Goal: Task Accomplishment & Management: Manage account settings

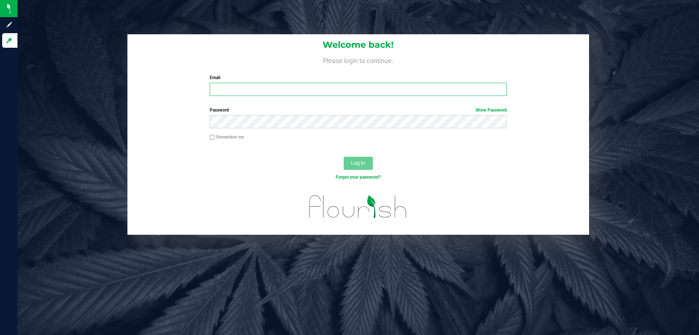
click at [266, 90] on input "Email" at bounding box center [358, 89] width 297 height 13
type input "[EMAIL_ADDRESS][DOMAIN_NAME]"
click at [344, 157] on button "Log In" at bounding box center [358, 163] width 29 height 13
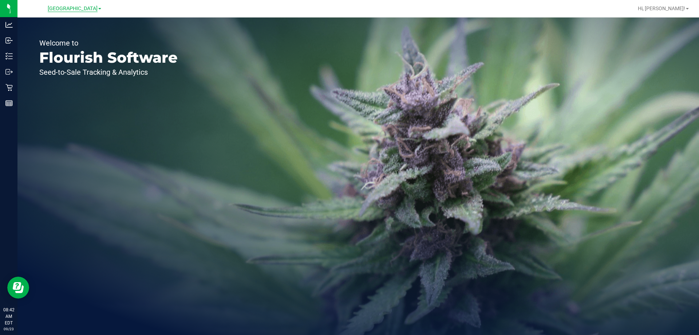
click at [71, 11] on span "[GEOGRAPHIC_DATA]" at bounding box center [73, 8] width 50 height 7
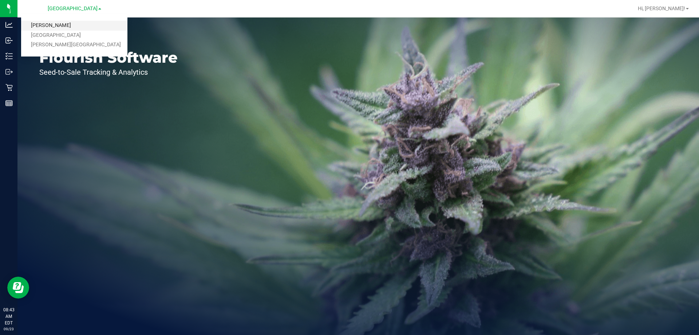
click at [54, 23] on link "[PERSON_NAME]" at bounding box center [74, 26] width 106 height 10
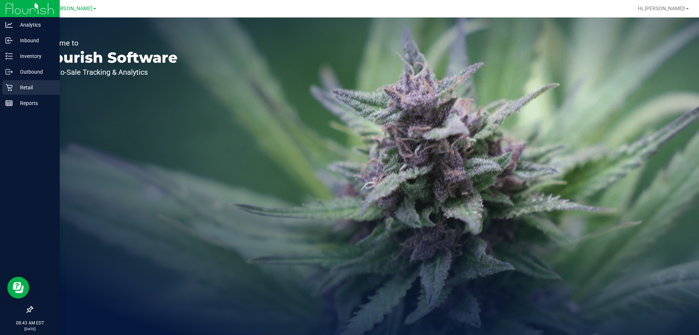
click at [11, 87] on icon at bounding box center [8, 87] width 7 height 7
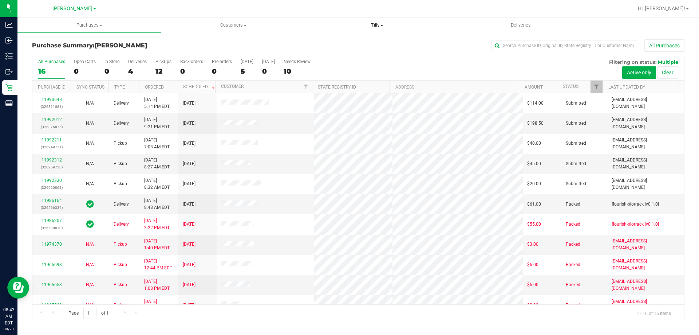
click at [374, 27] on span "Tills" at bounding box center [376, 25] width 143 height 7
click at [336, 43] on span "Manage tills" at bounding box center [329, 44] width 49 height 6
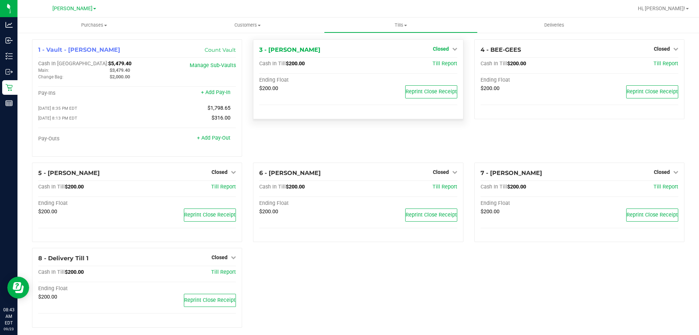
click at [445, 47] on span "Closed" at bounding box center [441, 49] width 16 height 6
click at [436, 65] on link "Open Till" at bounding box center [440, 64] width 19 height 6
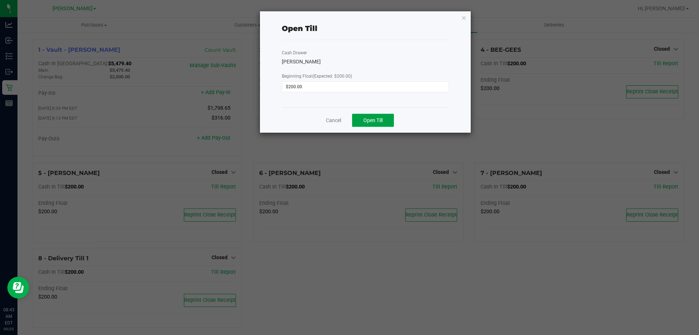
click at [372, 124] on button "Open Till" at bounding box center [373, 120] width 42 height 13
click at [332, 121] on link "Cancel" at bounding box center [330, 120] width 15 height 8
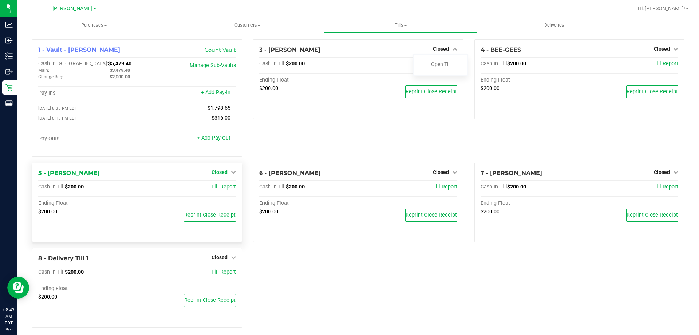
click at [222, 175] on span "Closed" at bounding box center [220, 172] width 16 height 6
click at [225, 190] on link "Open Till" at bounding box center [219, 187] width 19 height 6
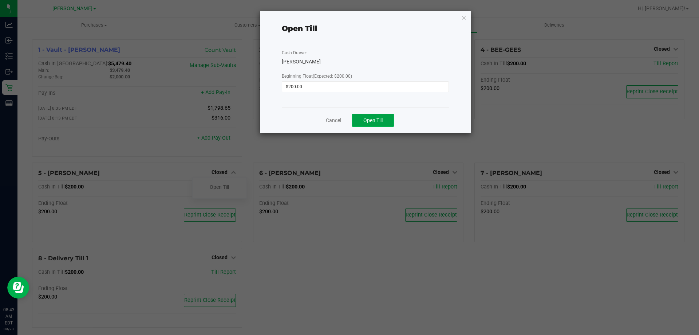
click at [363, 121] on span "Open Till" at bounding box center [372, 120] width 19 height 6
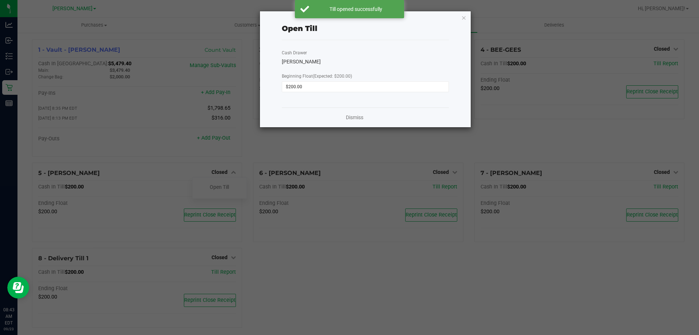
click at [329, 119] on div "Dismiss" at bounding box center [365, 117] width 167 height 20
click at [352, 118] on link "Dismiss" at bounding box center [354, 118] width 17 height 8
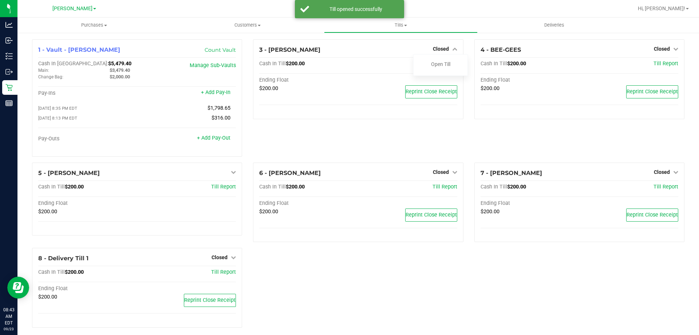
click at [359, 141] on div "3 - [PERSON_NAME] Closed Open Till Cash In Till $200.00 Till Report Ending Floa…" at bounding box center [358, 100] width 221 height 123
click at [443, 174] on span "Closed" at bounding box center [441, 172] width 16 height 6
click at [439, 188] on link "Open Till" at bounding box center [440, 187] width 19 height 6
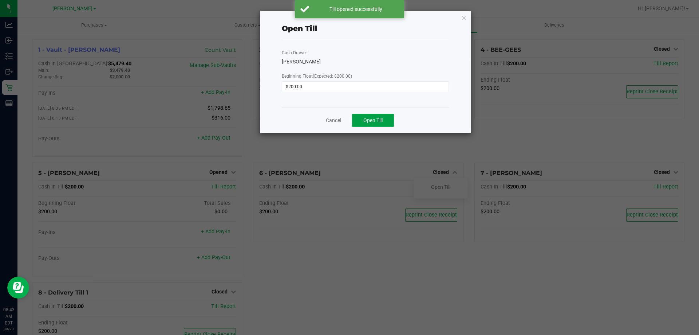
click at [365, 123] on span "Open Till" at bounding box center [372, 120] width 19 height 6
click at [467, 146] on ngb-modal-window "Open Till Cash Drawer [PERSON_NAME] Beginning Float (Expected: $200.00) $200.00…" at bounding box center [352, 167] width 704 height 335
click at [333, 122] on link "Cancel" at bounding box center [330, 120] width 15 height 8
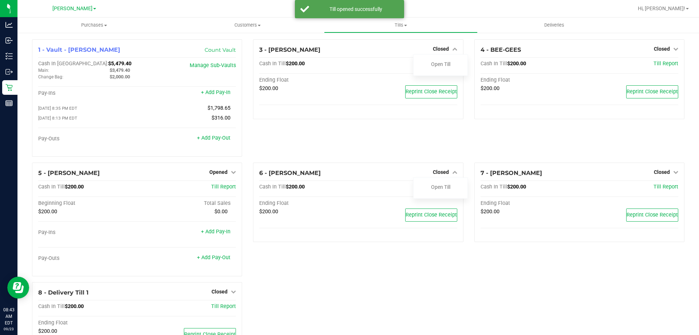
click at [464, 140] on div "3 - [PERSON_NAME] Closed Open Till Cash In Till $200.00 Till Report Ending Floa…" at bounding box center [358, 100] width 221 height 123
click at [662, 175] on span "Closed" at bounding box center [662, 172] width 16 height 6
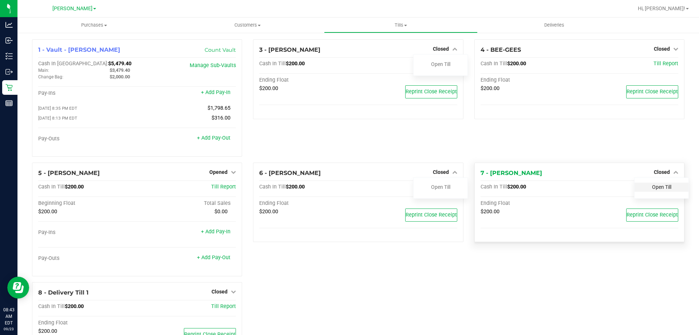
click at [652, 189] on link "Open Till" at bounding box center [661, 187] width 19 height 6
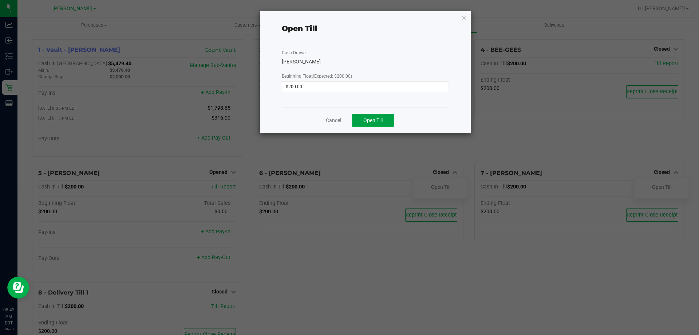
click at [372, 114] on button "Open Till" at bounding box center [373, 120] width 42 height 13
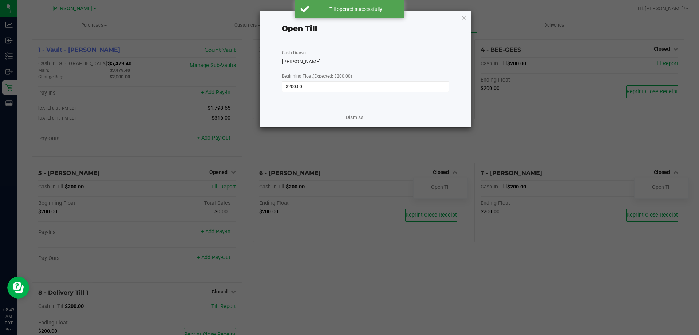
click at [331, 119] on div "Dismiss" at bounding box center [365, 117] width 167 height 20
click at [360, 118] on link "Dismiss" at bounding box center [354, 118] width 17 height 8
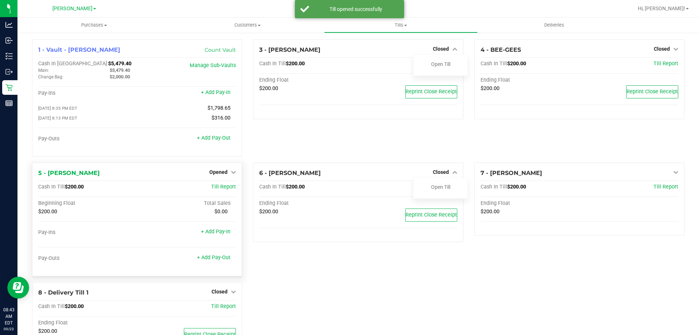
drag, startPoint x: 342, startPoint y: 136, endPoint x: 236, endPoint y: 183, distance: 115.7
click at [339, 137] on div "3 - [PERSON_NAME] Closed Open Till Cash In Till $200.00 Till Report Ending Floa…" at bounding box center [358, 100] width 221 height 123
click at [222, 292] on span "Closed" at bounding box center [220, 291] width 16 height 6
click at [215, 307] on link "Open Till" at bounding box center [219, 306] width 19 height 6
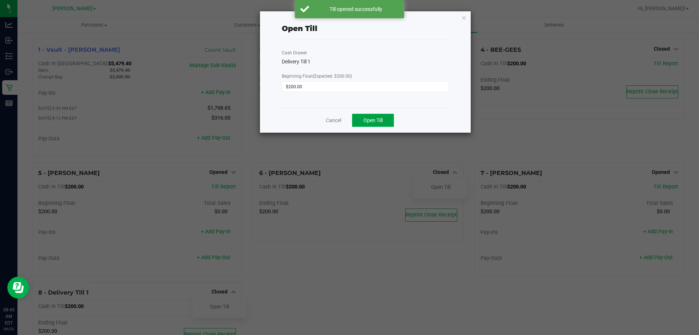
click at [357, 119] on button "Open Till" at bounding box center [373, 120] width 42 height 13
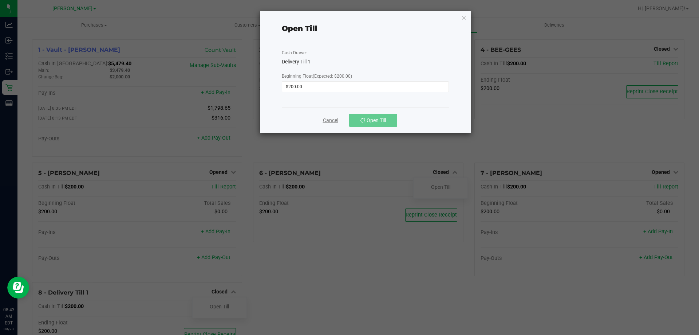
click at [328, 119] on link "Cancel" at bounding box center [330, 120] width 15 height 8
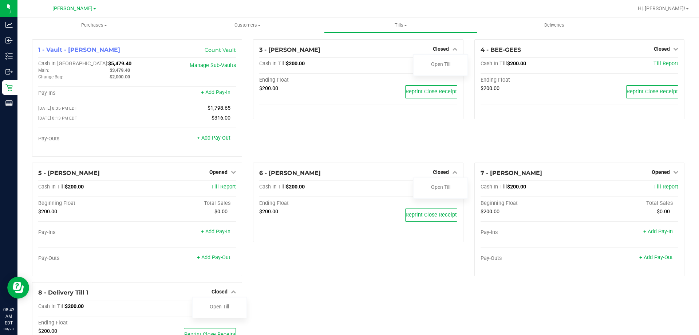
click at [325, 143] on div "3 - [PERSON_NAME] Closed Open Till Cash In Till $200.00 Till Report Ending Floa…" at bounding box center [358, 100] width 221 height 123
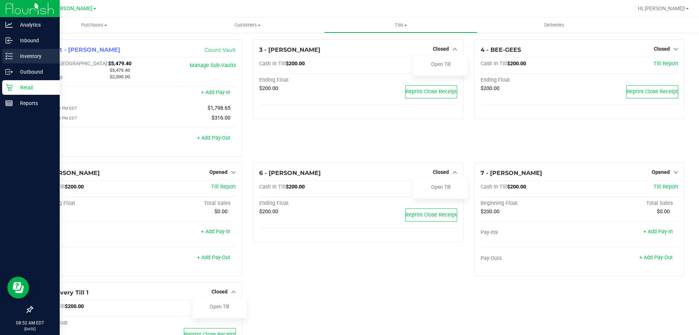
click at [14, 58] on p "Inventory" at bounding box center [35, 56] width 44 height 9
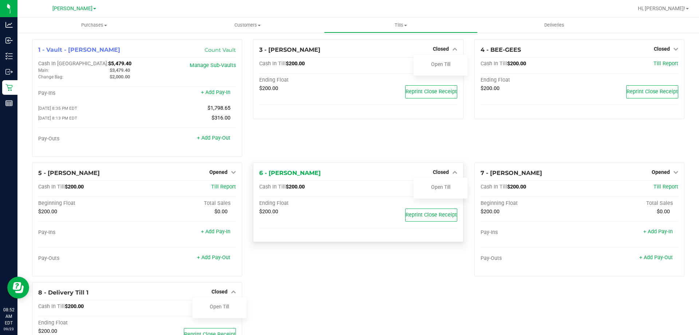
click at [424, 177] on div "6 - [PERSON_NAME] Closed Open Till" at bounding box center [358, 173] width 198 height 9
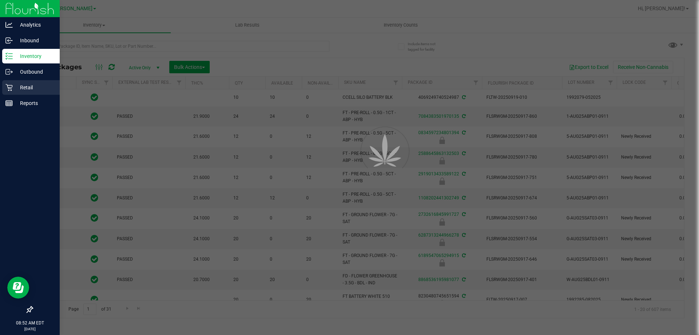
click at [27, 88] on p "Retail" at bounding box center [35, 87] width 44 height 9
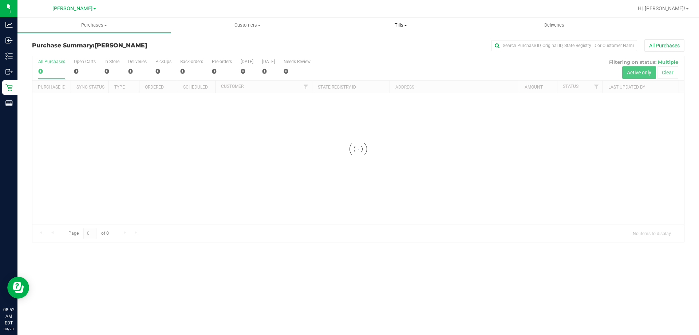
click at [400, 26] on span "Tills" at bounding box center [400, 25] width 153 height 7
click at [362, 44] on span "Manage tills" at bounding box center [348, 44] width 49 height 6
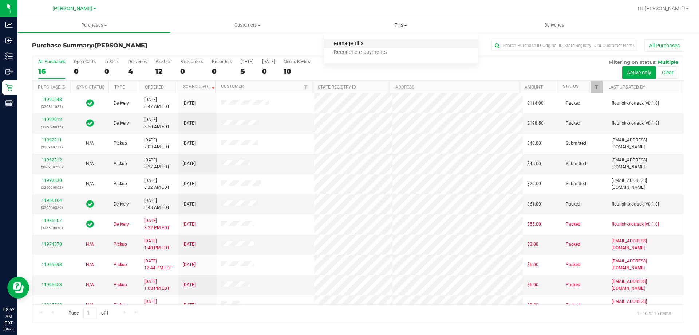
click at [343, 42] on span "Manage tills" at bounding box center [348, 44] width 49 height 6
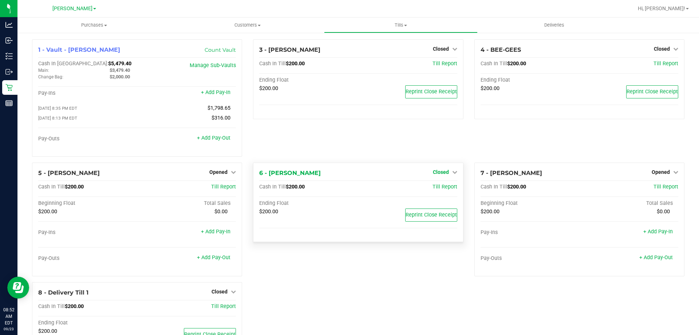
click at [443, 173] on span "Closed" at bounding box center [441, 172] width 16 height 6
click at [441, 187] on link "Open Till" at bounding box center [440, 187] width 19 height 6
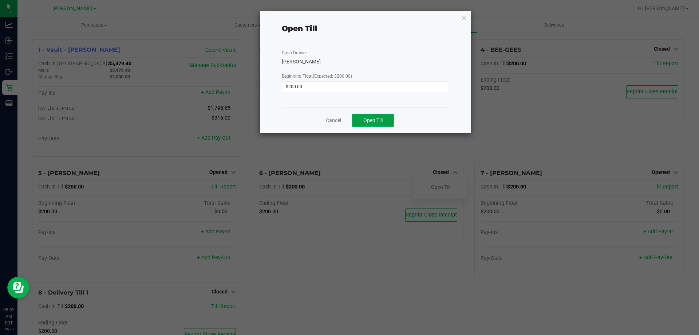
click at [383, 121] on button "Open Till" at bounding box center [373, 120] width 42 height 13
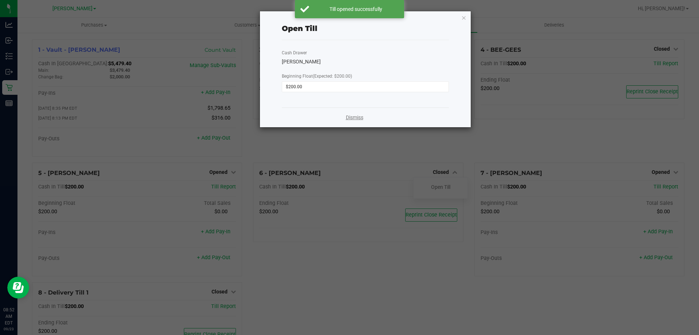
click at [349, 115] on link "Dismiss" at bounding box center [354, 118] width 17 height 8
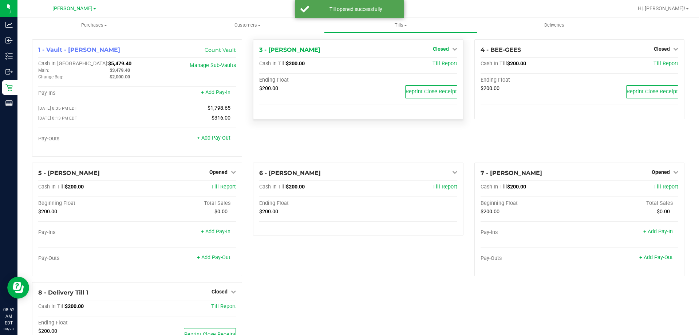
click at [434, 48] on span "Closed" at bounding box center [441, 49] width 16 height 6
click at [436, 64] on link "Open Till" at bounding box center [440, 64] width 19 height 6
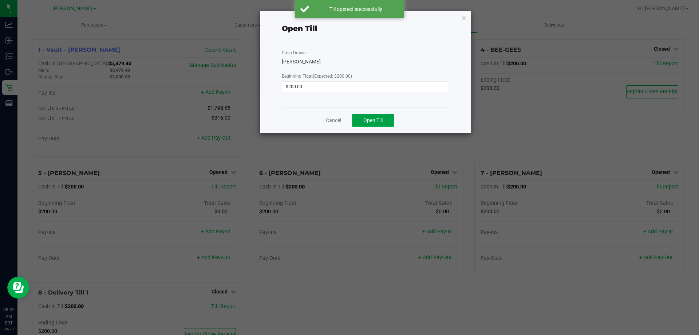
click at [372, 118] on span "Open Till" at bounding box center [372, 120] width 19 height 6
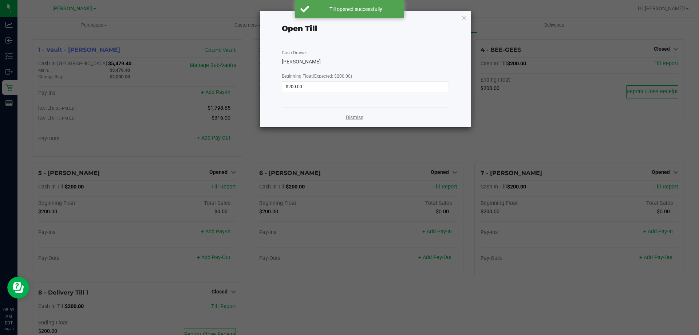
click at [351, 117] on link "Dismiss" at bounding box center [354, 118] width 17 height 8
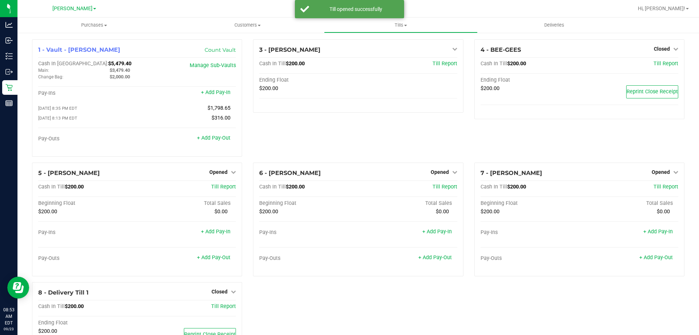
click at [346, 133] on div "3 - [PERSON_NAME] Open Till Cash In Till $200.00 Till Report Ending Float $200.…" at bounding box center [358, 100] width 221 height 123
click at [222, 290] on span "Closed" at bounding box center [220, 291] width 16 height 6
click at [222, 307] on link "Open Till" at bounding box center [219, 306] width 19 height 6
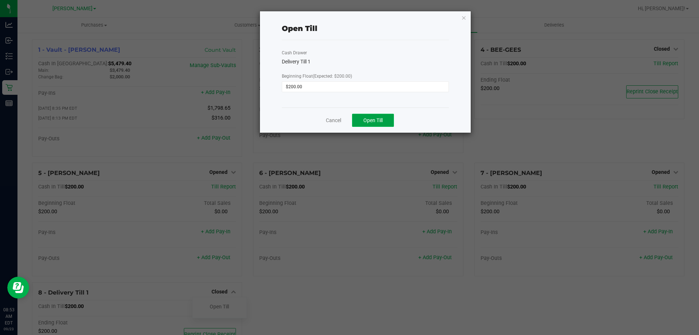
click at [370, 120] on span "Open Till" at bounding box center [372, 120] width 19 height 6
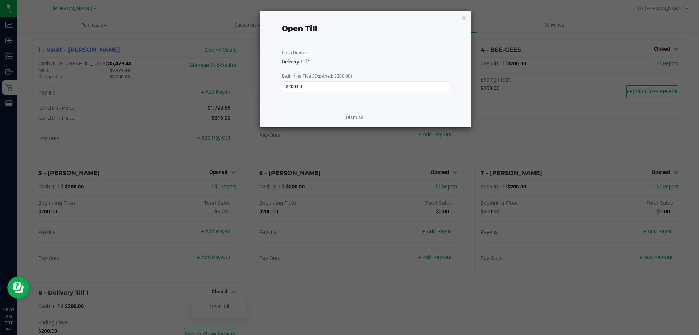
click at [353, 114] on link "Dismiss" at bounding box center [354, 118] width 17 height 8
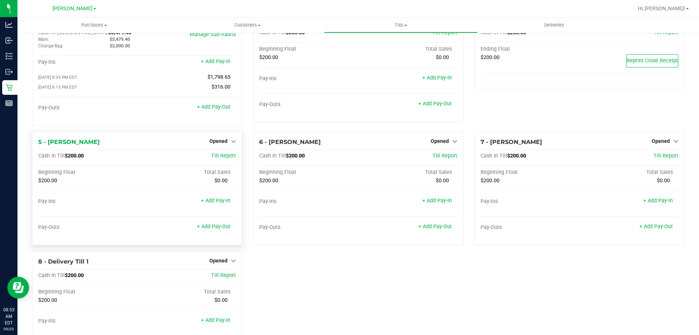
scroll to position [75, 0]
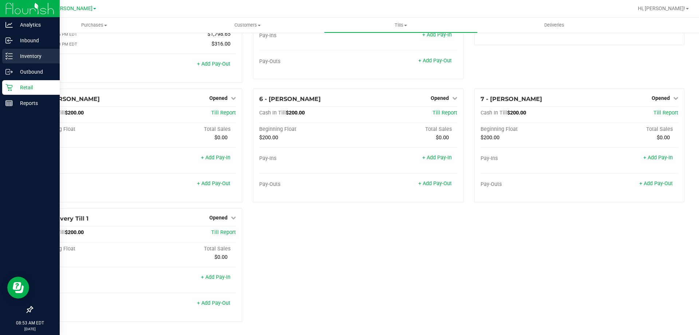
click at [18, 52] on p "Inventory" at bounding box center [35, 56] width 44 height 9
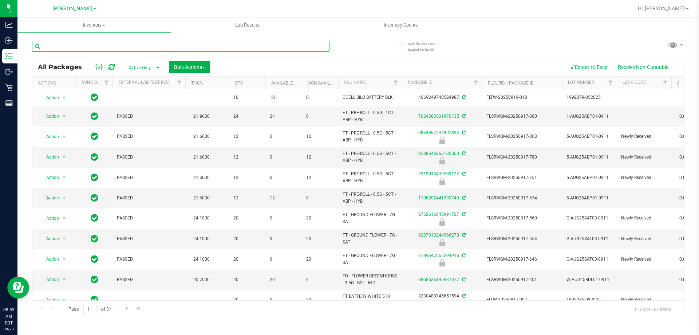
click at [162, 46] on input "text" at bounding box center [180, 46] width 297 height 11
type input "jle"
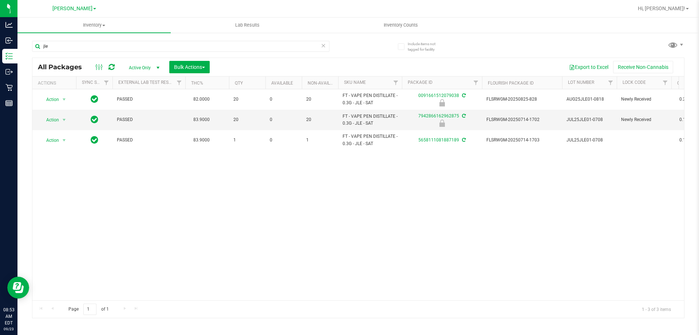
click at [455, 205] on div "Action Action Edit attributes Global inventory Locate package Package audit log…" at bounding box center [358, 194] width 652 height 211
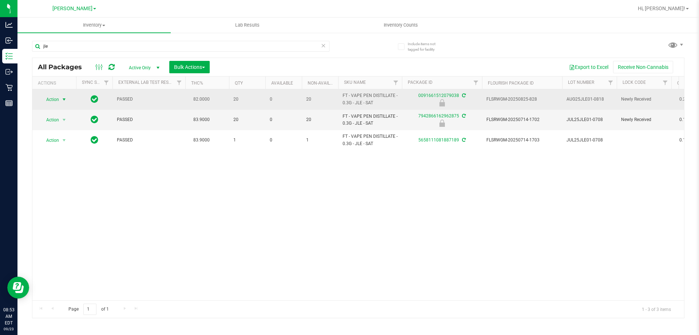
click at [55, 99] on span "Action" at bounding box center [50, 99] width 20 height 10
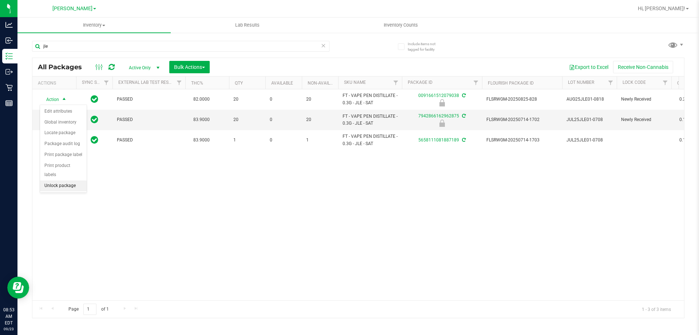
click at [63, 180] on li "Unlock package" at bounding box center [63, 185] width 47 height 11
click at [374, 212] on div "Action Action Adjust qty Create package Edit attributes Global inventory Locate…" at bounding box center [358, 194] width 652 height 211
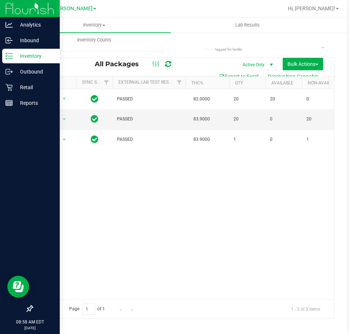
click at [260, 273] on div "Action Action Adjust qty Create package Edit attributes Global inventory Locate…" at bounding box center [182, 194] width 301 height 210
click at [13, 88] on p "Retail" at bounding box center [35, 87] width 44 height 9
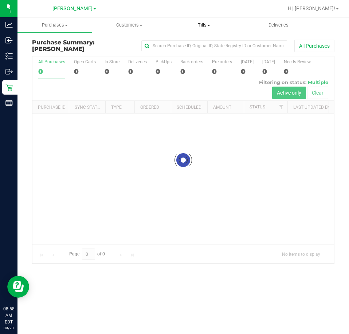
click at [198, 24] on span "Tills" at bounding box center [204, 25] width 74 height 7
click at [190, 44] on span "Manage tills" at bounding box center [191, 44] width 49 height 6
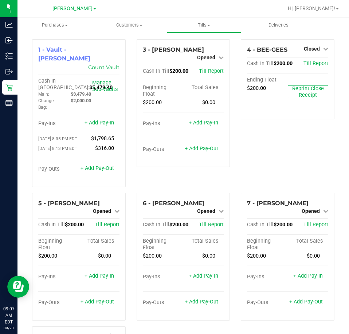
click at [260, 142] on div "4 - BEE-GEES Closed Open Till Cash In Till $200.00 Till Report Ending Float $20…" at bounding box center [287, 116] width 104 height 154
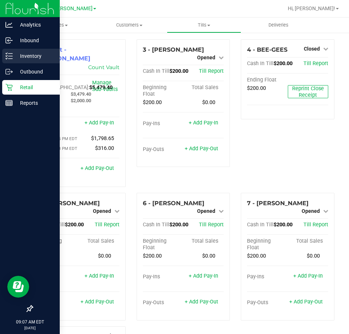
click at [29, 53] on p "Inventory" at bounding box center [35, 56] width 44 height 9
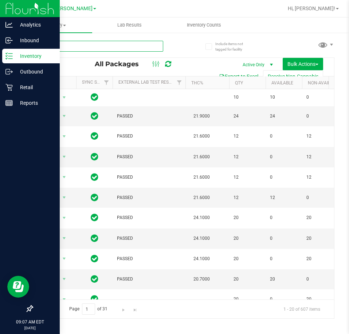
click at [121, 47] on input "text" at bounding box center [97, 46] width 131 height 11
type input "3729007829709355"
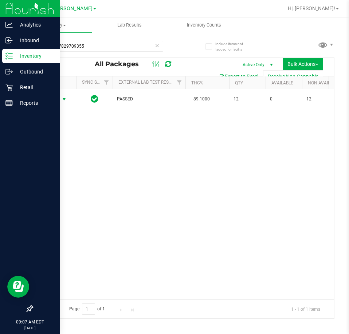
click at [57, 100] on span "Action" at bounding box center [50, 99] width 20 height 10
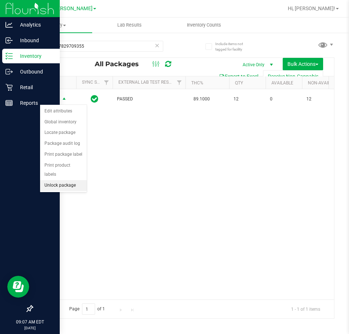
click at [63, 180] on li "Unlock package" at bounding box center [63, 185] width 47 height 11
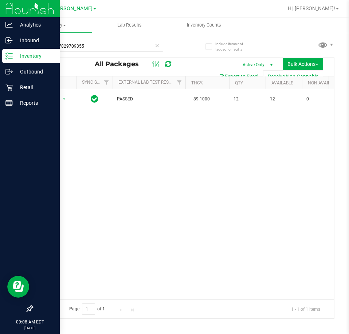
click at [134, 166] on div "Action Action Adjust qty Create package Edit attributes Global inventory Locate…" at bounding box center [182, 194] width 301 height 210
click at [159, 224] on div "Action Action Adjust qty Create package Edit attributes Global inventory Locate…" at bounding box center [182, 194] width 301 height 210
click at [24, 83] on p "Retail" at bounding box center [35, 87] width 44 height 9
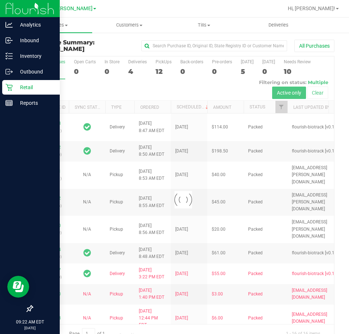
click at [23, 83] on p "Retail" at bounding box center [35, 87] width 44 height 9
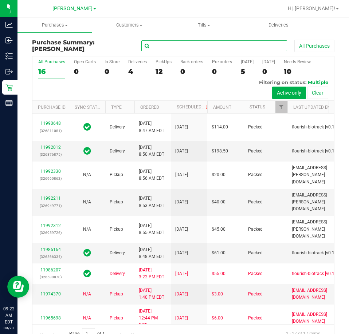
click at [153, 46] on input "text" at bounding box center [214, 45] width 146 height 11
type input "11986207"
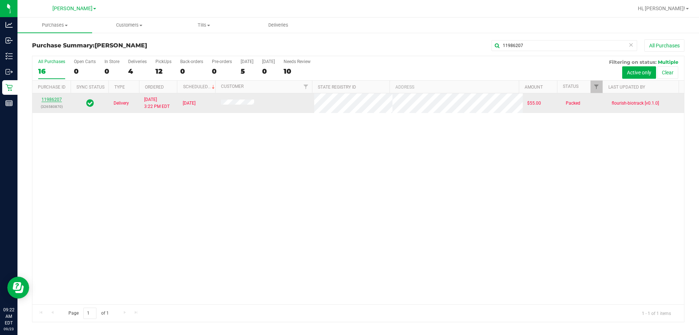
click at [55, 100] on link "11986207" at bounding box center [52, 99] width 20 height 5
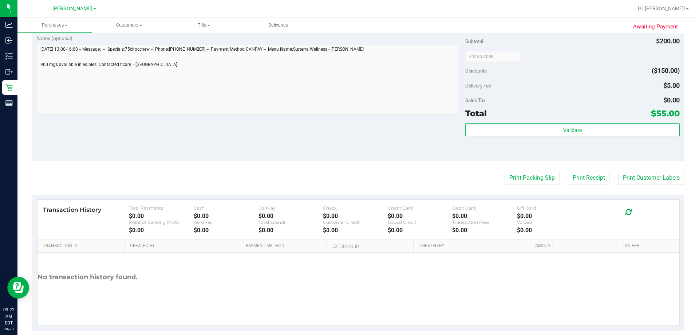
scroll to position [255, 0]
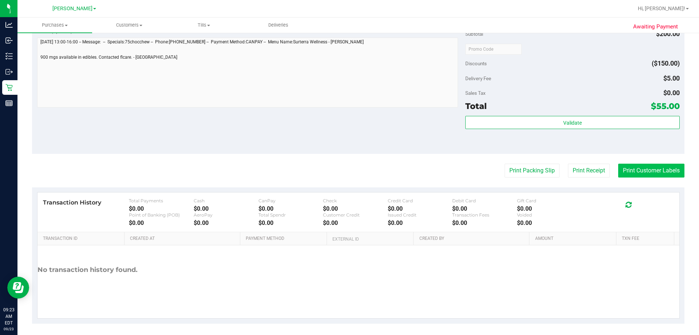
click at [632, 166] on button "Print Customer Labels" at bounding box center [651, 170] width 66 height 14
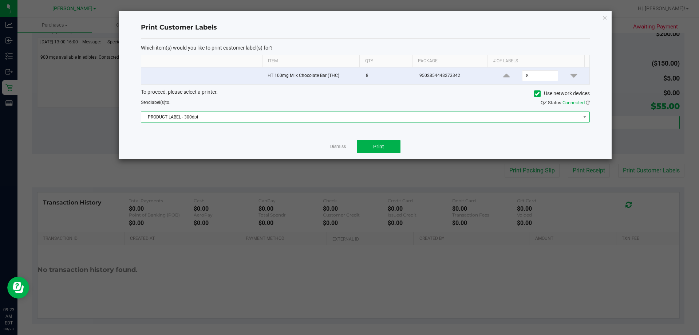
click at [224, 116] on span "PRODUCT LABEL - 300dpi" at bounding box center [360, 117] width 439 height 10
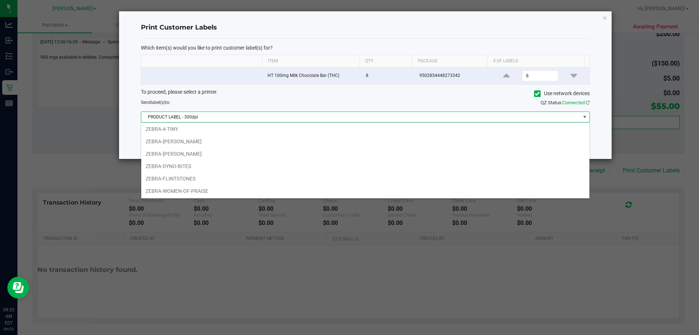
scroll to position [39, 0]
click at [174, 162] on li "ZEBRA-DYNO-BITES" at bounding box center [365, 165] width 448 height 12
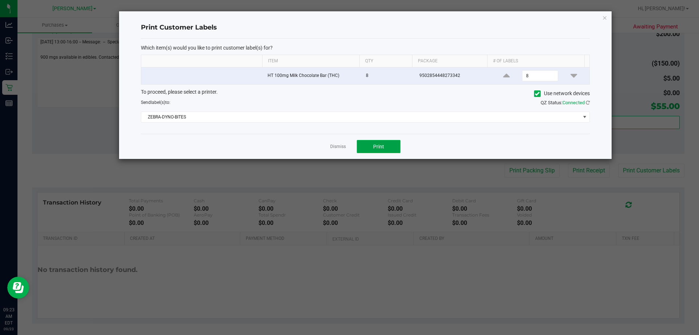
click at [392, 142] on button "Print" at bounding box center [379, 146] width 44 height 13
click at [331, 145] on link "Dismiss" at bounding box center [338, 146] width 16 height 6
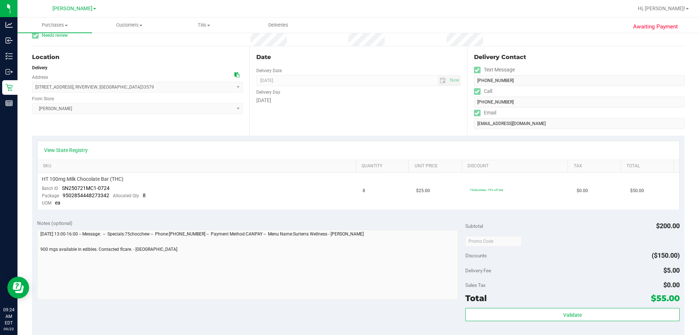
scroll to position [0, 0]
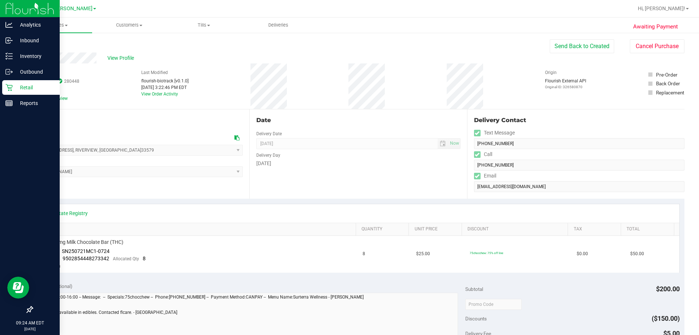
click at [12, 84] on icon at bounding box center [8, 87] width 7 height 7
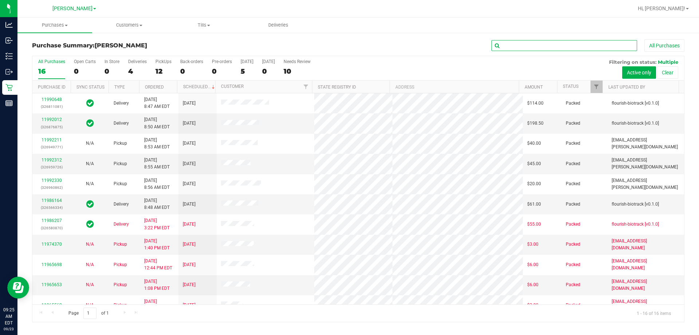
click at [548, 46] on input "text" at bounding box center [564, 45] width 146 height 11
type input "11986164"
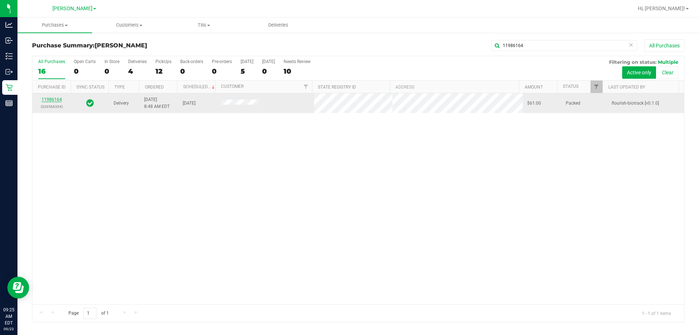
click at [53, 97] on link "11986164" at bounding box center [52, 99] width 20 height 5
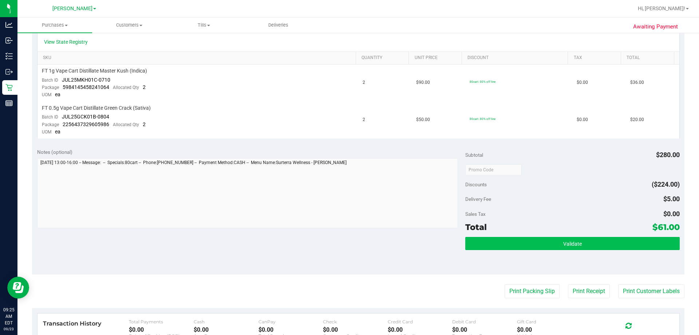
scroll to position [218, 0]
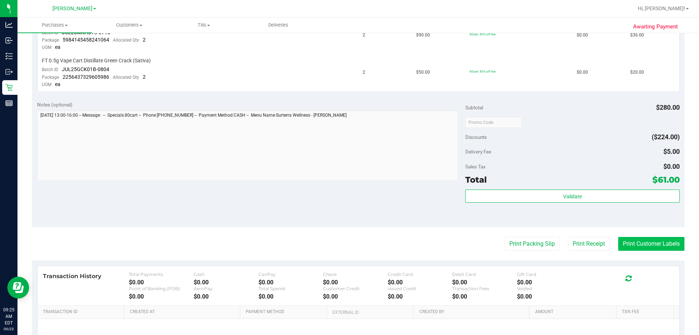
click at [652, 242] on button "Print Customer Labels" at bounding box center [651, 244] width 66 height 14
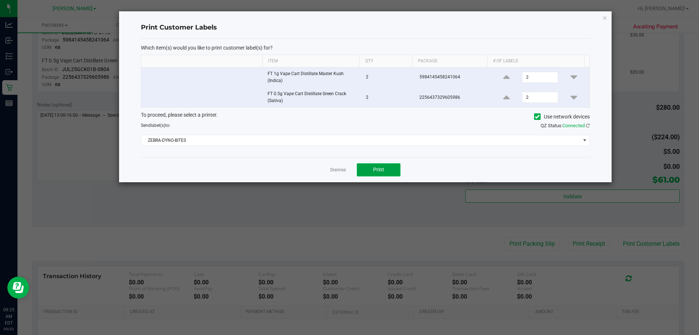
click at [388, 172] on button "Print" at bounding box center [379, 169] width 44 height 13
click at [335, 170] on link "Dismiss" at bounding box center [338, 170] width 16 height 6
click at [314, 193] on div "Notes (optional) Subtotal $280.00 Discounts ($224.00) Delivery Fee $5.00 Sales …" at bounding box center [358, 161] width 652 height 131
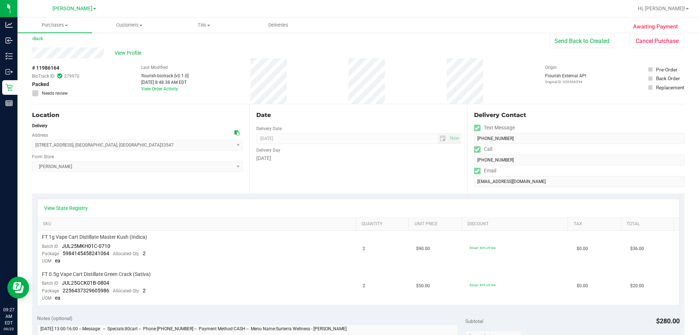
scroll to position [0, 0]
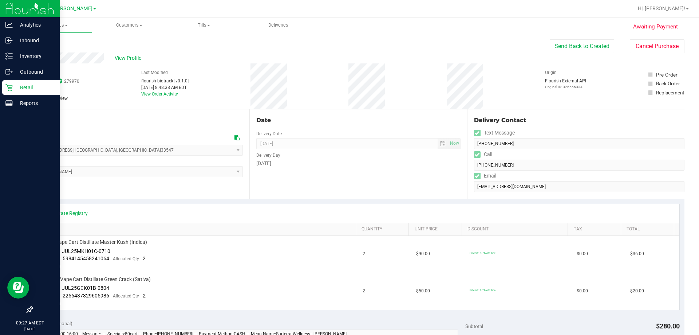
click at [15, 89] on p "Retail" at bounding box center [35, 87] width 44 height 9
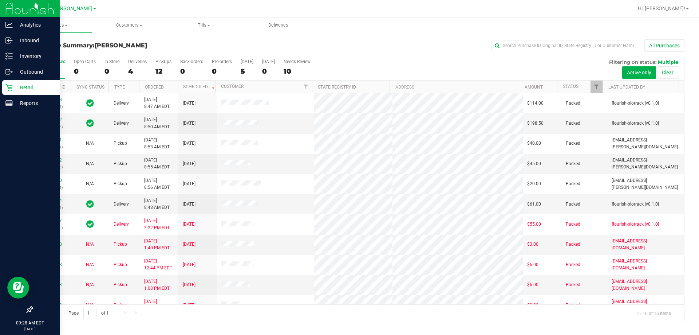
click at [32, 87] on p "Retail" at bounding box center [35, 87] width 44 height 9
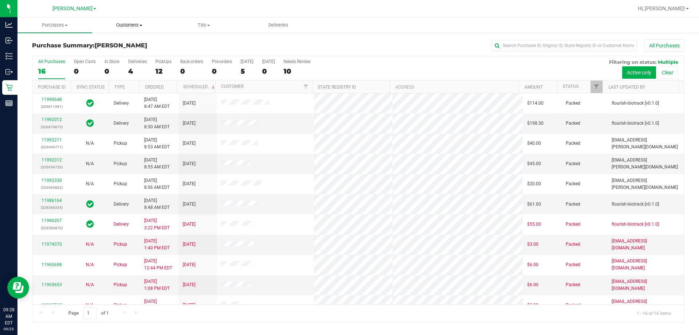
click at [128, 25] on span "Customers" at bounding box center [129, 25] width 74 height 7
click at [126, 46] on span "All customers" at bounding box center [118, 44] width 52 height 6
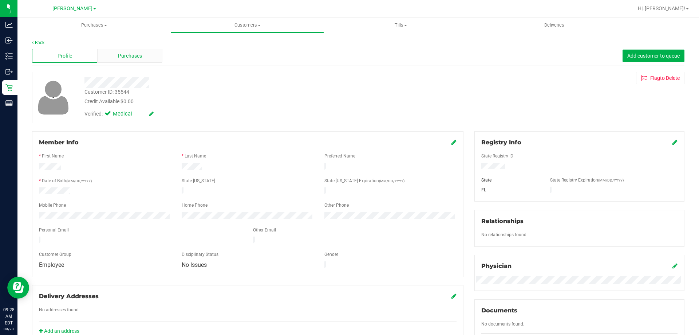
click at [122, 59] on span "Purchases" at bounding box center [130, 56] width 24 height 8
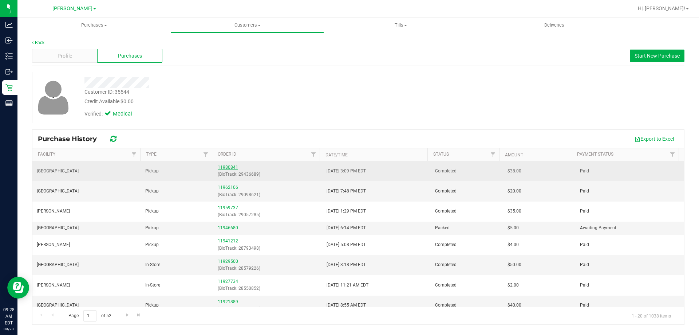
click at [233, 165] on link "11980841" at bounding box center [228, 167] width 20 height 5
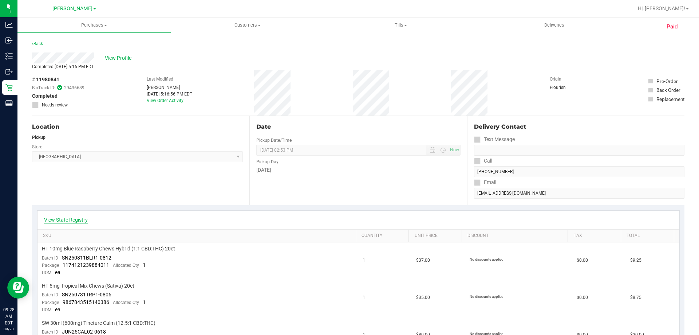
click at [58, 221] on link "View State Registry" at bounding box center [66, 219] width 44 height 7
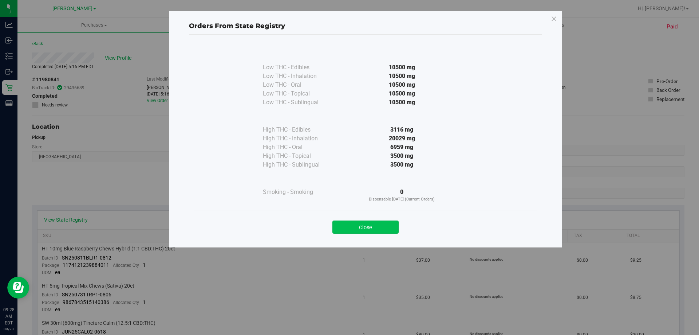
click at [366, 230] on button "Close" at bounding box center [365, 226] width 66 height 13
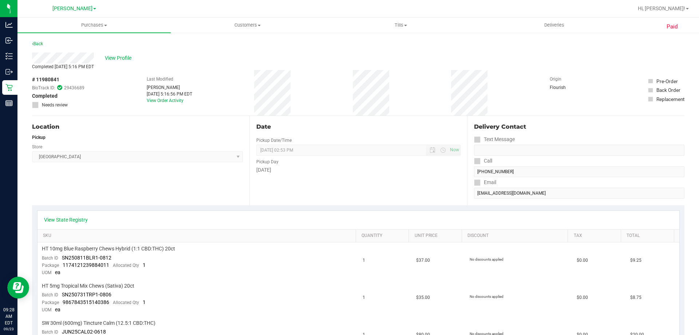
click at [199, 193] on div "Location Pickup Store Lakeland WC Select Store [PERSON_NAME][GEOGRAPHIC_DATA] […" at bounding box center [140, 160] width 217 height 89
click at [177, 146] on div "Store" at bounding box center [137, 146] width 211 height 11
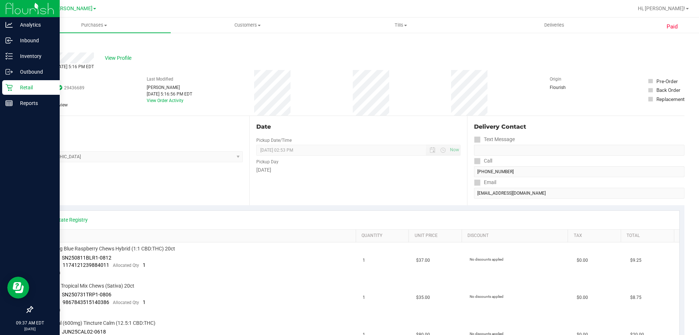
click at [11, 87] on icon at bounding box center [8, 87] width 7 height 7
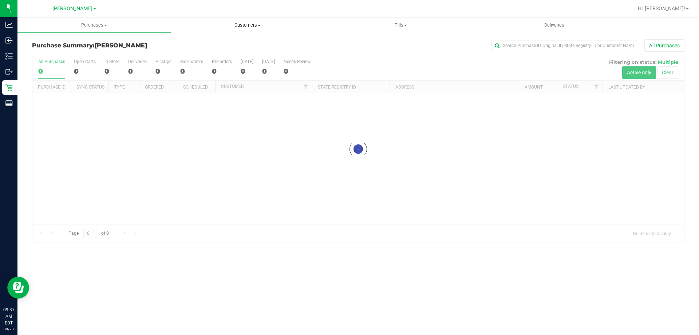
click at [250, 23] on span "Customers" at bounding box center [247, 25] width 153 height 7
click at [206, 46] on span "All customers" at bounding box center [197, 44] width 52 height 6
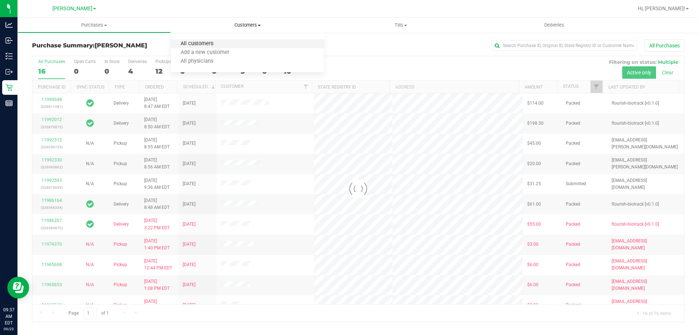
click at [193, 45] on span "All customers" at bounding box center [197, 44] width 52 height 6
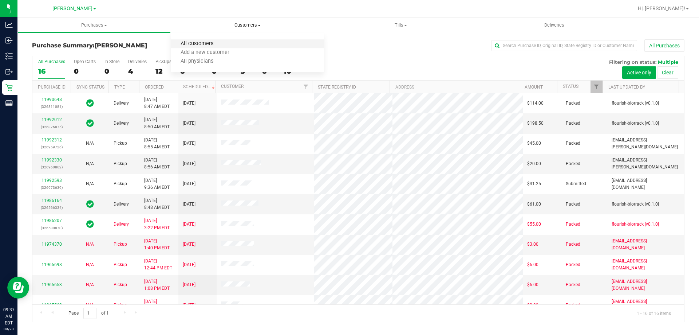
click at [197, 46] on span "All customers" at bounding box center [197, 44] width 52 height 6
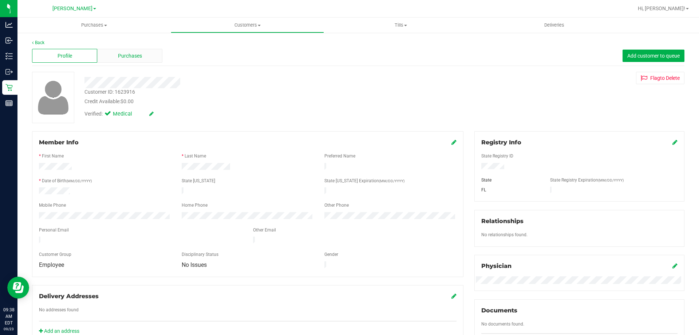
click at [123, 56] on span "Purchases" at bounding box center [130, 56] width 24 height 8
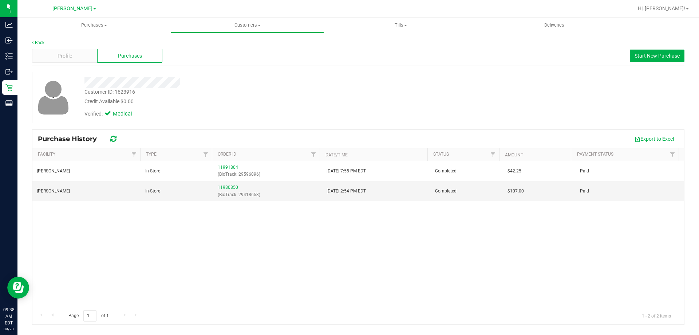
click at [334, 86] on div at bounding box center [245, 82] width 332 height 11
click at [648, 56] on span "Start New Purchase" at bounding box center [657, 56] width 45 height 6
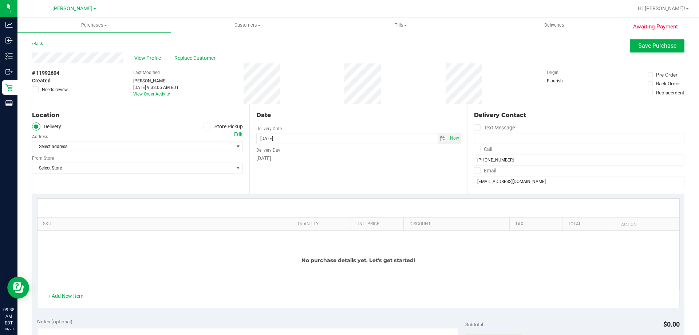
click at [35, 90] on icon at bounding box center [35, 90] width 5 height 0
click at [0, 0] on input "Needs review" at bounding box center [0, 0] width 0 height 0
click at [205, 130] on span at bounding box center [207, 126] width 8 height 8
click at [0, 0] on input "Store Pickup" at bounding box center [0, 0] width 0 height 0
click at [94, 323] on div "Notes (optional)" at bounding box center [251, 320] width 428 height 7
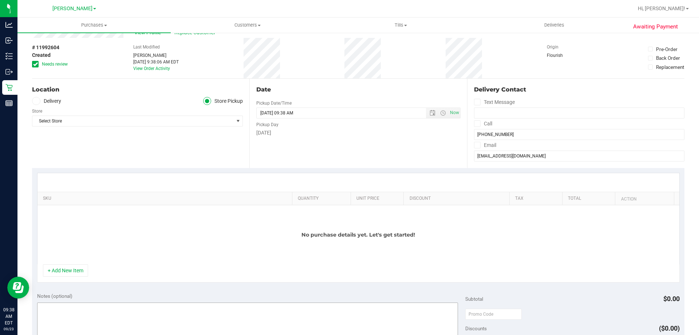
scroll to position [36, 0]
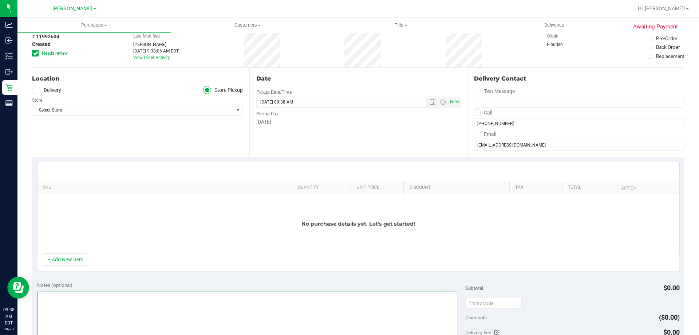
click at [102, 291] on textarea at bounding box center [247, 326] width 421 height 70
type textarea "RAD"
click at [95, 108] on span "Select Store" at bounding box center [132, 110] width 201 height 10
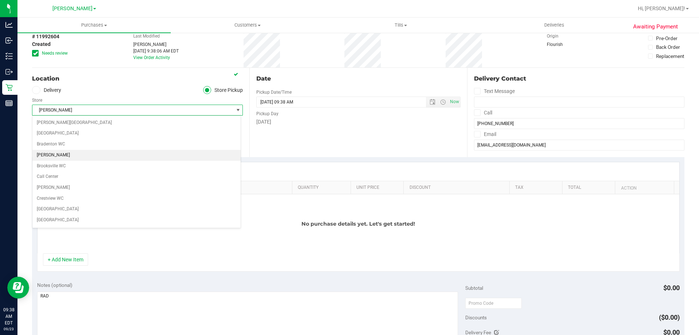
click at [87, 152] on li "[PERSON_NAME]" at bounding box center [136, 155] width 208 height 11
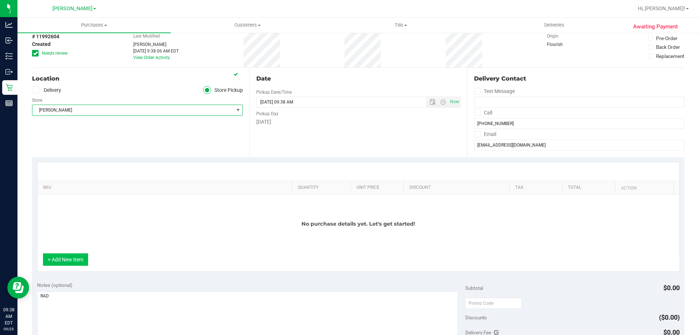
click at [69, 260] on button "+ Add New Item" at bounding box center [65, 259] width 45 height 12
click at [79, 260] on button "+ Add New Item" at bounding box center [65, 259] width 45 height 12
click at [90, 206] on div "No purchase details yet. Let's get started!" at bounding box center [358, 223] width 642 height 59
click at [70, 258] on button "+ Add New Item" at bounding box center [65, 259] width 45 height 12
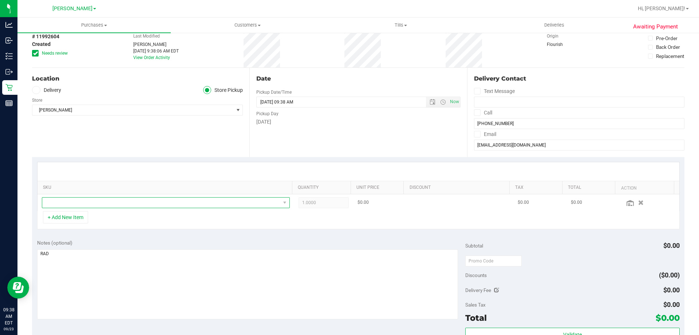
click at [77, 201] on span "NO DATA FOUND" at bounding box center [161, 202] width 238 height 10
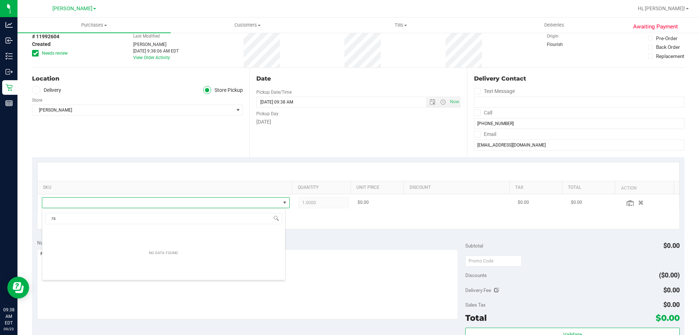
scroll to position [11, 241]
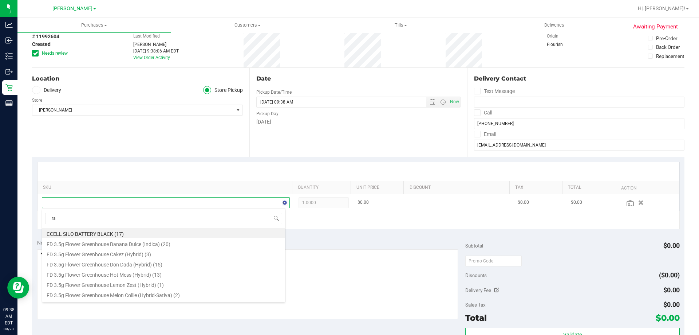
type input "rad"
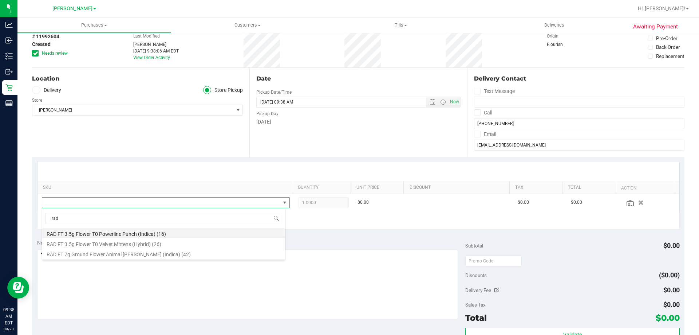
click at [89, 231] on li "RAD FT 3.5g Flower T0 Powerline Punch (Indica) (16)" at bounding box center [163, 233] width 243 height 10
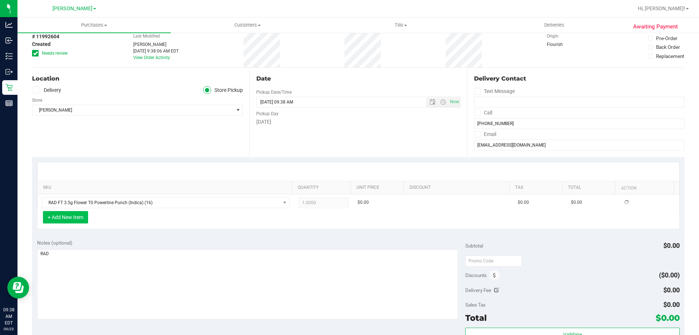
click at [75, 212] on button "+ Add New Item" at bounding box center [65, 217] width 45 height 12
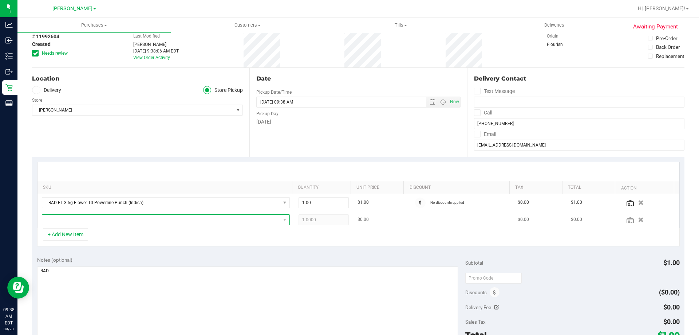
click at [110, 219] on span "NO DATA FOUND" at bounding box center [161, 219] width 238 height 10
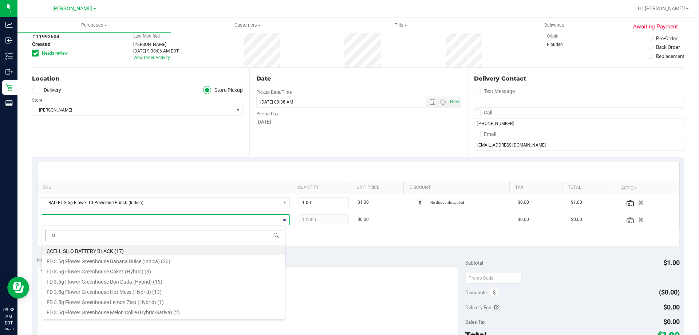
type input "rad"
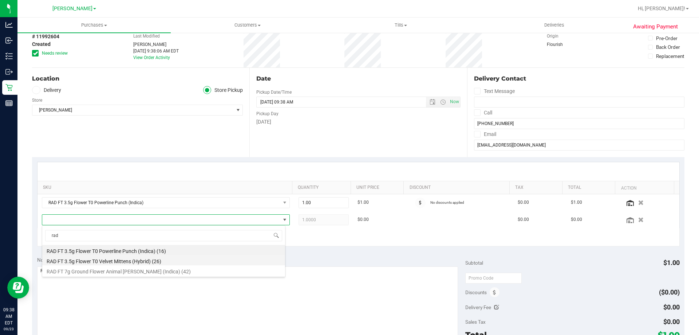
click at [106, 262] on li "RAD FT 3.5g Flower T0 Velvet Mittens (Hybrid) (26)" at bounding box center [163, 260] width 243 height 10
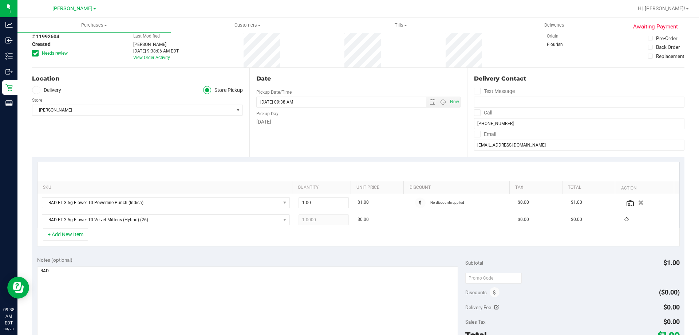
click at [177, 237] on div "+ Add New Item" at bounding box center [358, 237] width 643 height 18
drag, startPoint x: 319, startPoint y: 202, endPoint x: 258, endPoint y: 250, distance: 78.3
click at [265, 235] on div "SKU Quantity Unit Price Discount Tax Total Action RAD FT 3.5g Flower T0 Powerli…" at bounding box center [358, 204] width 643 height 84
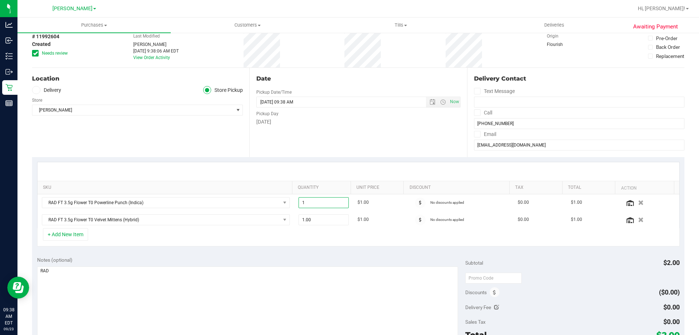
type input "2"
type input "2.00"
click at [258, 251] on div "SKU Quantity Unit Price Discount Tax Total Action RAD FT 3.5g Flower T0 Powerli…" at bounding box center [358, 204] width 652 height 94
drag, startPoint x: 312, startPoint y: 221, endPoint x: 210, endPoint y: 224, distance: 101.6
click at [210, 224] on tr "RAD FT 3.5g Flower T0 Velvet Mittens (Hybrid) 1.00 1 $1.00 No discounts applied…" at bounding box center [358, 219] width 642 height 17
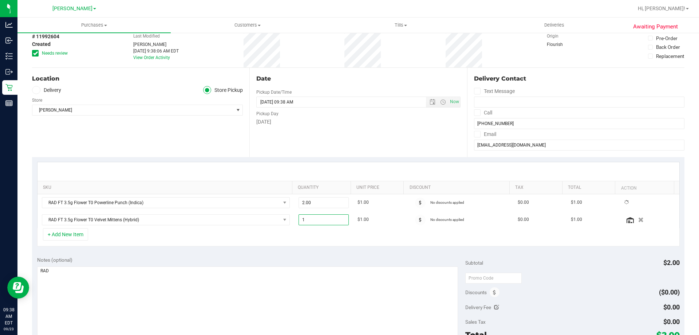
type input "2"
type input "2.00"
click at [208, 241] on div "+ Add New Item" at bounding box center [358, 237] width 643 height 18
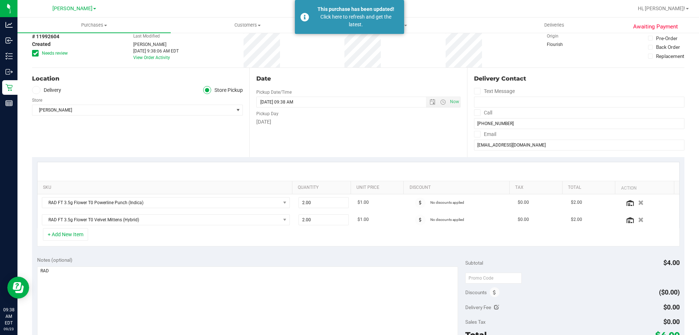
click at [280, 248] on div "SKU Quantity Unit Price Discount Tax Total Action RAD FT 3.5g Flower T0 Powerli…" at bounding box center [358, 204] width 652 height 94
click at [332, 134] on div "Date Pickup Date/Time [DATE] Now [DATE] 09:38 AM Now Pickup Day [DATE]" at bounding box center [357, 112] width 217 height 89
drag, startPoint x: 325, startPoint y: 199, endPoint x: 286, endPoint y: 208, distance: 40.1
click at [286, 208] on tr "RAD FT 3.5g Flower T0 Powerline Punch (Indica) 2.00 2 $1.00 No discounts applie…" at bounding box center [358, 202] width 642 height 17
type input "1"
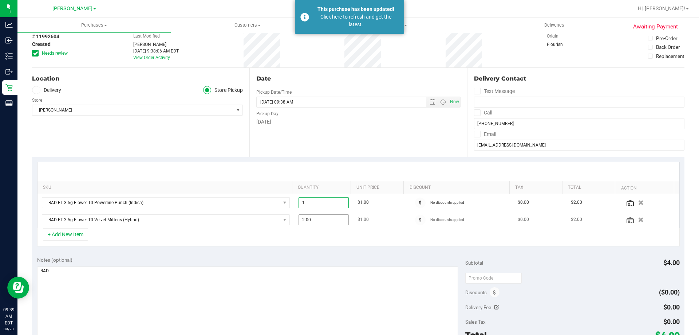
type input "1.00"
drag, startPoint x: 321, startPoint y: 224, endPoint x: 291, endPoint y: 224, distance: 30.9
click at [294, 224] on td "2.00 2" at bounding box center [323, 219] width 59 height 17
type input "1"
type input "1.00"
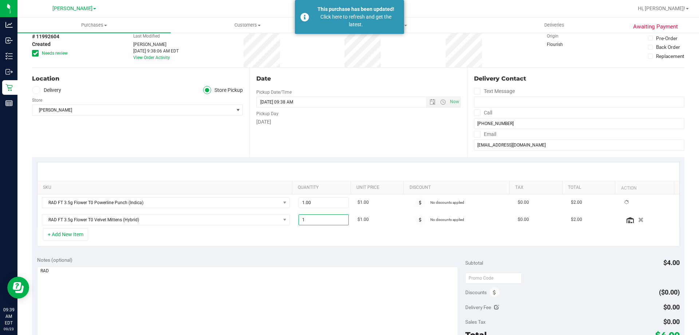
click at [324, 148] on div "Date Pickup Date/Time [DATE] Now [DATE] 09:38 AM Now Pickup Day [DATE]" at bounding box center [357, 112] width 217 height 89
click at [223, 155] on div "Location Delivery Store Pickup Store [PERSON_NAME] Select Store [PERSON_NAME][G…" at bounding box center [140, 112] width 217 height 89
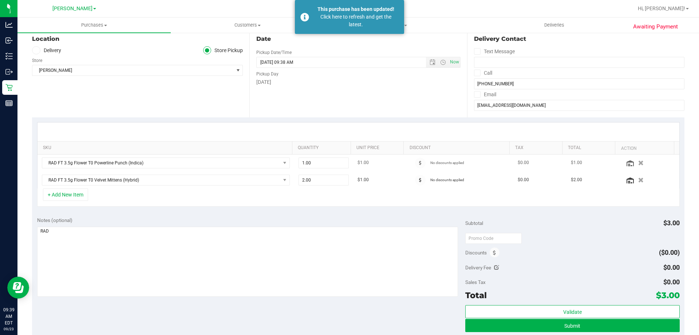
scroll to position [109, 0]
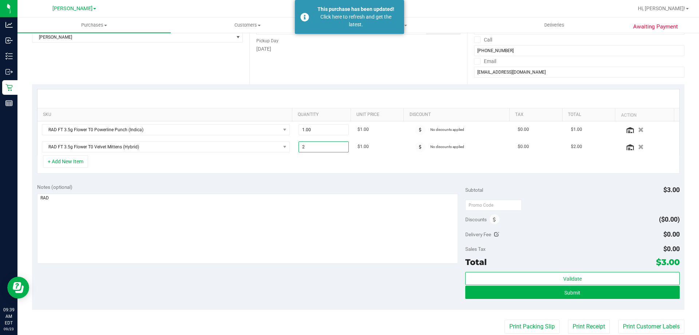
drag, startPoint x: 315, startPoint y: 146, endPoint x: 243, endPoint y: 173, distance: 76.8
click at [246, 166] on div "SKU Quantity Unit Price Discount Tax Total Action RAD FT 3.5g Flower T0 Powerli…" at bounding box center [358, 131] width 643 height 84
type input "1"
type input "1.00"
click at [258, 174] on div "SKU Quantity Unit Price Discount Tax Total Action RAD FT 3.5g Flower T0 Powerli…" at bounding box center [358, 131] width 652 height 94
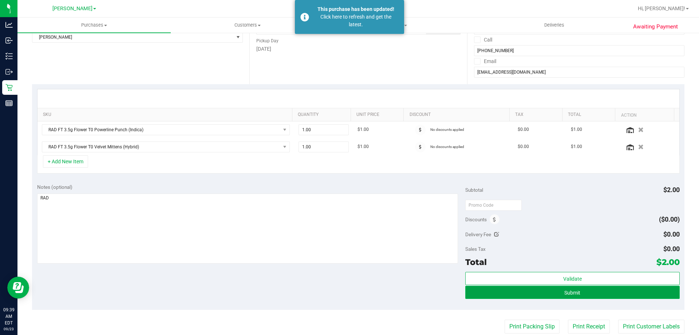
click at [537, 289] on button "Submit" at bounding box center [572, 291] width 214 height 13
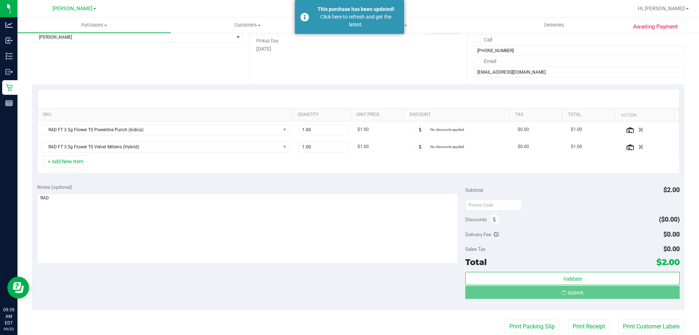
click at [100, 71] on div "Location Delivery Store Pickup Store [PERSON_NAME] Select Store [PERSON_NAME][G…" at bounding box center [140, 39] width 217 height 89
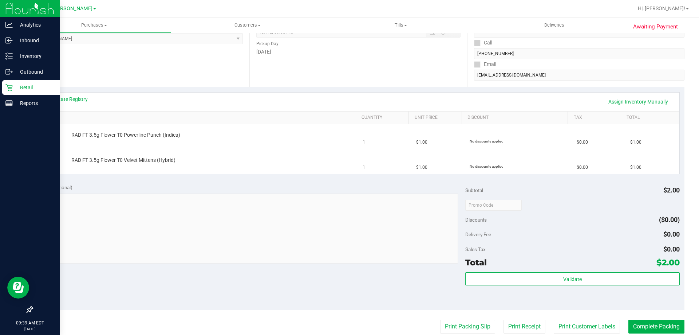
click at [29, 90] on p "Retail" at bounding box center [35, 87] width 44 height 9
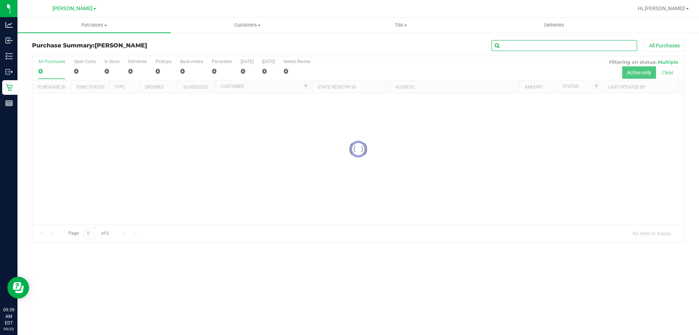
click at [515, 45] on input "text" at bounding box center [564, 45] width 146 height 11
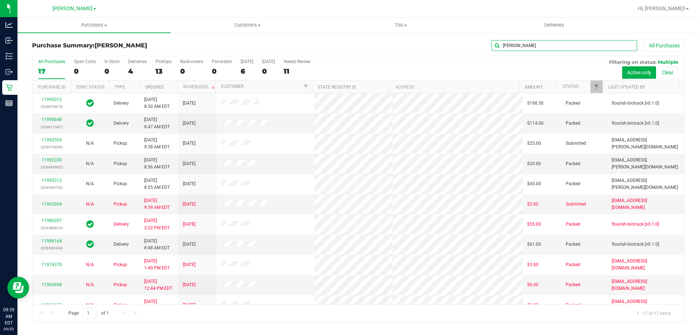
type input "[PERSON_NAME]"
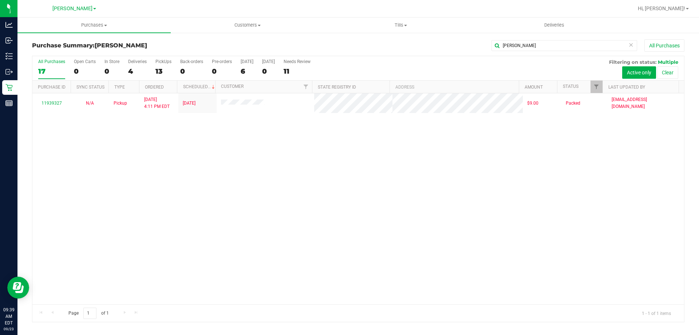
drag, startPoint x: 320, startPoint y: 187, endPoint x: 313, endPoint y: 186, distance: 6.6
click at [313, 186] on div "11939327 N/A Pickup [DATE] 4:11 PM EDT 9/12/2025 $9.00 Packed [EMAIL_ADDRESS][D…" at bounding box center [358, 198] width 652 height 211
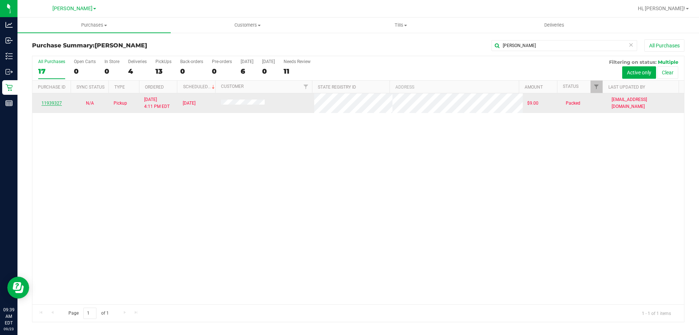
click at [55, 104] on link "11939327" at bounding box center [52, 102] width 20 height 5
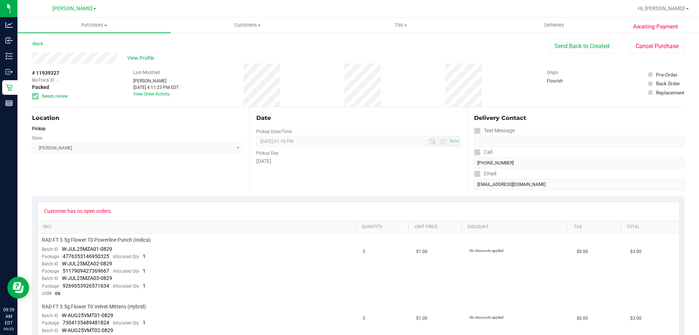
click at [117, 176] on div "Location Pickup Store [PERSON_NAME] Select Store [PERSON_NAME][GEOGRAPHIC_DATA]…" at bounding box center [140, 151] width 217 height 89
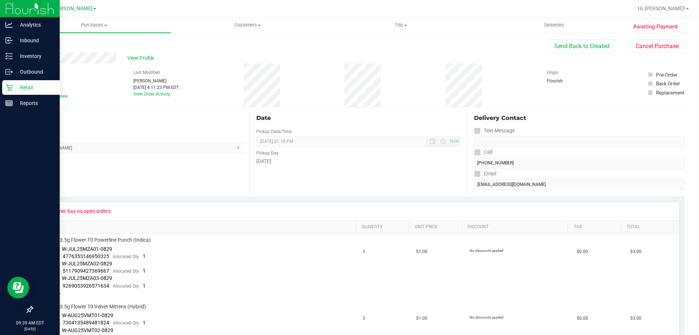
click at [13, 87] on p "Retail" at bounding box center [35, 87] width 44 height 9
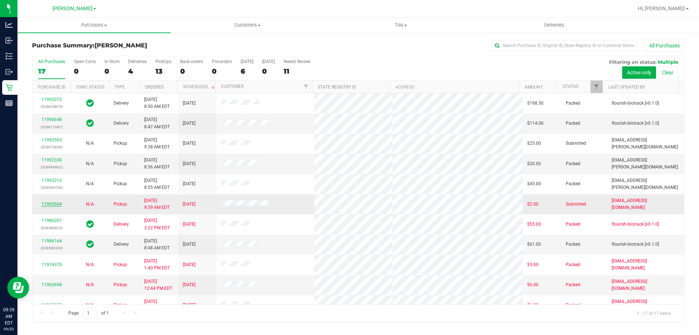
click at [50, 202] on link "11992604" at bounding box center [52, 203] width 20 height 5
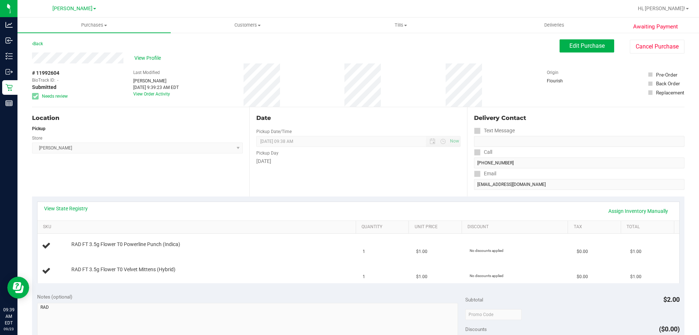
click at [236, 182] on div "Location Pickup Store [PERSON_NAME] Select Store [PERSON_NAME][GEOGRAPHIC_DATA]…" at bounding box center [140, 151] width 217 height 89
drag, startPoint x: 182, startPoint y: 218, endPoint x: 206, endPoint y: 203, distance: 27.8
click at [182, 217] on div "View State Registry Assign Inventory Manually" at bounding box center [358, 211] width 642 height 19
click at [256, 183] on div "Date Pickup Date/Time [DATE] Now [DATE] 09:38 AM Now Pickup Day [DATE]" at bounding box center [357, 151] width 217 height 89
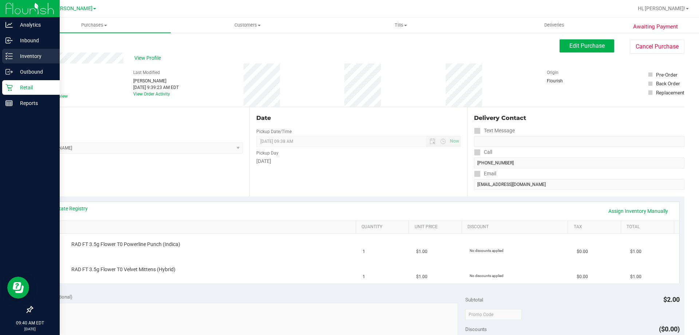
click at [33, 59] on p "Inventory" at bounding box center [35, 56] width 44 height 9
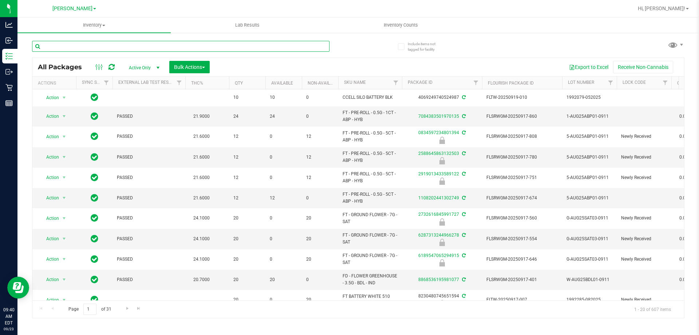
click at [169, 51] on input "text" at bounding box center [180, 46] width 297 height 11
type input "7304135489481824"
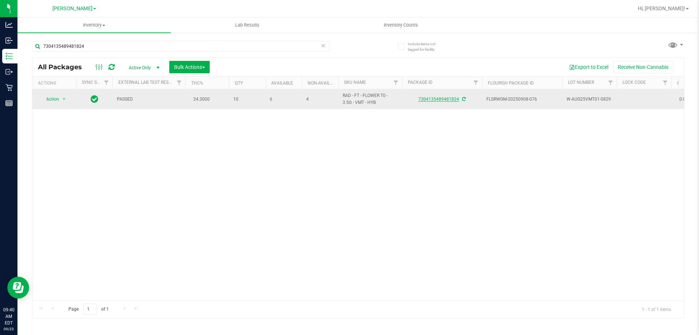
click at [439, 99] on link "7304135489481824" at bounding box center [438, 98] width 41 height 5
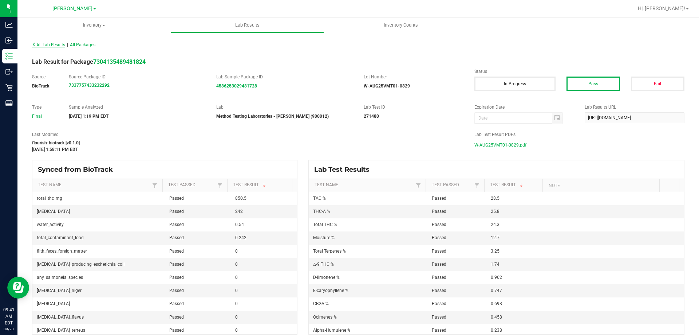
click at [50, 43] on span "All Lab Results" at bounding box center [48, 44] width 33 height 5
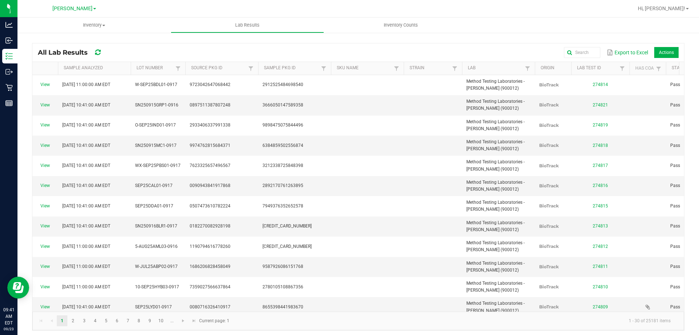
click at [123, 38] on div "All Lab Results Export to Excel Actions Sample Analyzed Lot Number Source Pkg I…" at bounding box center [358, 184] width 682 height 305
click at [120, 39] on div "All Lab Results Export to Excel Actions Sample Analyzed Lot Number Source Pkg I…" at bounding box center [358, 184] width 682 height 305
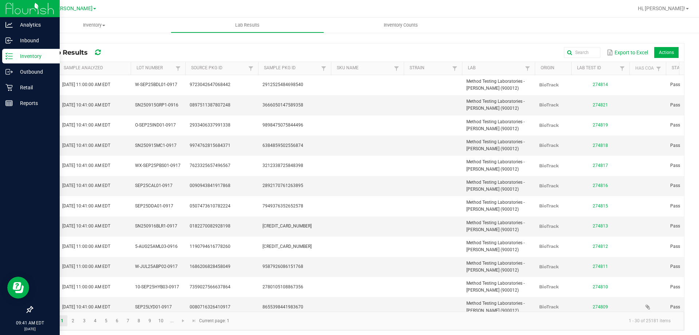
click at [27, 59] on p "Inventory" at bounding box center [35, 56] width 44 height 9
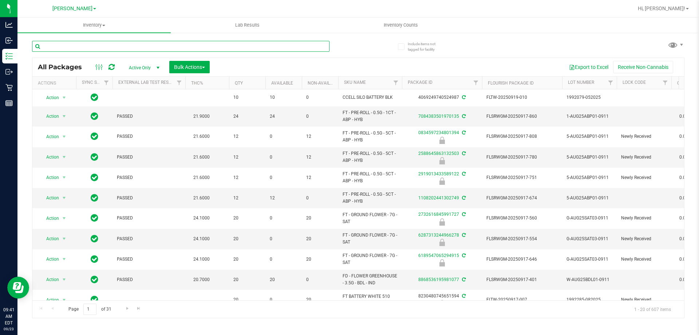
click at [70, 44] on input "text" at bounding box center [180, 46] width 297 height 11
type input "7304135489481824"
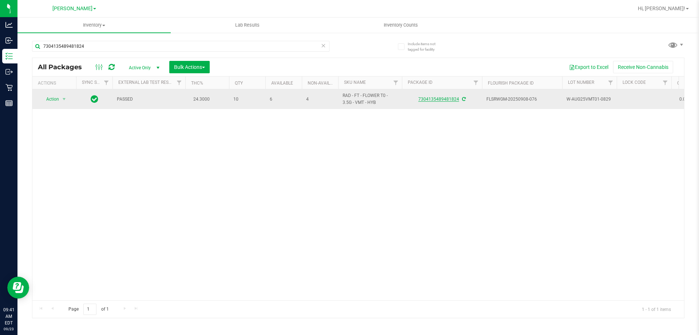
click at [443, 97] on link "7304135489481824" at bounding box center [438, 98] width 41 height 5
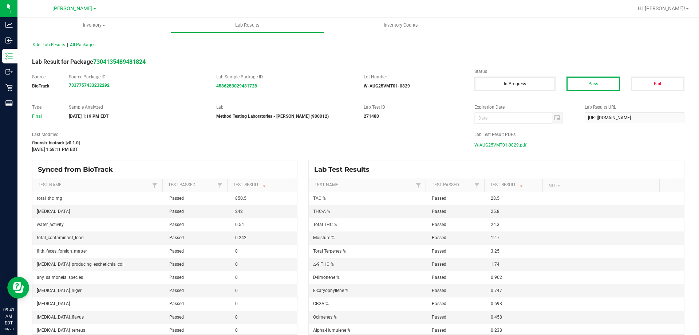
drag, startPoint x: 151, startPoint y: 141, endPoint x: 312, endPoint y: 117, distance: 163.1
click at [155, 138] on div "Last Modified flourish-biotrack [v0.1.0] [DATE] 1:58:11 PM EDT" at bounding box center [248, 141] width 442 height 21
click at [494, 143] on span "W-AUG25VMT01-0829.pdf" at bounding box center [500, 144] width 52 height 11
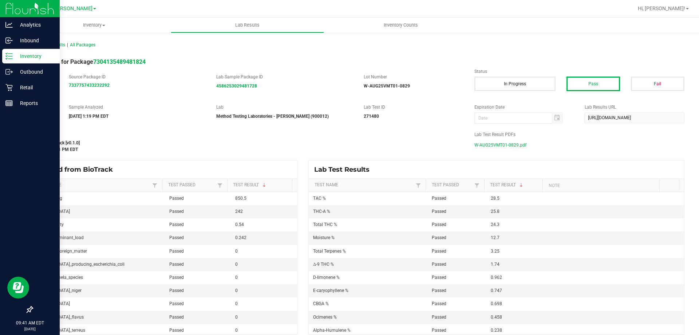
click at [27, 57] on p "Inventory" at bounding box center [35, 56] width 44 height 9
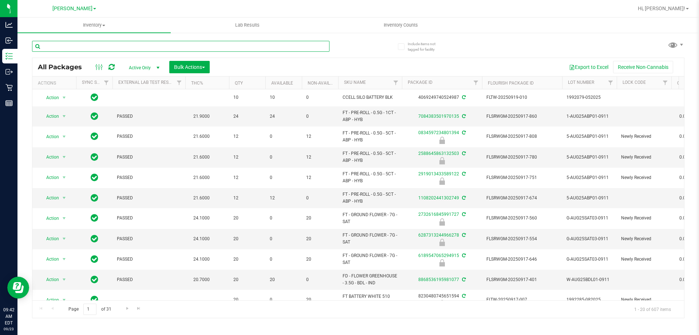
click at [103, 47] on input "text" at bounding box center [180, 46] width 297 height 11
type input "5117909427369667"
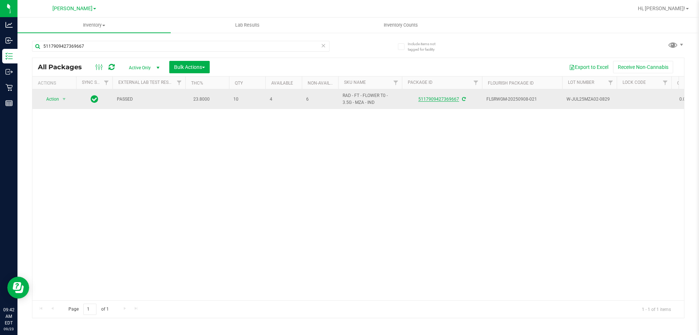
click at [437, 99] on link "5117909427369667" at bounding box center [438, 98] width 41 height 5
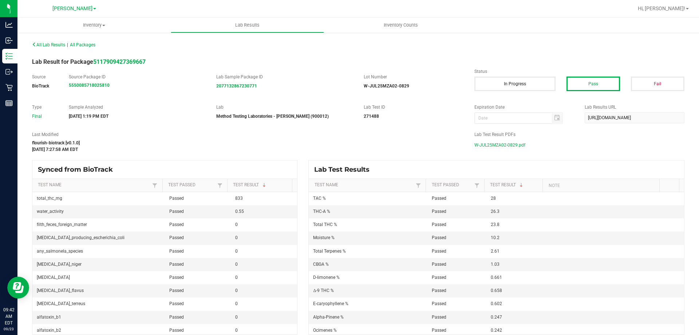
click at [491, 146] on span "W-JUL25MZA02-0829.pdf" at bounding box center [499, 144] width 51 height 11
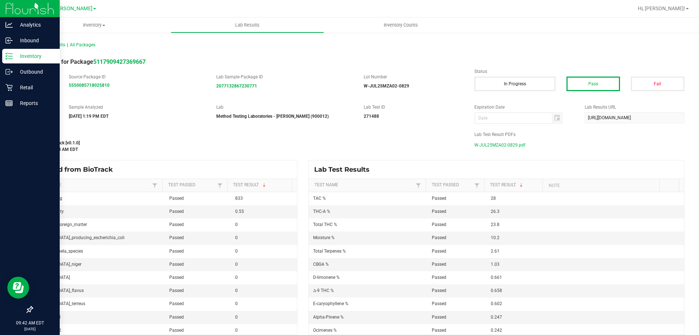
click at [11, 55] on icon at bounding box center [8, 55] width 7 height 7
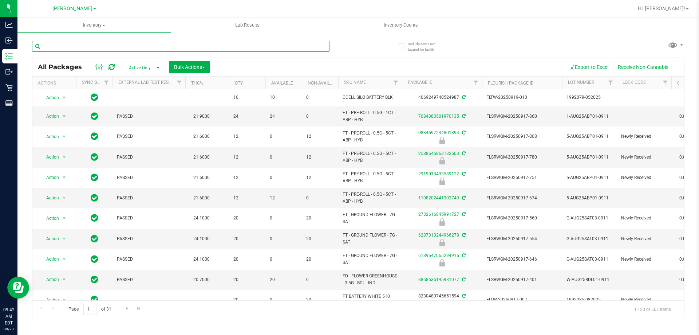
click at [287, 46] on input "text" at bounding box center [180, 46] width 297 height 11
type input "4776353146950325"
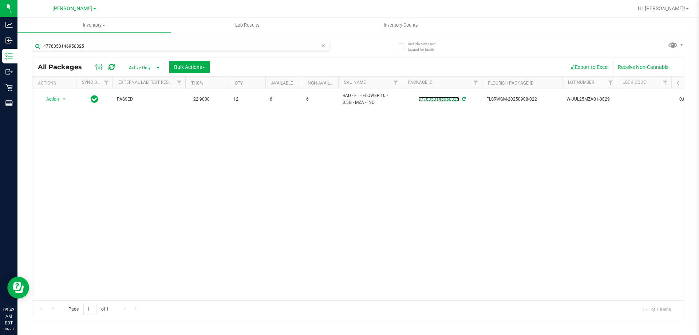
click at [440, 99] on link "4776353146950325" at bounding box center [438, 98] width 41 height 5
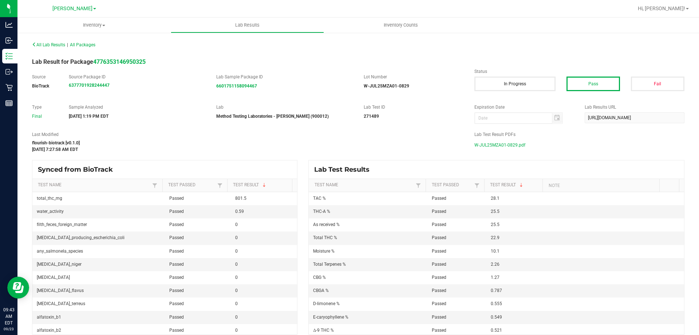
click at [489, 142] on span "W-JUL25MZA01-0829.pdf" at bounding box center [499, 144] width 51 height 11
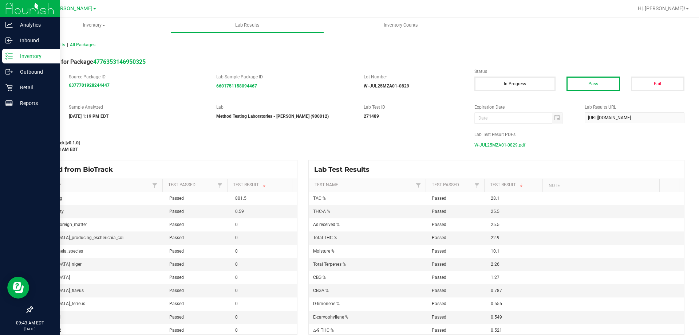
click at [20, 59] on p "Inventory" at bounding box center [35, 56] width 44 height 9
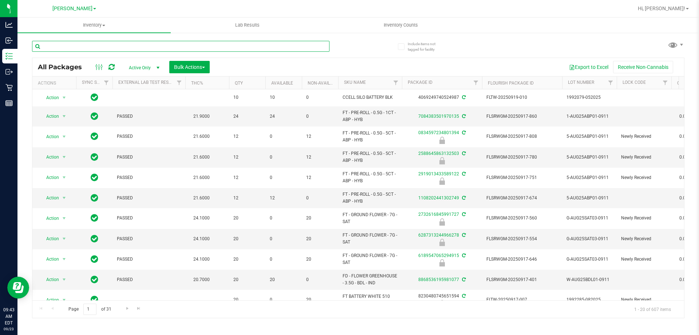
click at [142, 47] on input "text" at bounding box center [180, 46] width 297 height 11
type input "4943760671788916"
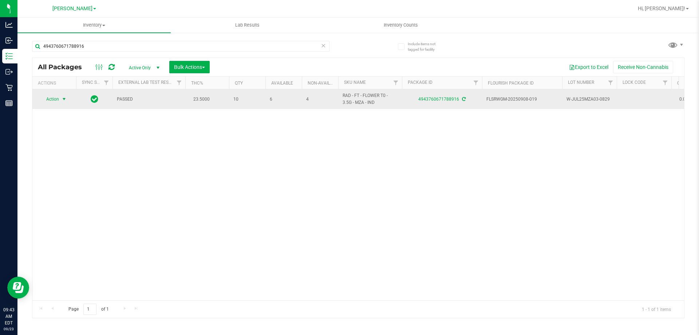
click at [52, 98] on span "Action" at bounding box center [50, 99] width 20 height 10
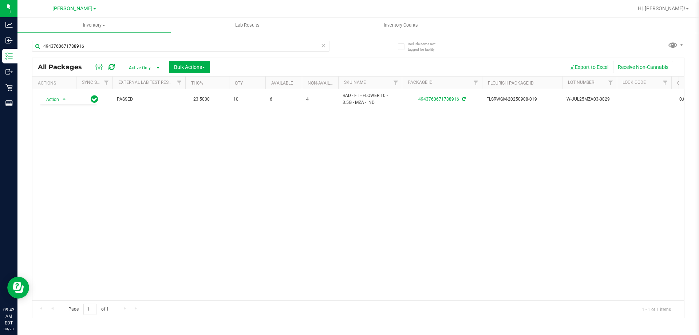
drag, startPoint x: 248, startPoint y: 161, endPoint x: 53, endPoint y: 85, distance: 209.8
click at [249, 161] on div "Action Action Adjust qty Create package Edit attributes Global inventory Locate…" at bounding box center [358, 194] width 652 height 211
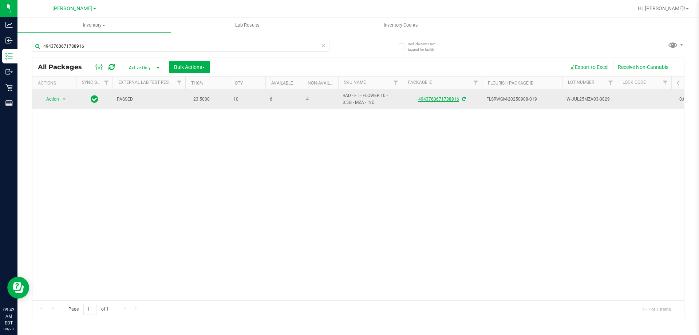
click at [436, 98] on link "4943760671788916" at bounding box center [438, 98] width 41 height 5
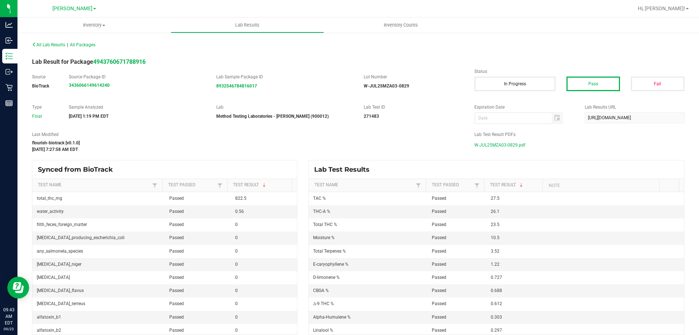
click at [506, 146] on span "W-JUL25MZA03-0829.pdf" at bounding box center [499, 144] width 51 height 11
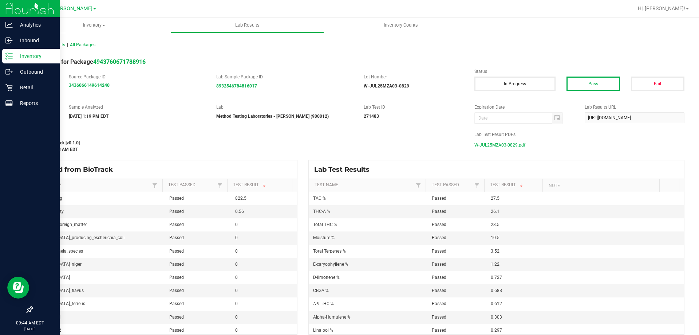
click at [7, 56] on icon at bounding box center [8, 55] width 7 height 7
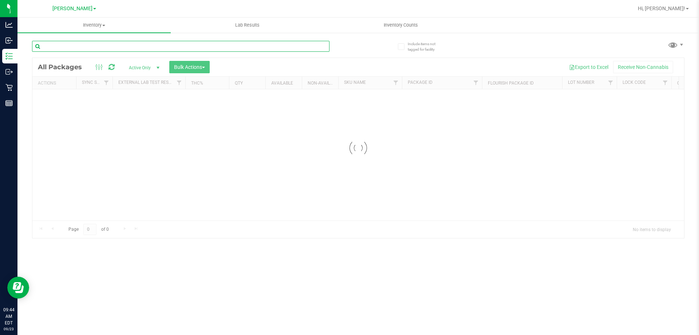
click at [212, 46] on input "text" at bounding box center [180, 46] width 297 height 11
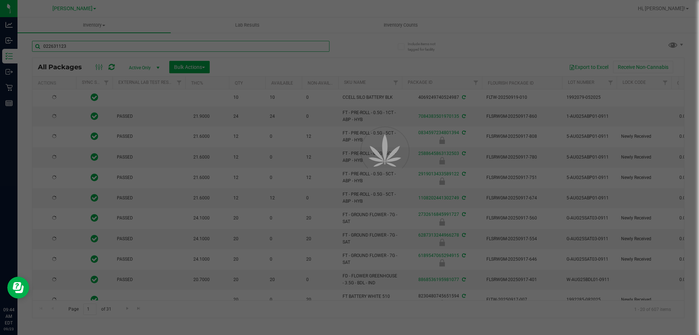
type input "0226311236"
type input "[DATE]"
type input "0226311236260003"
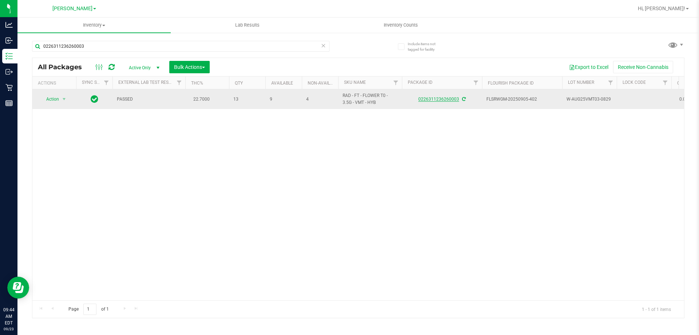
click at [446, 100] on link "0226311236260003" at bounding box center [438, 98] width 41 height 5
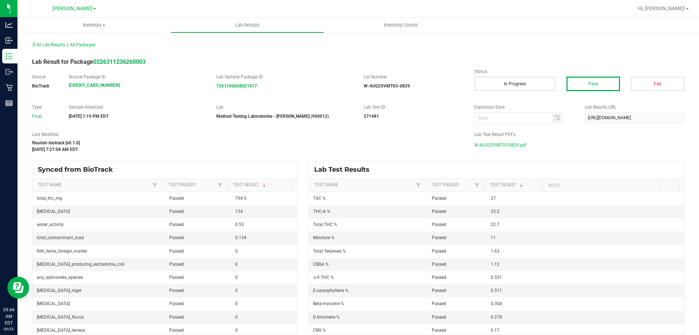
click at [503, 146] on span "W-AUG25VMT03-0829.pdf" at bounding box center [500, 144] width 52 height 11
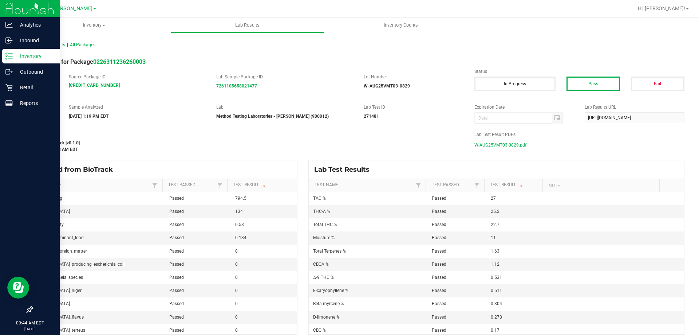
click at [21, 54] on p "Inventory" at bounding box center [35, 56] width 44 height 9
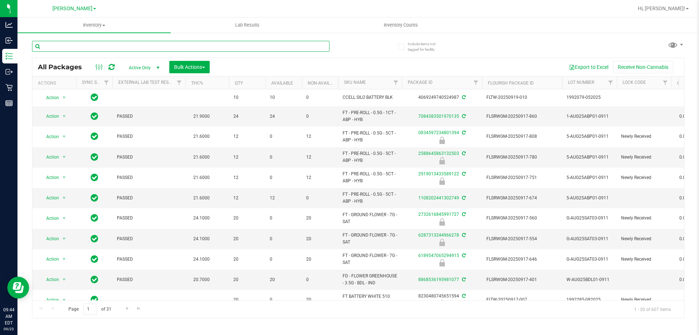
click at [211, 47] on input "text" at bounding box center [180, 46] width 297 height 11
type input "4682773444382375"
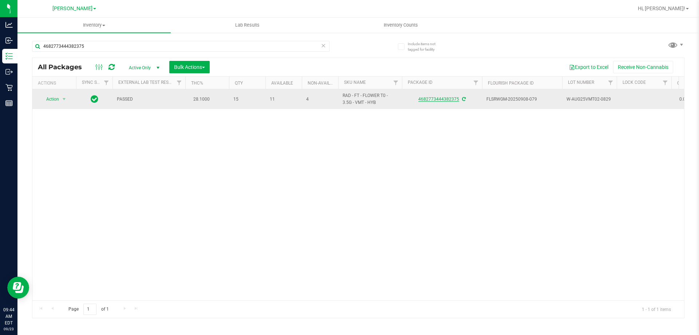
click at [436, 98] on link "4682773444382375" at bounding box center [438, 98] width 41 height 5
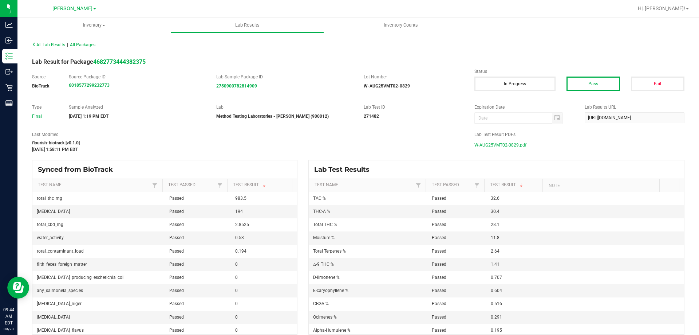
click at [500, 143] on span "W-AUG25VMT02-0829.pdf" at bounding box center [500, 144] width 52 height 11
click at [234, 145] on div "flourish-biotrack [v0.1.0]" at bounding box center [247, 142] width 431 height 7
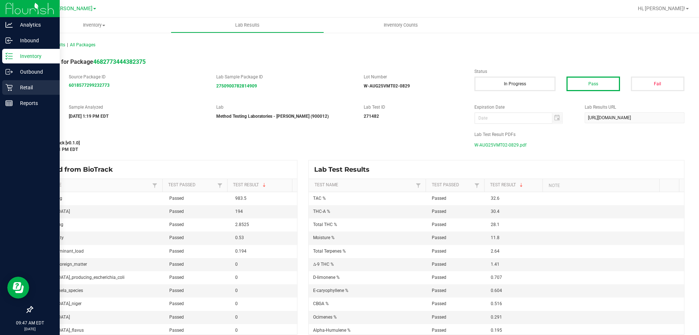
click at [21, 83] on p "Retail" at bounding box center [35, 87] width 44 height 9
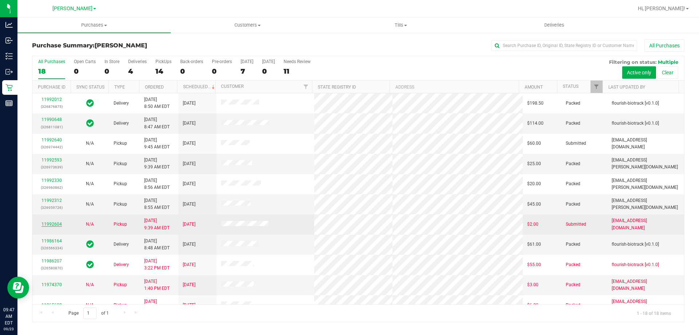
click at [46, 223] on link "11992604" at bounding box center [52, 223] width 20 height 5
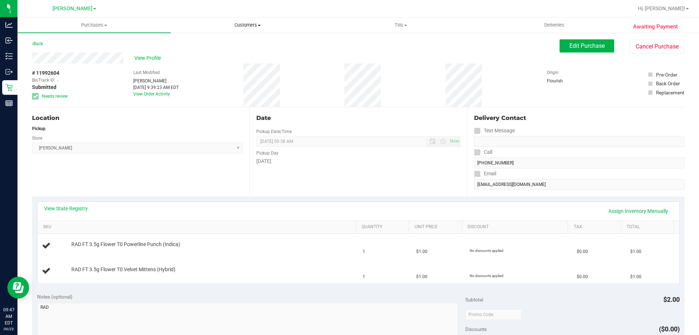
click at [253, 28] on span "Customers" at bounding box center [247, 25] width 153 height 7
click at [213, 43] on span "All customers" at bounding box center [197, 44] width 52 height 6
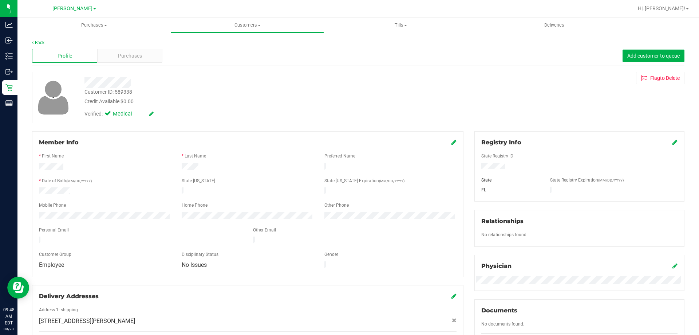
click at [154, 82] on div at bounding box center [245, 82] width 332 height 11
click at [130, 60] on div "Purchases" at bounding box center [129, 56] width 65 height 14
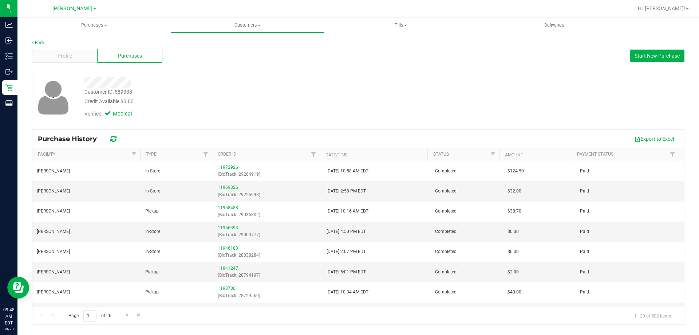
click at [305, 118] on div "Verified: Medical" at bounding box center [245, 113] width 332 height 16
click at [221, 268] on link "11941247" at bounding box center [228, 267] width 20 height 5
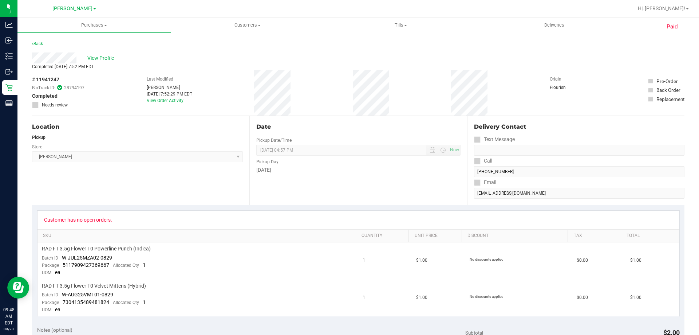
click at [151, 202] on div "Location Pickup Store [PERSON_NAME] Select Store [PERSON_NAME][GEOGRAPHIC_DATA]…" at bounding box center [140, 160] width 217 height 89
click at [173, 187] on div "Location Pickup Store [PERSON_NAME] Select Store [PERSON_NAME][GEOGRAPHIC_DATA]…" at bounding box center [140, 160] width 217 height 89
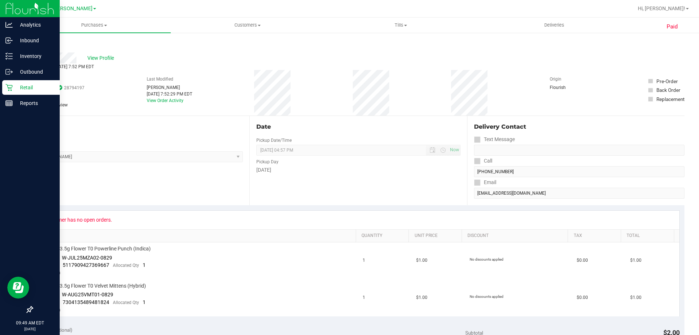
click at [13, 87] on p "Retail" at bounding box center [35, 87] width 44 height 9
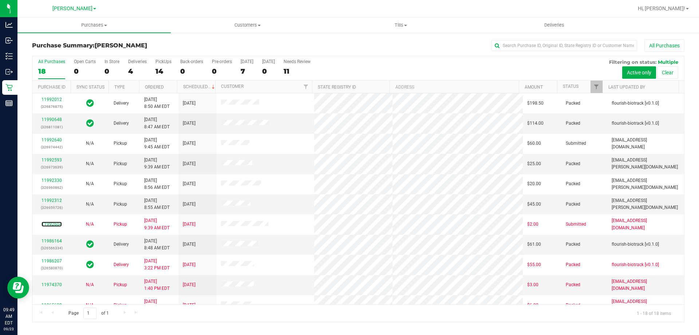
click at [53, 223] on link "11992604" at bounding box center [52, 223] width 20 height 5
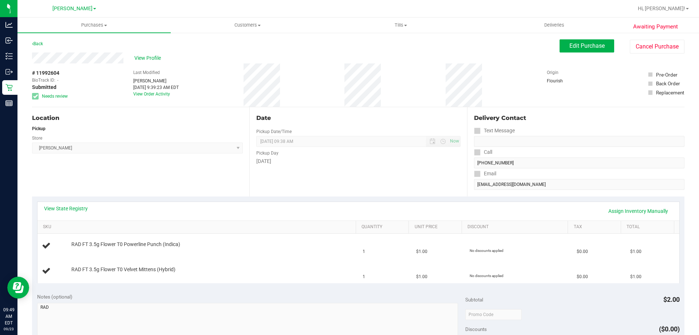
click at [123, 178] on div "Location Pickup Store [PERSON_NAME] Select Store [PERSON_NAME][GEOGRAPHIC_DATA]…" at bounding box center [140, 151] width 217 height 89
click at [569, 48] on span "Edit Purchase" at bounding box center [586, 45] width 35 height 7
click at [195, 187] on div "Location Pickup Store [PERSON_NAME] Select Store [PERSON_NAME][GEOGRAPHIC_DATA]…" at bounding box center [140, 151] width 217 height 89
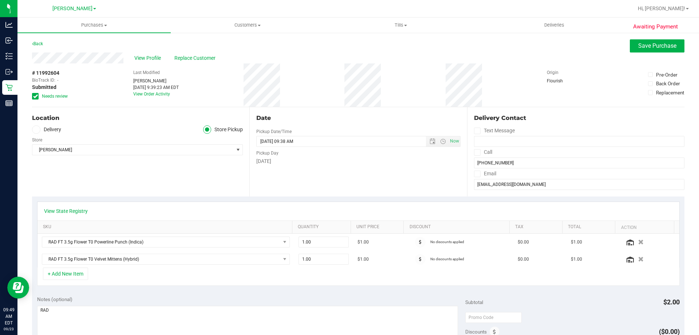
click at [185, 182] on div "Location Delivery Store Pickup Store [PERSON_NAME] Select Store [PERSON_NAME][G…" at bounding box center [140, 151] width 217 height 89
drag, startPoint x: 320, startPoint y: 243, endPoint x: 216, endPoint y: 221, distance: 106.1
click at [268, 247] on tr "RAD FT 3.5g Flower T0 Powerline Punch (Indica) 1.00 1 $1.00 No discounts applie…" at bounding box center [358, 241] width 642 height 17
type input "2"
type input "2.00"
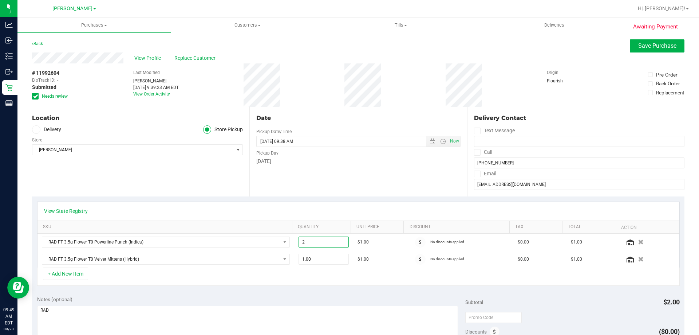
click at [212, 211] on div "View State Registry" at bounding box center [358, 210] width 629 height 7
drag, startPoint x: 313, startPoint y: 261, endPoint x: 219, endPoint y: 241, distance: 96.0
click at [242, 252] on tr "RAD FT 3.5g Flower T0 Velvet Mittens (Hybrid) 1.00 1 $1.00 No discounts applied…" at bounding box center [358, 258] width 642 height 17
type input "2"
type input "2.00"
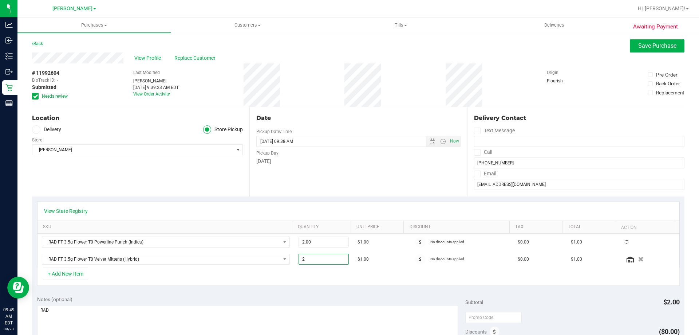
click at [176, 199] on div "View State Registry SKU Quantity Unit Price Discount Tax Total Action RAD FT 3.…" at bounding box center [358, 243] width 652 height 94
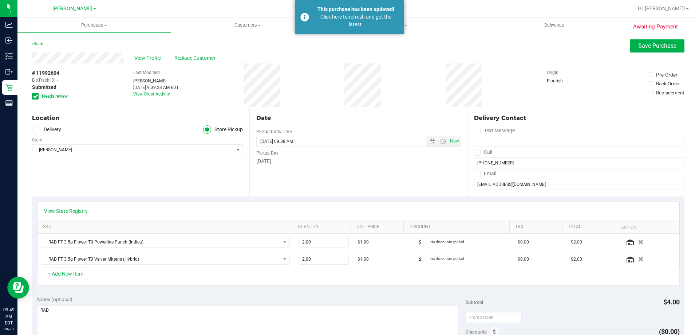
click at [329, 191] on div "Date Pickup Date/Time [DATE] Now [DATE] 09:38 AM Now Pickup Day [DATE]" at bounding box center [357, 151] width 217 height 89
click at [649, 44] on span "Save Purchase" at bounding box center [657, 45] width 38 height 7
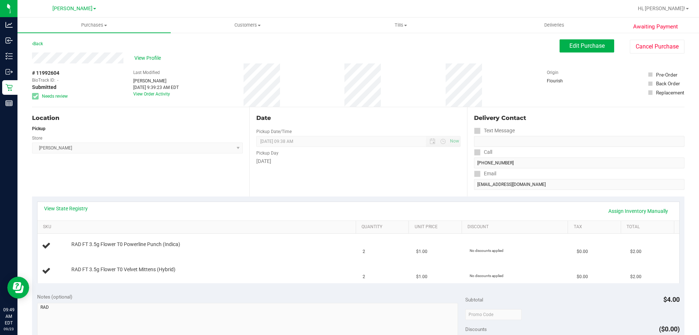
click at [170, 186] on div "Location Pickup Store [PERSON_NAME] Select Store [PERSON_NAME][GEOGRAPHIC_DATA]…" at bounding box center [140, 151] width 217 height 89
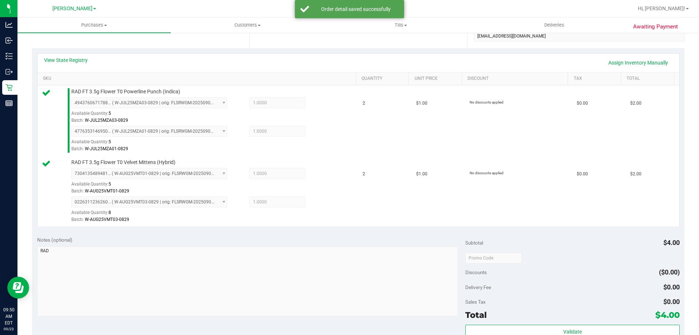
scroll to position [182, 0]
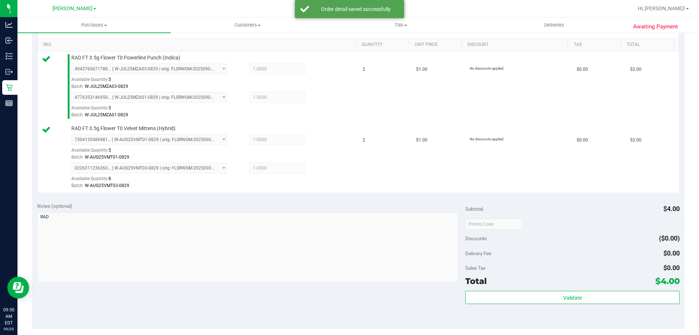
click at [555, 307] on div "Validate" at bounding box center [572, 307] width 214 height 33
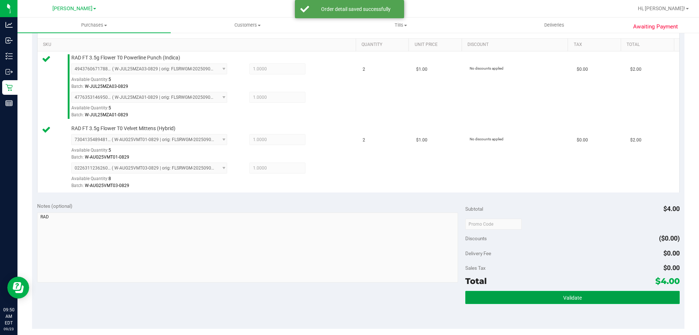
click at [584, 301] on button "Validate" at bounding box center [572, 297] width 214 height 13
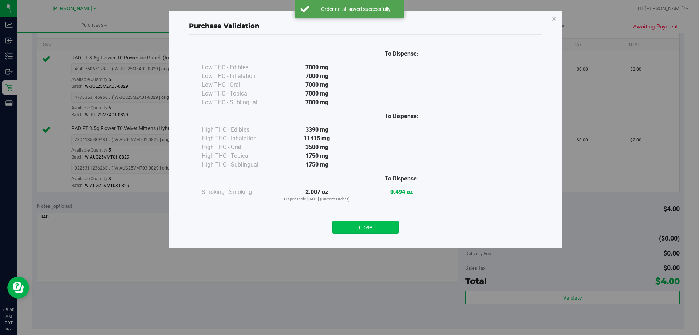
click at [369, 228] on button "Close" at bounding box center [365, 226] width 66 height 13
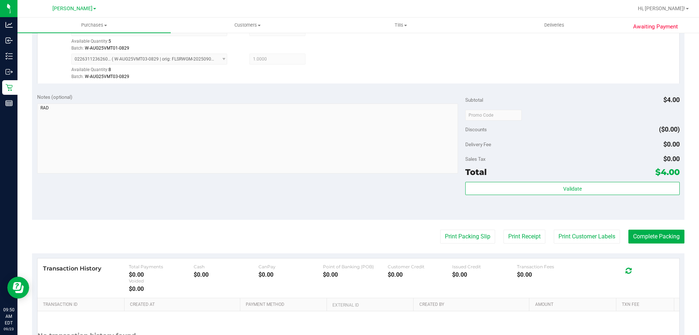
scroll to position [291, 0]
click at [585, 239] on button "Print Customer Labels" at bounding box center [587, 236] width 66 height 14
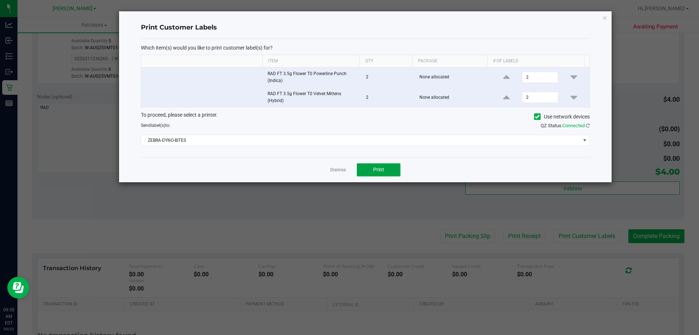
click at [379, 167] on span "Print" at bounding box center [378, 169] width 11 height 6
click at [343, 170] on link "Dismiss" at bounding box center [338, 170] width 16 height 6
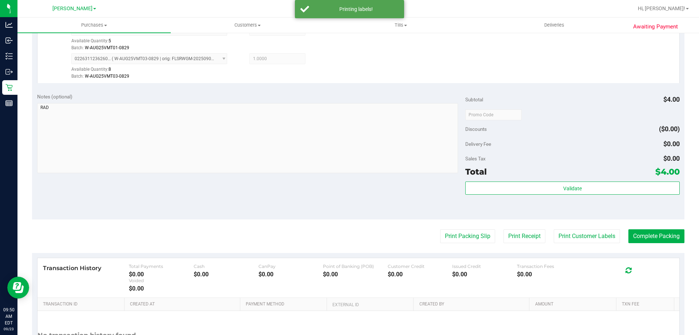
drag, startPoint x: 307, startPoint y: 186, endPoint x: 353, endPoint y: 182, distance: 46.4
click at [307, 185] on div "Notes (optional) Subtotal $4.00 Discounts ($0.00) Delivery Fee $0.00 Sales Tax …" at bounding box center [358, 153] width 652 height 131
click at [643, 233] on button "Complete Packing" at bounding box center [656, 236] width 56 height 14
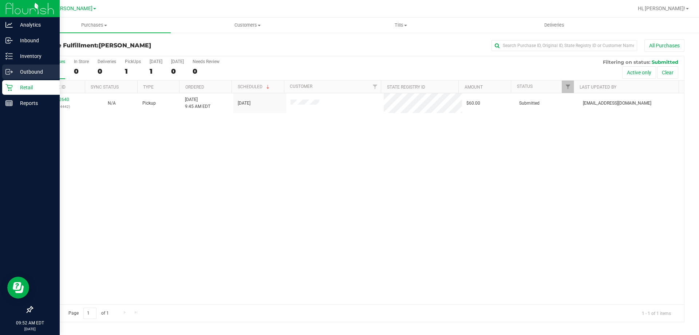
click at [27, 75] on p "Outbound" at bounding box center [35, 71] width 44 height 9
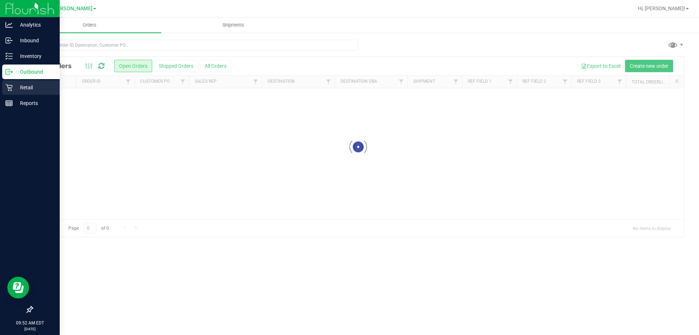
click at [33, 88] on p "Retail" at bounding box center [35, 87] width 44 height 9
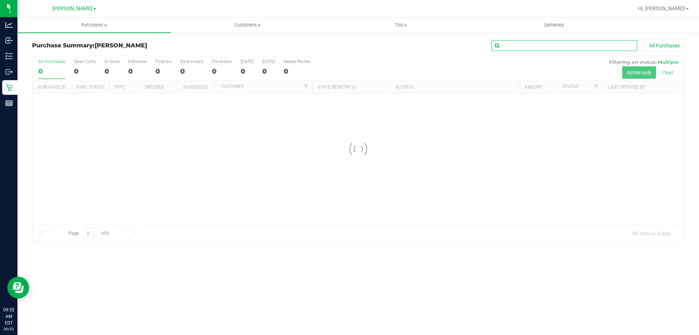
click at [531, 46] on input "text" at bounding box center [564, 45] width 146 height 11
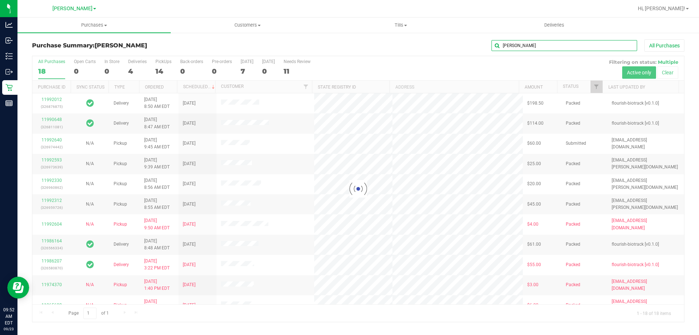
type input "[PERSON_NAME]"
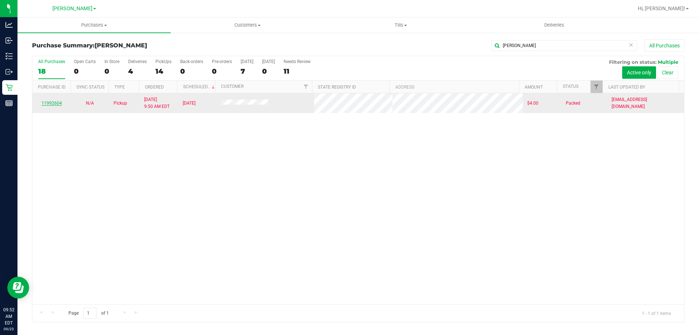
click at [54, 103] on link "11992604" at bounding box center [52, 102] width 20 height 5
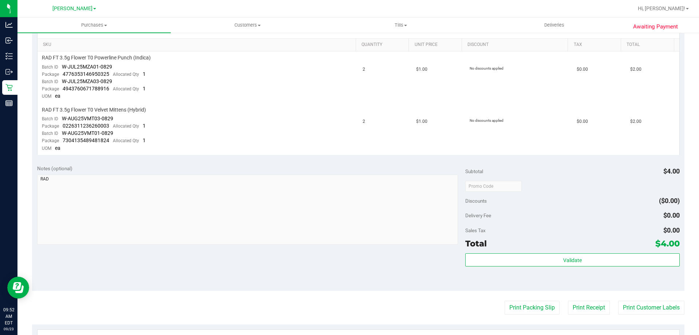
scroll to position [182, 0]
click at [536, 301] on button "Print Packing Slip" at bounding box center [532, 307] width 55 height 14
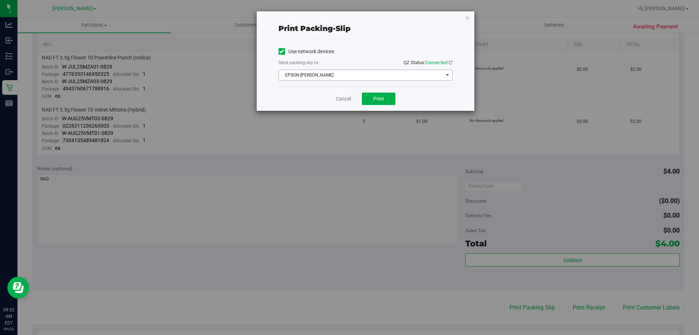
click at [373, 75] on span "EPSON-[PERSON_NAME]" at bounding box center [361, 75] width 164 height 10
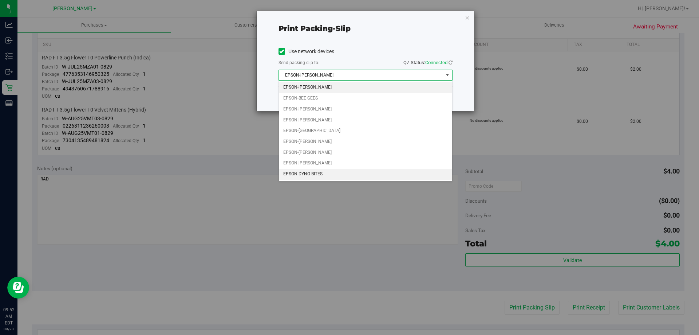
click at [322, 172] on li "EPSON-DYNO BITES" at bounding box center [365, 174] width 173 height 11
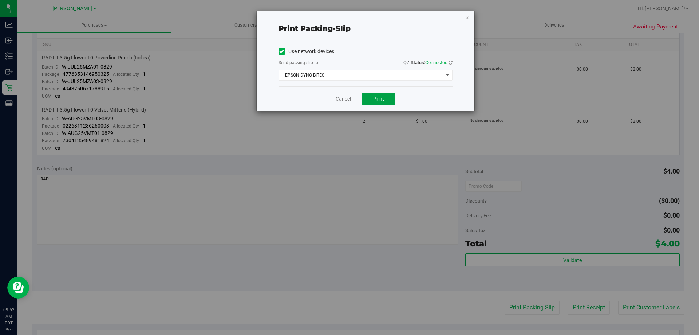
click at [381, 101] on span "Print" at bounding box center [378, 99] width 11 height 6
click at [341, 99] on link "Cancel" at bounding box center [343, 99] width 15 height 8
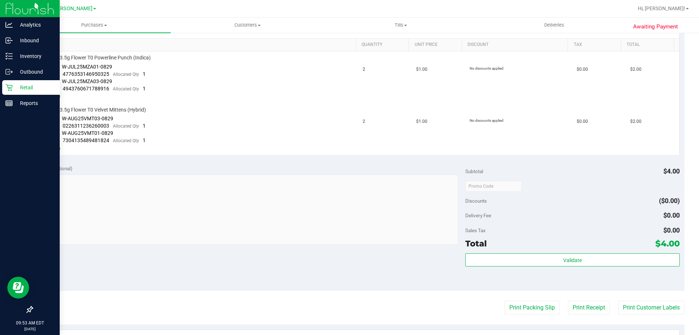
click at [29, 86] on p "Retail" at bounding box center [35, 87] width 44 height 9
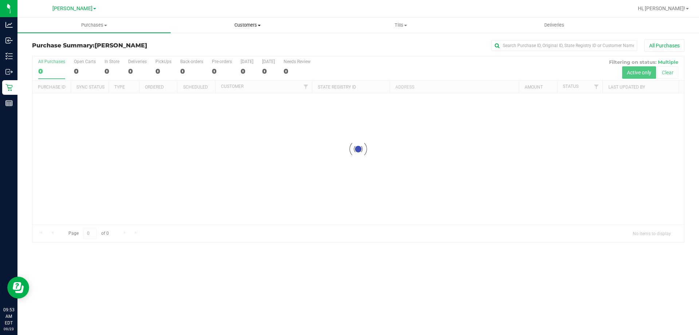
click at [247, 27] on span "Customers" at bounding box center [247, 25] width 153 height 7
click at [222, 41] on span "All customers" at bounding box center [197, 44] width 52 height 6
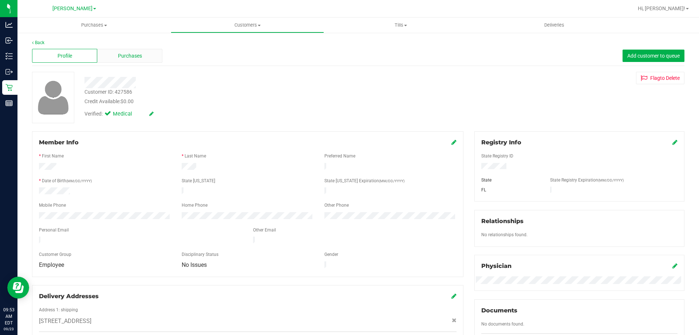
click at [131, 57] on span "Purchases" at bounding box center [130, 56] width 24 height 8
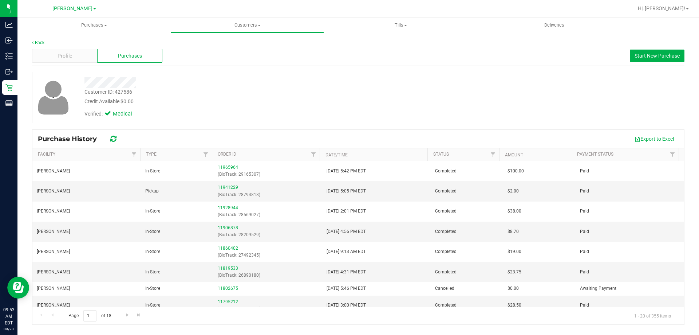
drag, startPoint x: 356, startPoint y: 129, endPoint x: 278, endPoint y: 133, distance: 78.0
click at [355, 129] on div "Purchase History Export to Excel Facility Type Order ID Date/Time Status Amount…" at bounding box center [358, 226] width 652 height 195
click at [231, 109] on div "Verified: Medical" at bounding box center [245, 113] width 332 height 16
click at [638, 51] on button "Start New Purchase" at bounding box center [657, 56] width 55 height 12
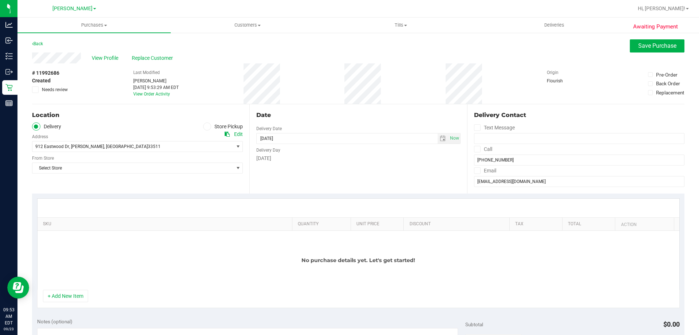
click at [35, 90] on icon at bounding box center [35, 90] width 5 height 0
click at [0, 0] on input "Needs review" at bounding box center [0, 0] width 0 height 0
click at [207, 126] on icon at bounding box center [207, 126] width 4 height 0
click at [0, 0] on input "Store Pickup" at bounding box center [0, 0] width 0 height 0
click at [195, 146] on span "Select Store" at bounding box center [132, 146] width 201 height 10
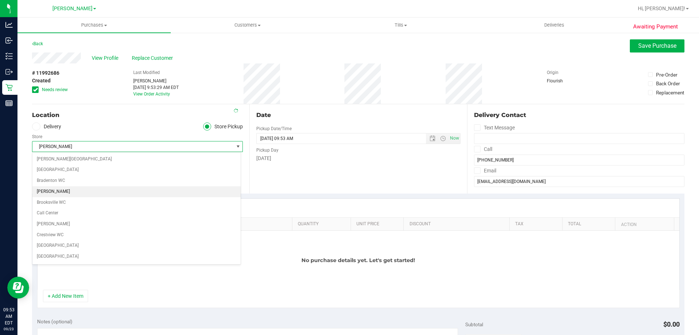
click at [153, 191] on li "[PERSON_NAME]" at bounding box center [136, 191] width 208 height 11
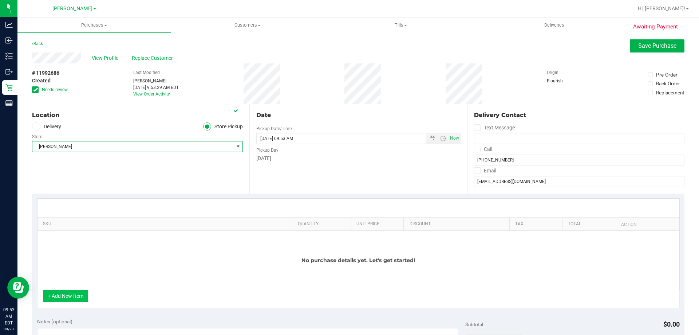
click at [75, 291] on button "+ Add New Item" at bounding box center [65, 295] width 45 height 12
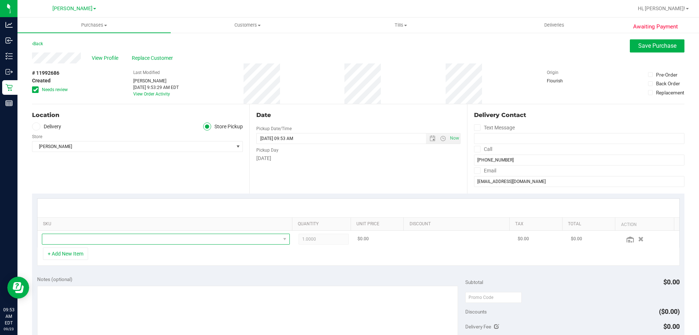
click at [94, 238] on span "NO DATA FOUND" at bounding box center [161, 239] width 238 height 10
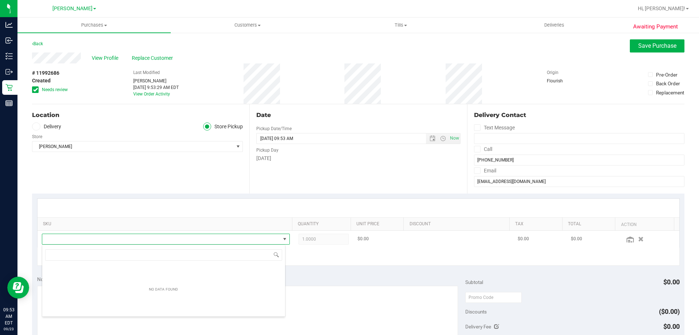
scroll to position [11, 244]
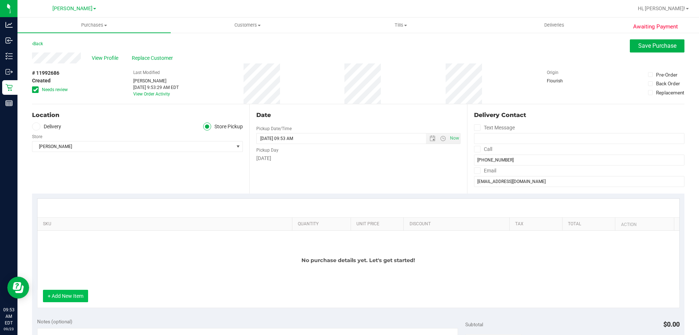
click at [58, 292] on button "+ Add New Item" at bounding box center [65, 295] width 45 height 12
click at [63, 296] on button "+ Add New Item" at bounding box center [65, 295] width 45 height 12
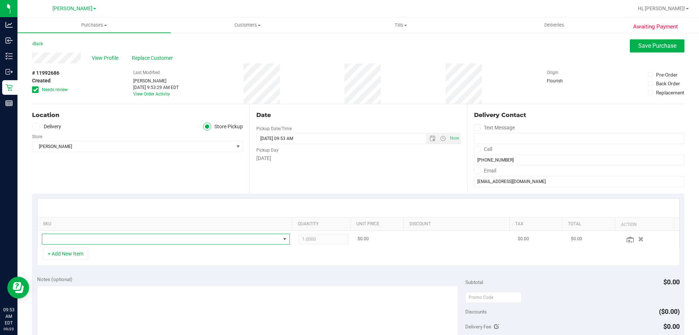
click at [78, 240] on span "NO DATA FOUND" at bounding box center [161, 239] width 238 height 10
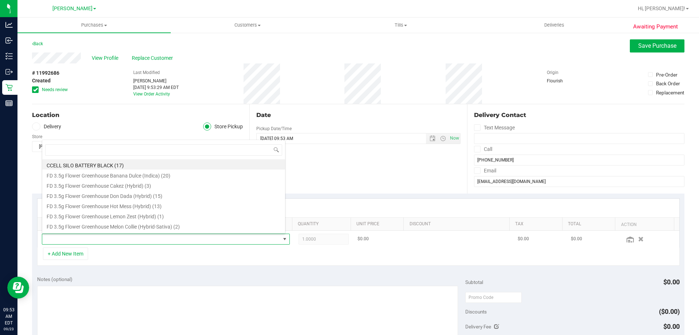
scroll to position [11, 241]
type input "rad"
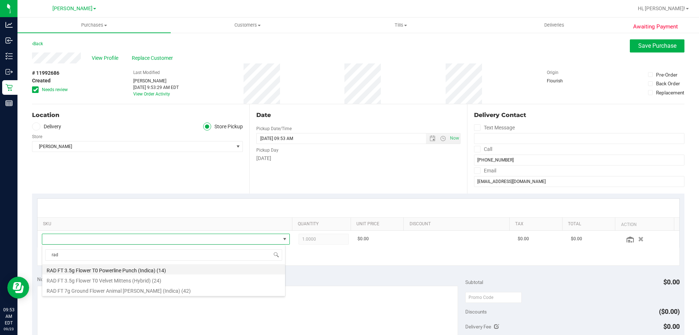
click at [143, 270] on li "RAD FT 3.5g Flower T0 Powerline Punch (Indica) (14)" at bounding box center [163, 269] width 243 height 10
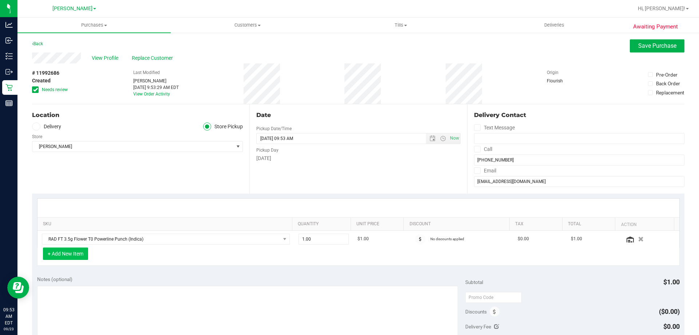
click at [73, 255] on button "+ Add New Item" at bounding box center [65, 253] width 45 height 12
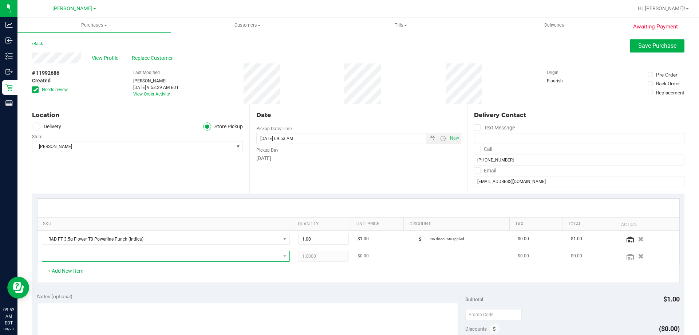
click at [127, 259] on span "NO DATA FOUND" at bounding box center [161, 256] width 238 height 10
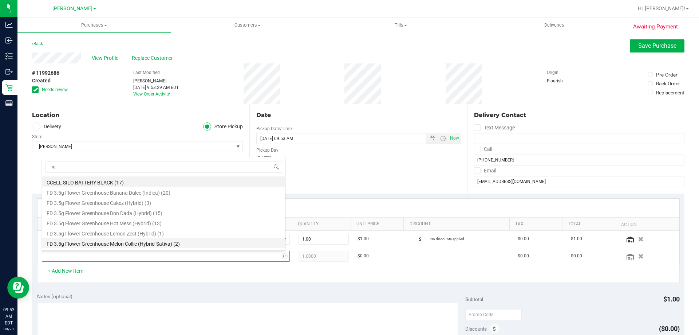
type input "rad"
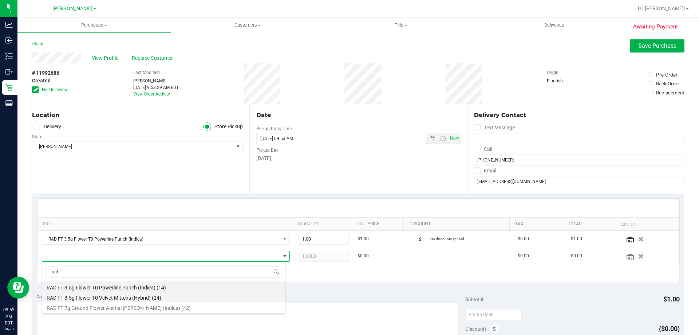
click at [112, 295] on li "RAD FT 3.5g Flower T0 Velvet Mittens (Hybrid) (24)" at bounding box center [163, 296] width 243 height 10
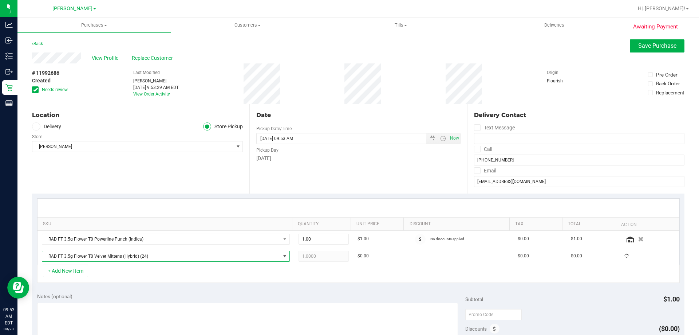
click at [195, 281] on div "+ Add New Item" at bounding box center [358, 273] width 643 height 18
click at [304, 281] on div "+ Add New Item" at bounding box center [358, 273] width 643 height 18
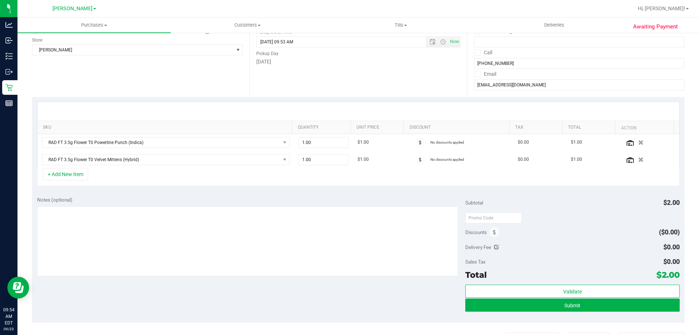
scroll to position [218, 0]
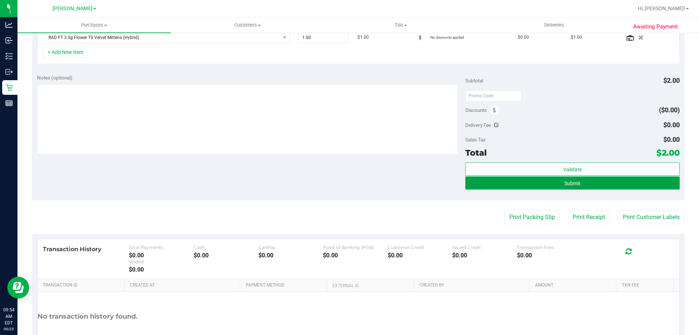
click at [508, 179] on button "Submit" at bounding box center [572, 182] width 214 height 13
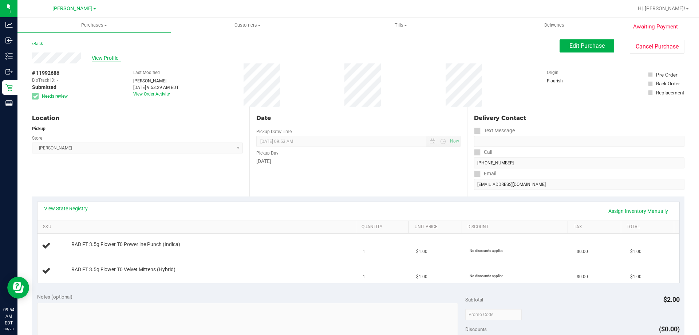
click at [111, 60] on span "View Profile" at bounding box center [106, 58] width 29 height 8
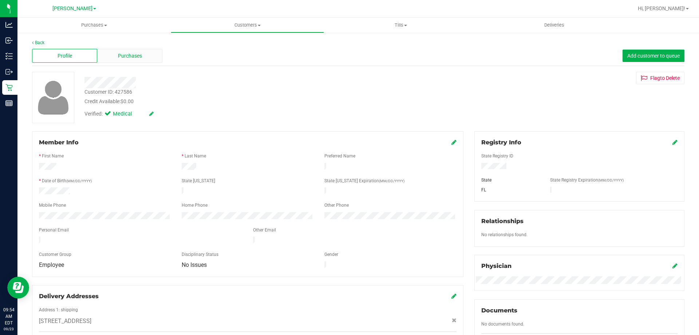
click at [119, 54] on span "Purchases" at bounding box center [130, 56] width 24 height 8
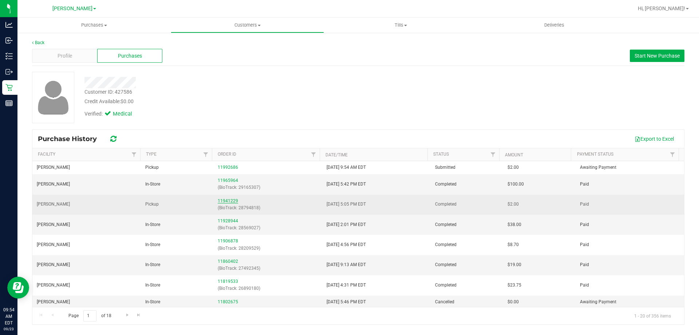
click at [228, 201] on link "11941229" at bounding box center [228, 200] width 20 height 5
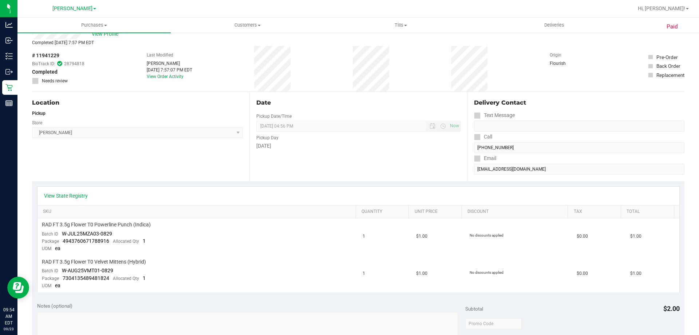
scroll to position [36, 0]
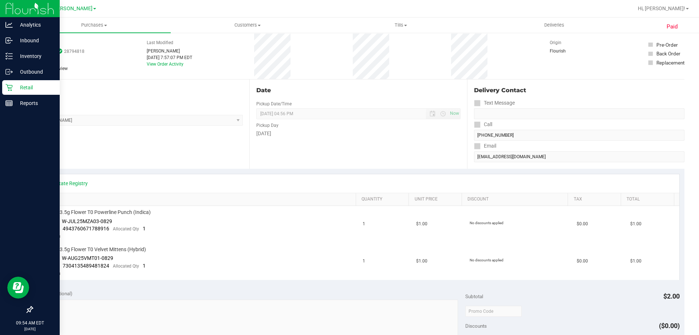
click at [29, 85] on p "Retail" at bounding box center [35, 87] width 44 height 9
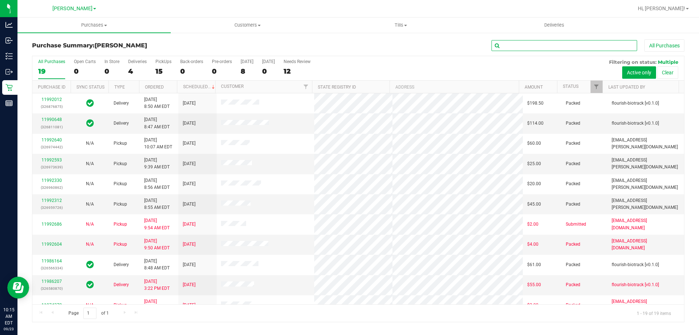
click at [506, 45] on input "text" at bounding box center [564, 45] width 146 height 11
type input "kal"
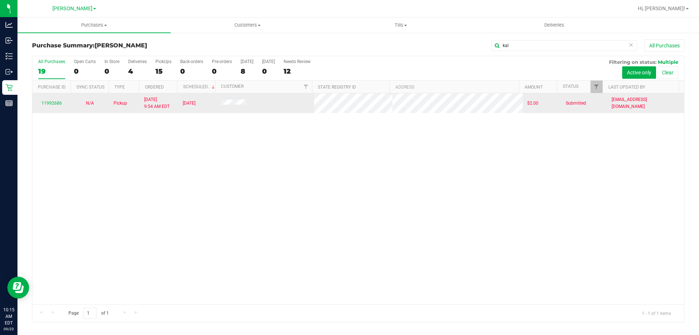
click at [47, 106] on div "11992686" at bounding box center [51, 103] width 29 height 7
click at [50, 102] on link "11992686" at bounding box center [52, 102] width 20 height 5
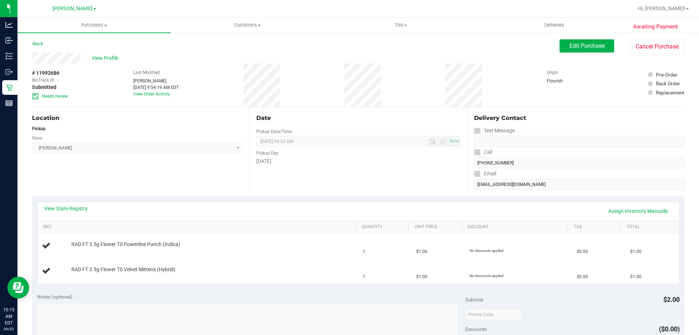
click at [224, 187] on div "Location Pickup Store [PERSON_NAME] Select Store [PERSON_NAME][GEOGRAPHIC_DATA]…" at bounding box center [140, 151] width 217 height 89
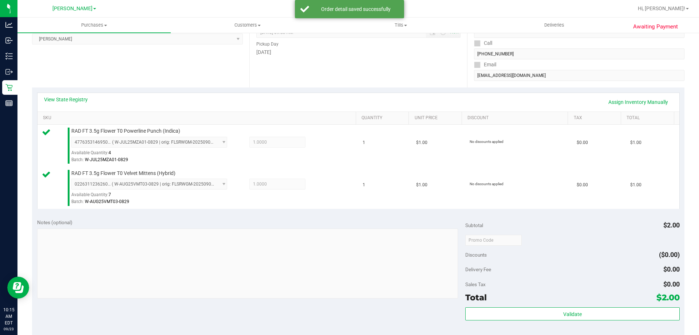
scroll to position [109, 0]
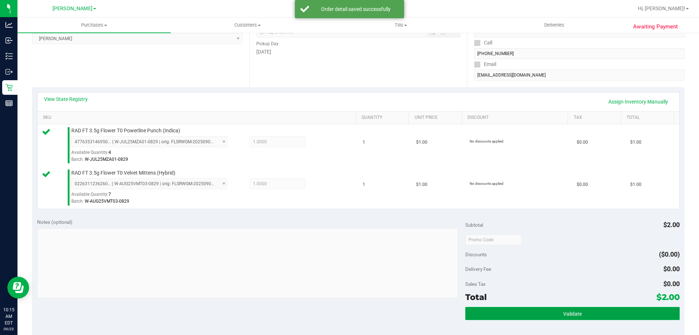
click at [547, 313] on button "Validate" at bounding box center [572, 313] width 214 height 13
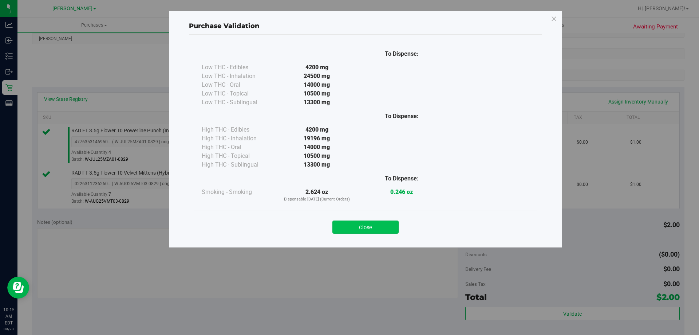
click at [353, 230] on button "Close" at bounding box center [365, 226] width 66 height 13
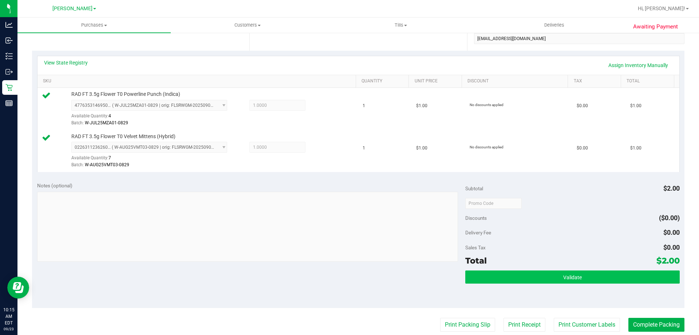
scroll to position [218, 0]
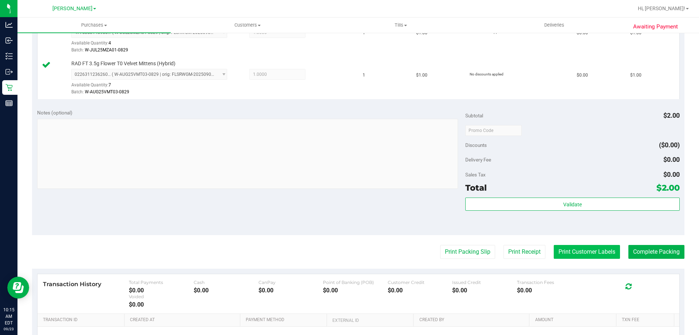
click at [579, 256] on button "Print Customer Labels" at bounding box center [587, 252] width 66 height 14
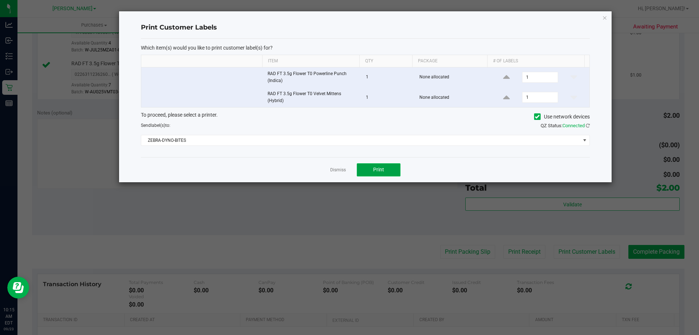
click at [384, 169] on button "Print" at bounding box center [379, 169] width 44 height 13
click at [335, 170] on link "Dismiss" at bounding box center [338, 170] width 16 height 6
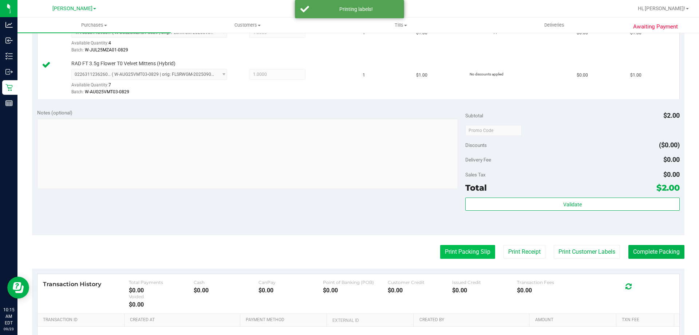
click at [440, 249] on button "Print Packing Slip" at bounding box center [467, 252] width 55 height 14
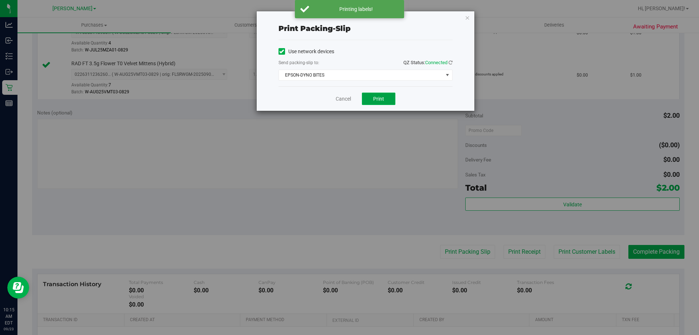
click at [383, 99] on span "Print" at bounding box center [378, 99] width 11 height 6
click at [352, 99] on div "Cancel Print" at bounding box center [365, 98] width 174 height 24
click at [341, 100] on link "Cancel" at bounding box center [343, 99] width 15 height 8
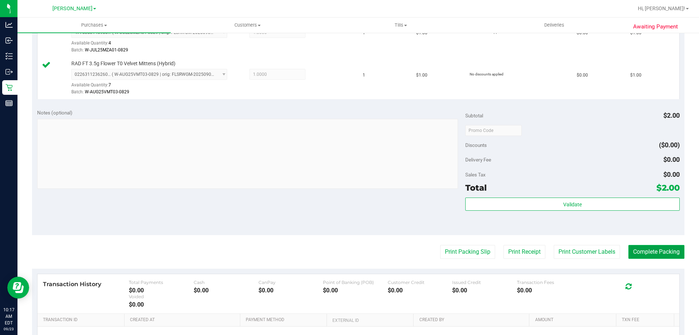
click at [665, 256] on button "Complete Packing" at bounding box center [656, 252] width 56 height 14
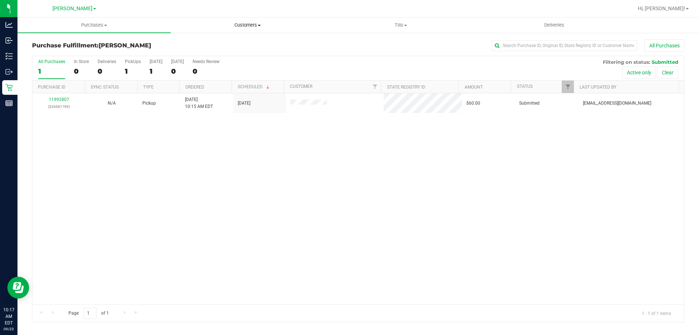
click at [253, 26] on span "Customers" at bounding box center [247, 25] width 153 height 7
click at [225, 44] on li "All customers" at bounding box center [247, 44] width 153 height 9
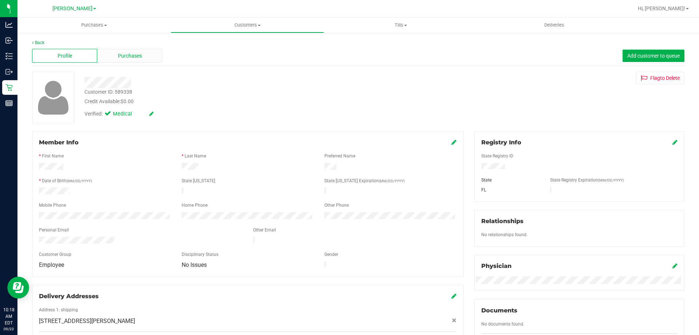
click at [140, 59] on span "Purchases" at bounding box center [130, 56] width 24 height 8
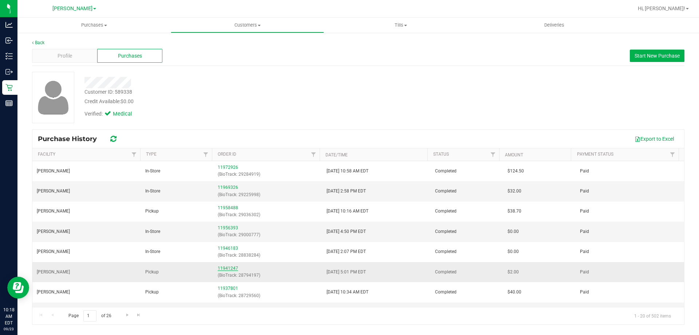
click at [230, 266] on link "11941247" at bounding box center [228, 267] width 20 height 5
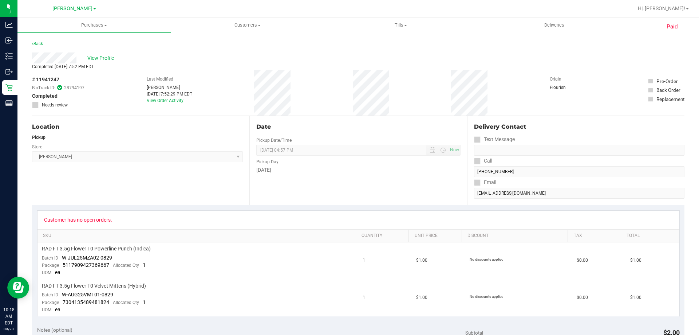
click at [125, 202] on div "Location Pickup Store [PERSON_NAME] Select Store [PERSON_NAME][GEOGRAPHIC_DATA]…" at bounding box center [140, 160] width 217 height 89
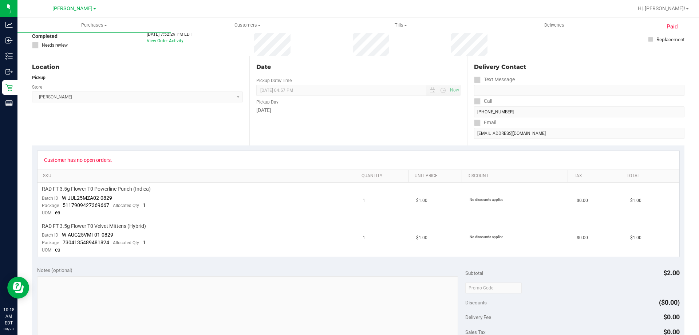
scroll to position [60, 0]
click at [243, 128] on div "Location Pickup Store [PERSON_NAME] Select Store [PERSON_NAME][GEOGRAPHIC_DATA]…" at bounding box center [140, 99] width 217 height 89
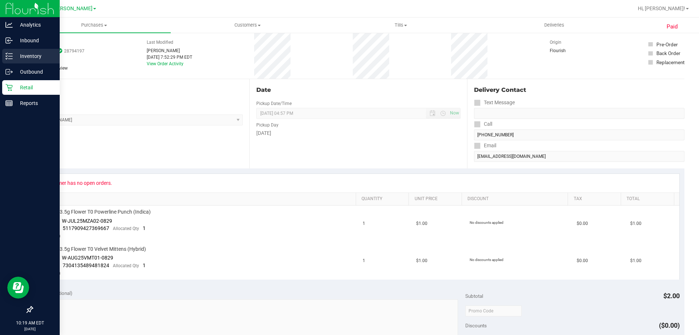
scroll to position [24, 0]
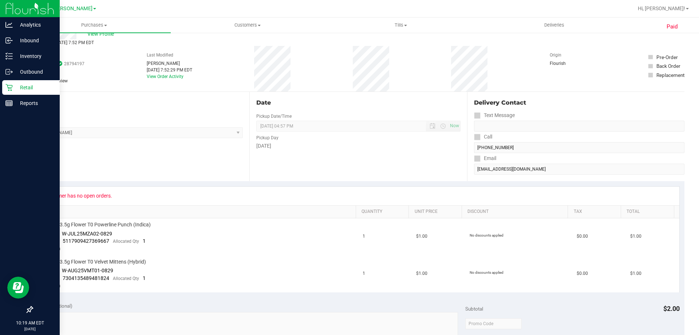
click at [32, 87] on p "Retail" at bounding box center [35, 87] width 44 height 9
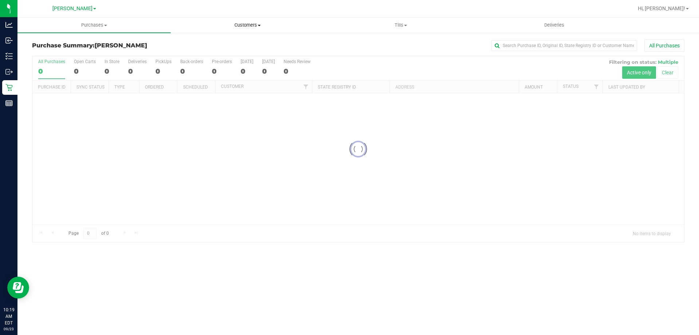
click at [249, 29] on uib-tab-heading "Customers All customers Add a new customer All physicians" at bounding box center [247, 25] width 153 height 15
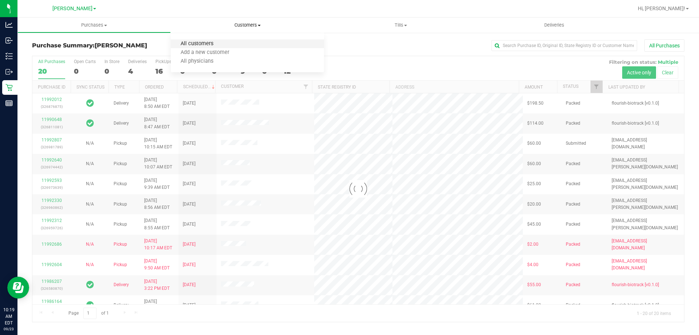
click at [210, 44] on span "All customers" at bounding box center [197, 44] width 52 height 6
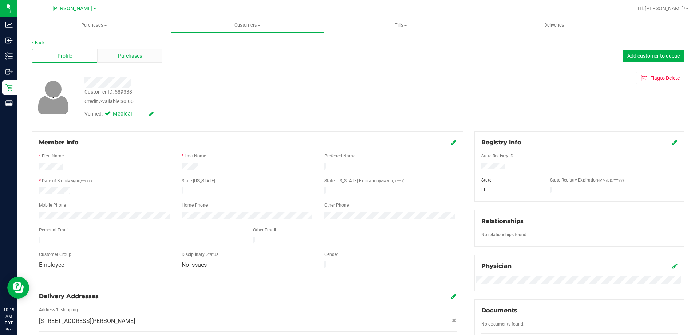
click at [148, 52] on div "Purchases" at bounding box center [129, 56] width 65 height 14
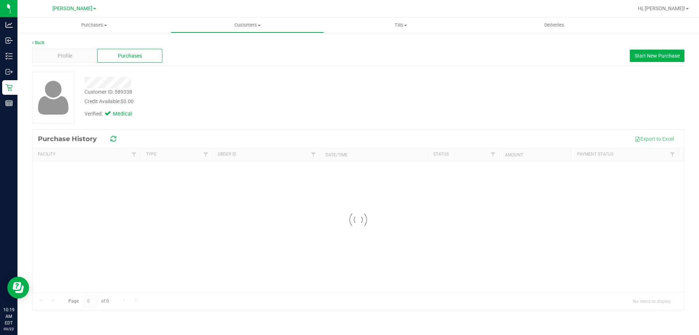
click at [525, 87] on div "Customer ID: 589338 Credit Available: $0.00 Verified: Medical" at bounding box center [358, 97] width 663 height 51
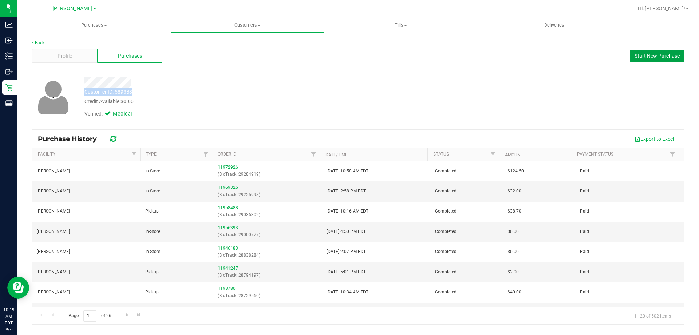
click at [652, 56] on span "Start New Purchase" at bounding box center [657, 56] width 45 height 6
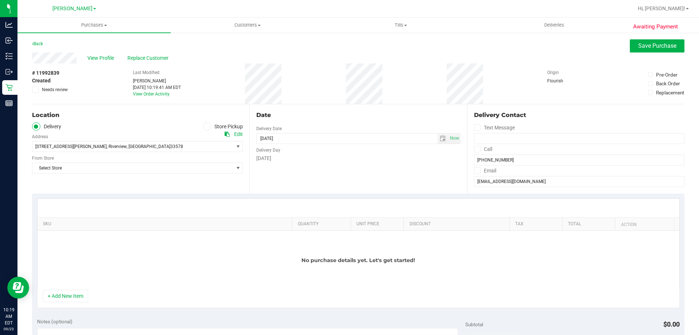
click at [36, 90] on icon at bounding box center [35, 90] width 5 height 0
click at [0, 0] on input "Needs review" at bounding box center [0, 0] width 0 height 0
click at [205, 126] on icon at bounding box center [207, 126] width 4 height 0
click at [0, 0] on input "Store Pickup" at bounding box center [0, 0] width 0 height 0
click at [150, 142] on span "Select Store" at bounding box center [132, 146] width 201 height 10
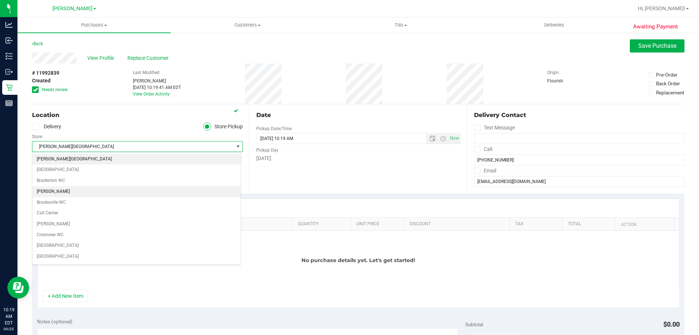
click at [70, 190] on li "[PERSON_NAME]" at bounding box center [136, 191] width 208 height 11
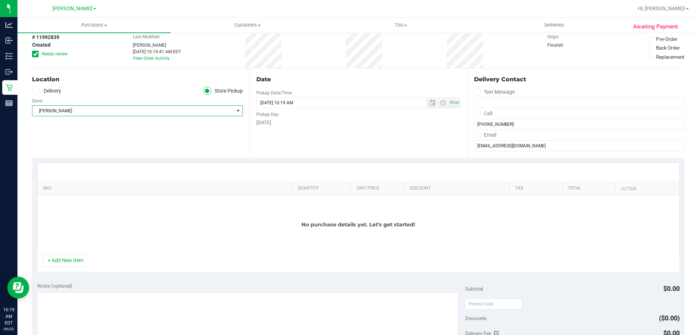
scroll to position [109, 0]
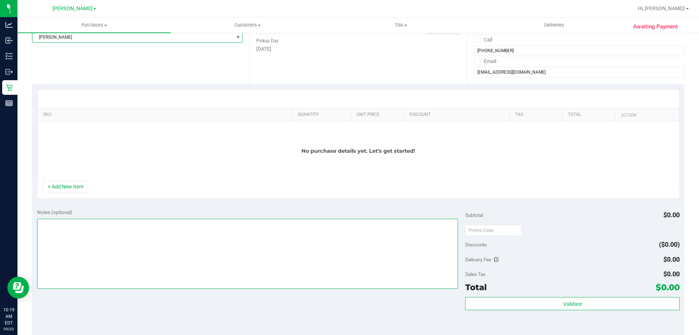
click at [85, 237] on textarea at bounding box center [247, 253] width 421 height 70
type textarea "RAD"
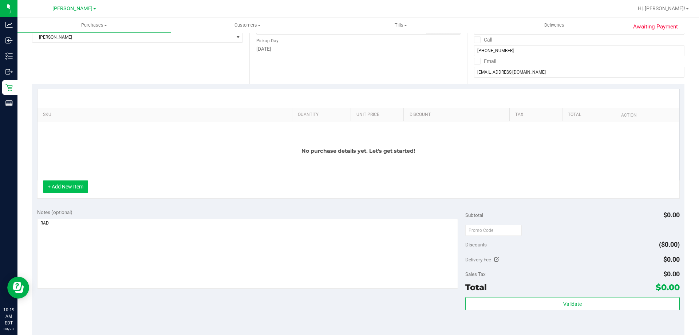
click at [51, 185] on button "+ Add New Item" at bounding box center [65, 186] width 45 height 12
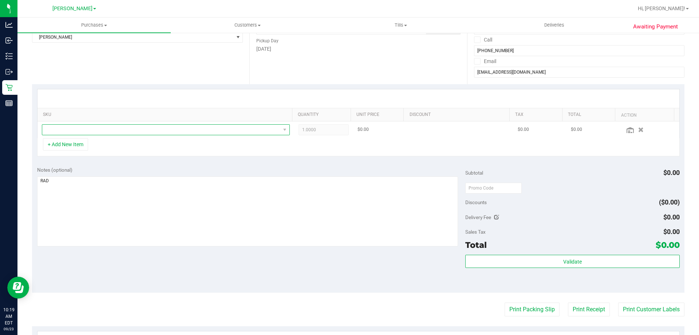
click at [79, 128] on span "NO DATA FOUND" at bounding box center [161, 130] width 238 height 10
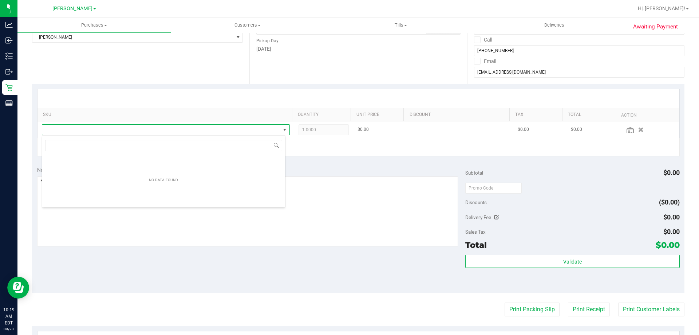
scroll to position [11, 244]
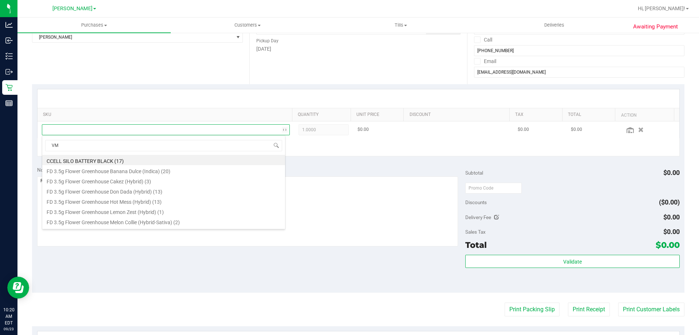
type input "VMT"
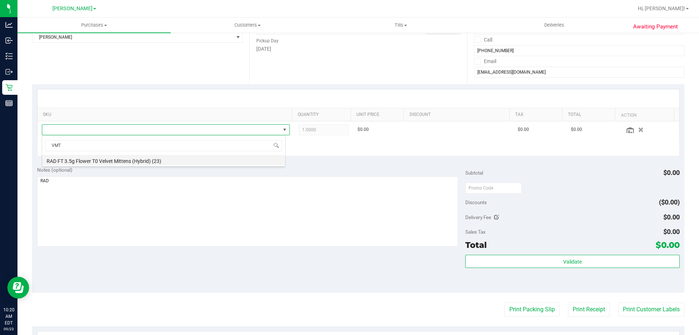
click at [81, 159] on li "RAD FT 3.5g Flower T0 Velvet Mittens (Hybrid) (23)" at bounding box center [163, 160] width 243 height 10
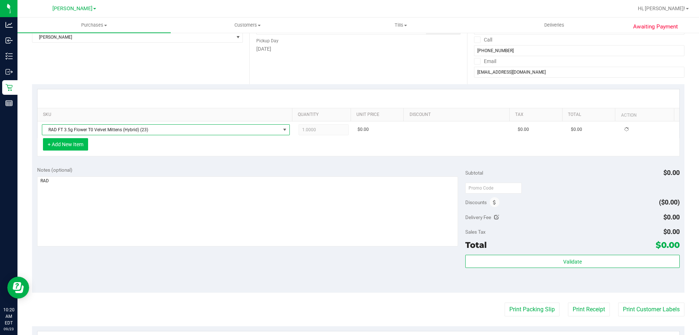
click at [69, 142] on button "+ Add New Item" at bounding box center [65, 144] width 45 height 12
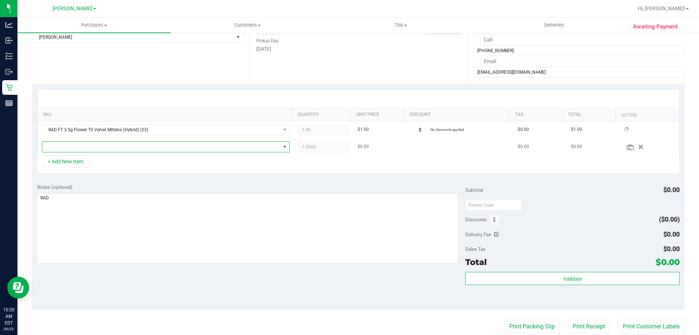
click at [80, 146] on span "NO DATA FOUND" at bounding box center [161, 147] width 238 height 10
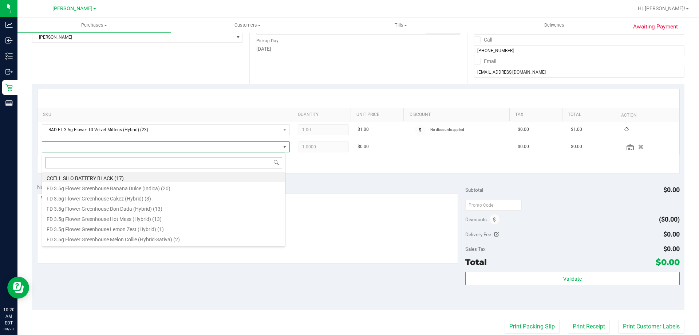
type input "M"
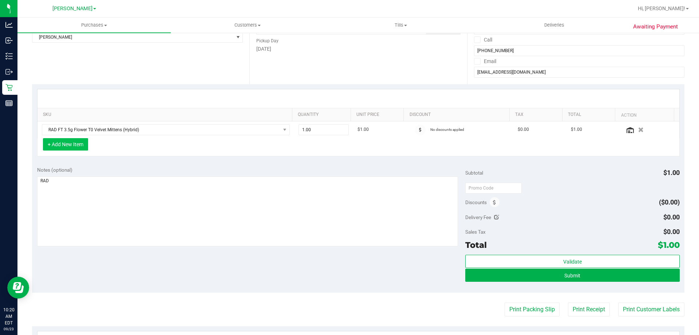
click at [72, 146] on button "+ Add New Item" at bounding box center [65, 144] width 45 height 12
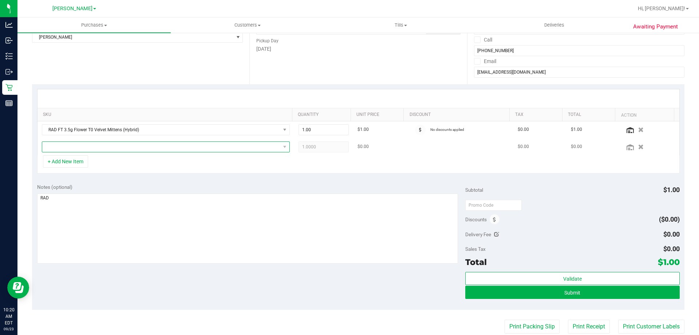
click at [59, 143] on span "NO DATA FOUND" at bounding box center [161, 147] width 238 height 10
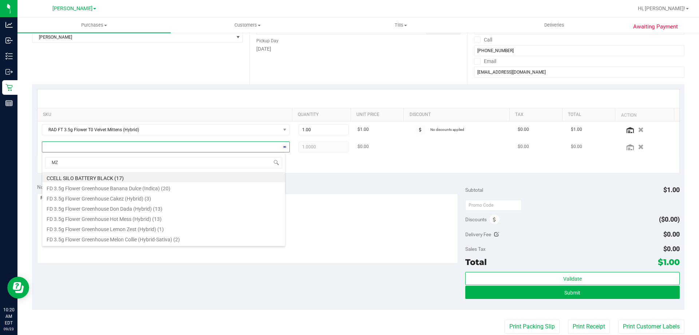
type input "MZA"
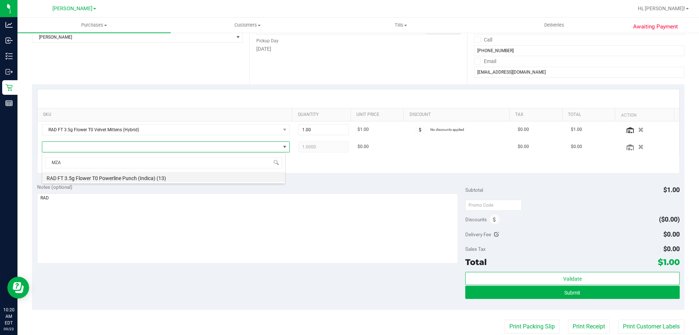
click at [71, 179] on li "RAD FT 3.5g Flower T0 Powerline Punch (Indica) (13)" at bounding box center [163, 177] width 243 height 10
click at [321, 171] on div "+ Add New Item" at bounding box center [358, 164] width 643 height 18
drag, startPoint x: 317, startPoint y: 149, endPoint x: 331, endPoint y: 170, distance: 24.6
click at [313, 149] on span "1.00 1" at bounding box center [324, 146] width 51 height 11
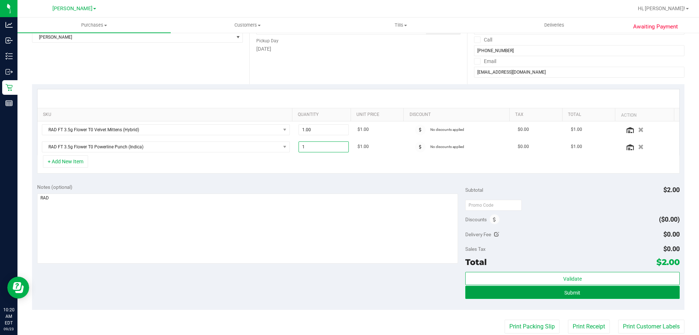
click at [488, 290] on button "Submit" at bounding box center [572, 291] width 214 height 13
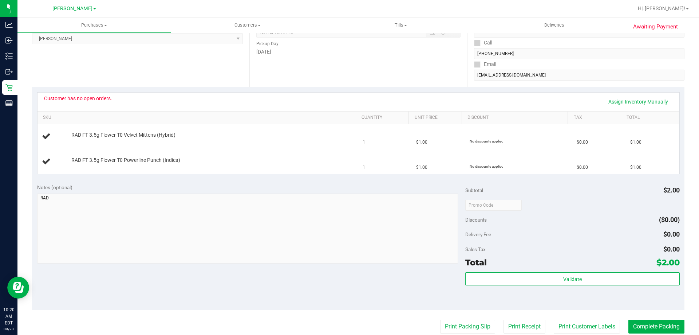
click at [173, 75] on div "Location Pickup Store [PERSON_NAME] Select Store [PERSON_NAME][GEOGRAPHIC_DATA]…" at bounding box center [140, 42] width 217 height 89
click at [223, 78] on div "Location Pickup Store [PERSON_NAME] Select Store [PERSON_NAME][GEOGRAPHIC_DATA]…" at bounding box center [140, 42] width 217 height 89
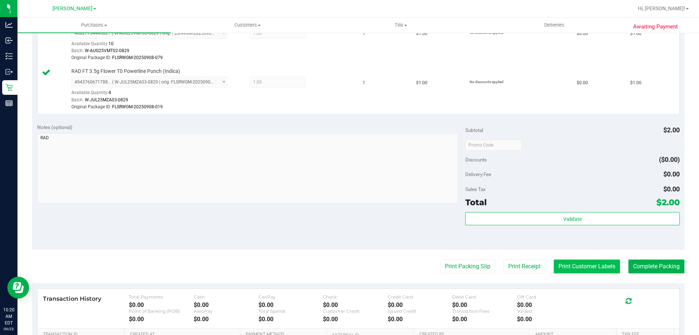
scroll to position [218, 0]
click at [565, 263] on button "Print Customer Labels" at bounding box center [587, 265] width 66 height 14
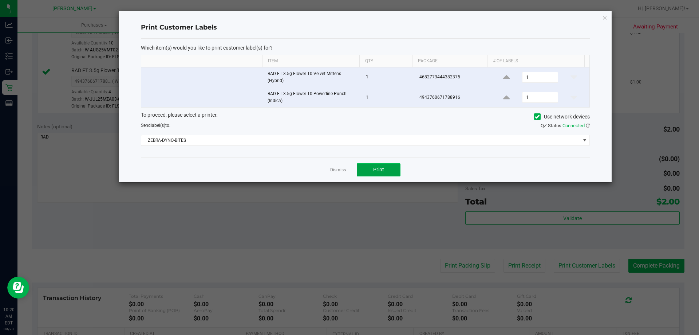
click at [372, 167] on button "Print" at bounding box center [379, 169] width 44 height 13
click at [341, 169] on link "Dismiss" at bounding box center [338, 170] width 16 height 6
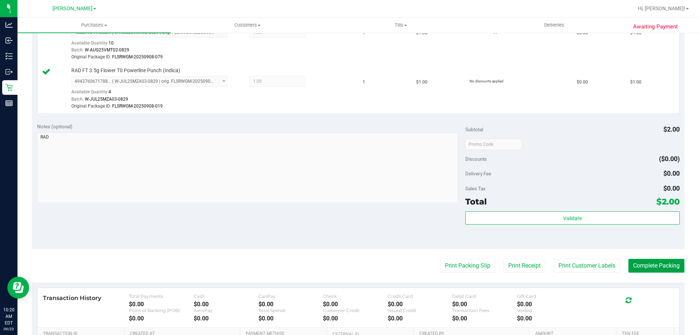
click at [657, 269] on button "Complete Packing" at bounding box center [656, 265] width 56 height 14
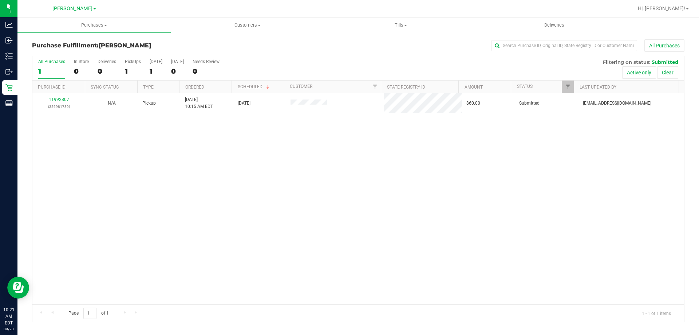
click at [272, 223] on div "11992807 (326981789) N/A Pickup 9/23/2025 10:15 AM EDT 9/23/2025 $60.00 Submitt…" at bounding box center [358, 198] width 652 height 211
click at [242, 27] on span "Customers" at bounding box center [247, 25] width 153 height 7
click at [223, 45] on li "All customers" at bounding box center [247, 44] width 153 height 9
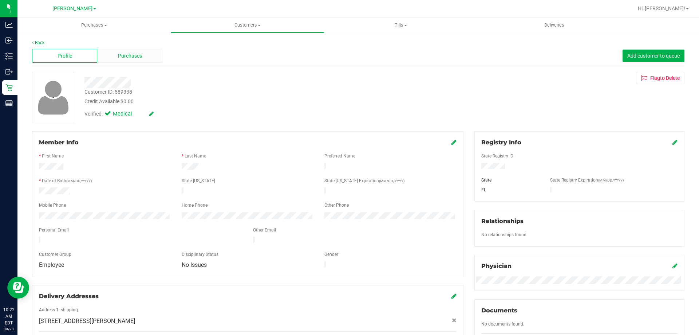
click at [119, 59] on span "Purchases" at bounding box center [130, 56] width 24 height 8
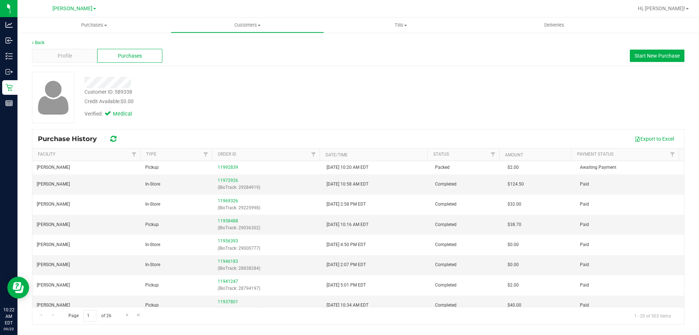
click at [288, 126] on div "Customer ID: 589338 Credit Available: $0.00 Verified: Medical" at bounding box center [358, 100] width 652 height 57
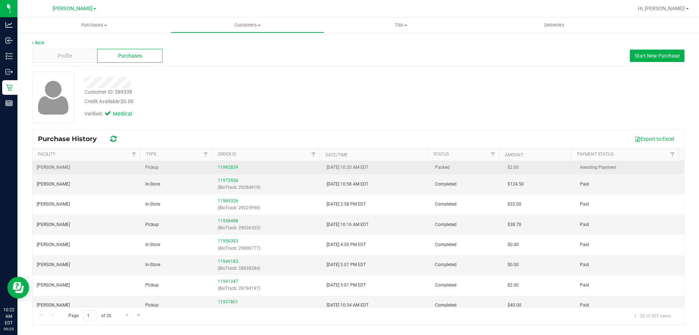
click at [227, 162] on td "11992839" at bounding box center [267, 167] width 108 height 13
click at [227, 166] on link "11992839" at bounding box center [228, 167] width 20 height 5
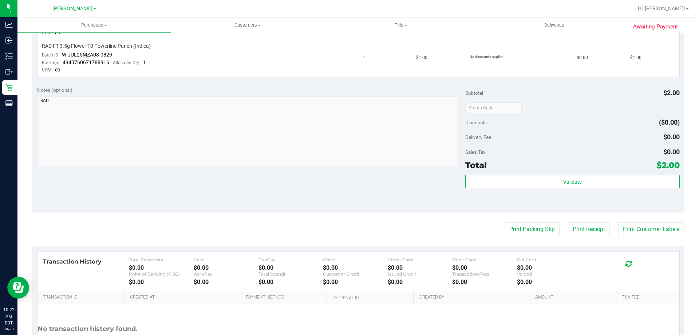
scroll to position [293, 0]
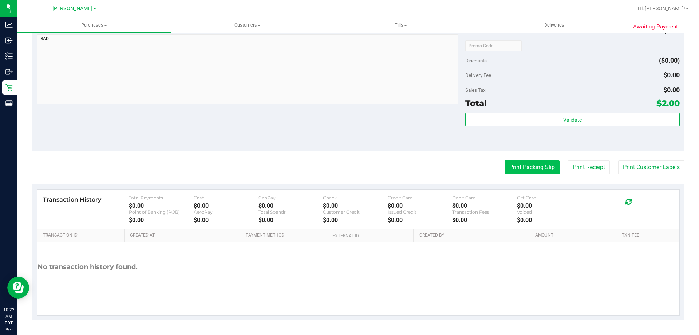
click at [538, 173] on button "Print Packing Slip" at bounding box center [532, 167] width 55 height 14
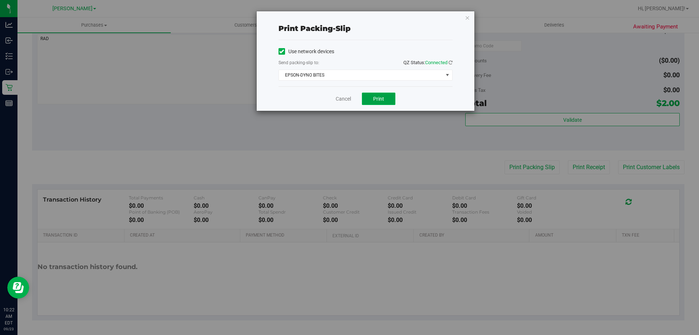
click at [373, 98] on span "Print" at bounding box center [378, 99] width 11 height 6
click at [344, 97] on link "Cancel" at bounding box center [343, 99] width 15 height 8
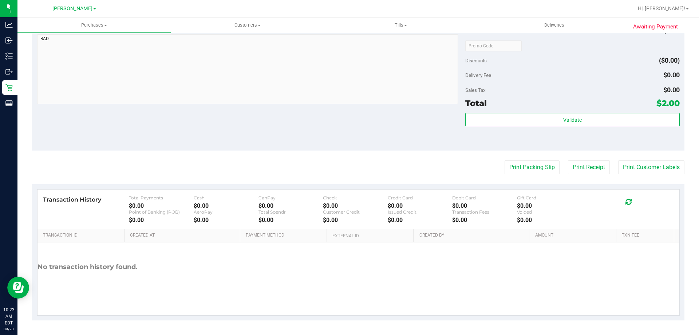
click at [307, 127] on div "Notes (optional) Subtotal $2.00 Discounts ($0.00) Delivery Fee $0.00 Sales Tax …" at bounding box center [358, 84] width 652 height 131
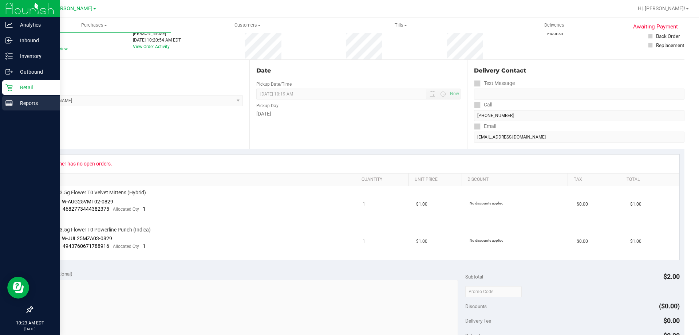
scroll to position [74, 0]
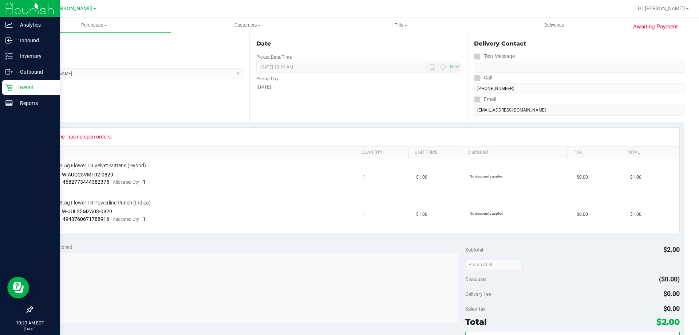
click at [12, 90] on icon at bounding box center [8, 87] width 7 height 7
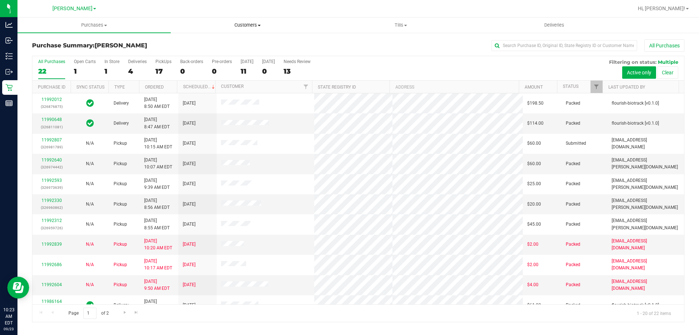
click at [252, 24] on span "Customers" at bounding box center [247, 25] width 153 height 7
click at [208, 46] on span "All customers" at bounding box center [197, 44] width 52 height 6
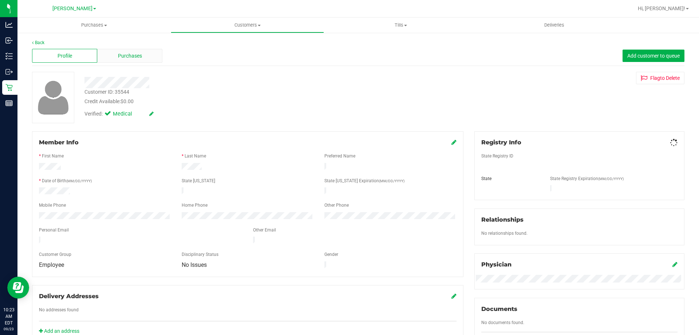
click at [137, 52] on span "Purchases" at bounding box center [130, 56] width 24 height 8
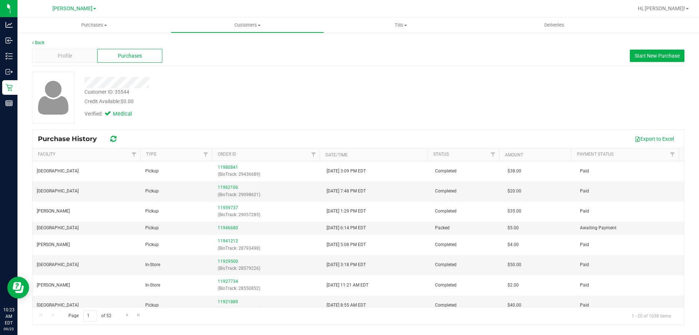
click at [433, 107] on div "Customer ID: 35544 Credit Available: $0.00 Verified: Medical" at bounding box center [358, 97] width 663 height 51
click at [644, 58] on span "Start New Purchase" at bounding box center [657, 56] width 45 height 6
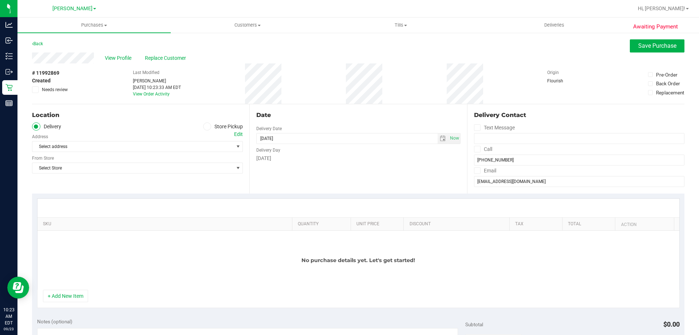
click at [34, 90] on icon at bounding box center [35, 90] width 5 height 0
click at [0, 0] on input "Needs review" at bounding box center [0, 0] width 0 height 0
click at [209, 129] on label "Store Pickup" at bounding box center [223, 126] width 40 height 8
click at [0, 0] on input "Store Pickup" at bounding box center [0, 0] width 0 height 0
click at [183, 145] on span "Select Store" at bounding box center [132, 146] width 201 height 10
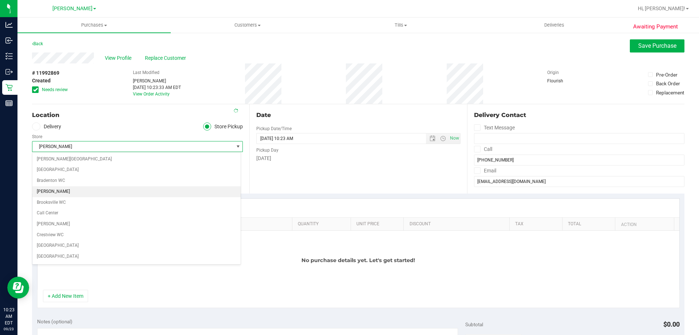
click at [129, 193] on li "[PERSON_NAME]" at bounding box center [136, 191] width 208 height 11
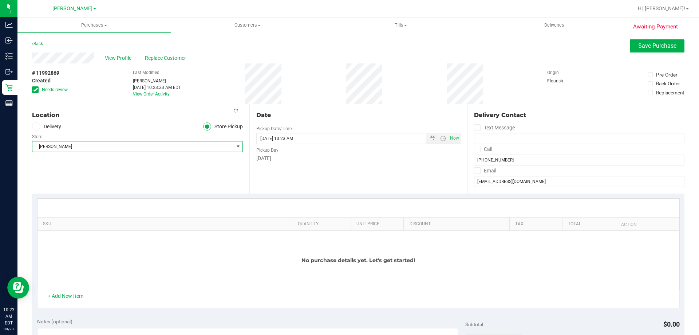
scroll to position [36, 0]
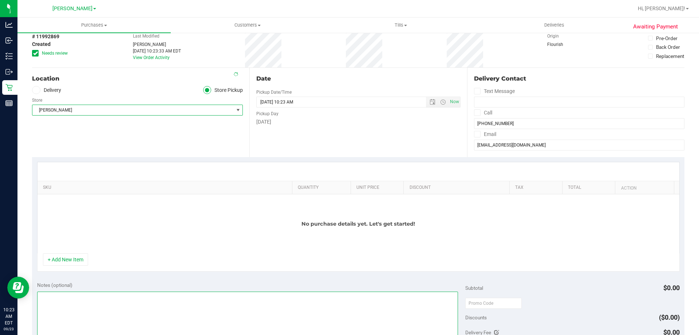
click at [122, 303] on textarea at bounding box center [247, 326] width 421 height 70
type textarea "r"
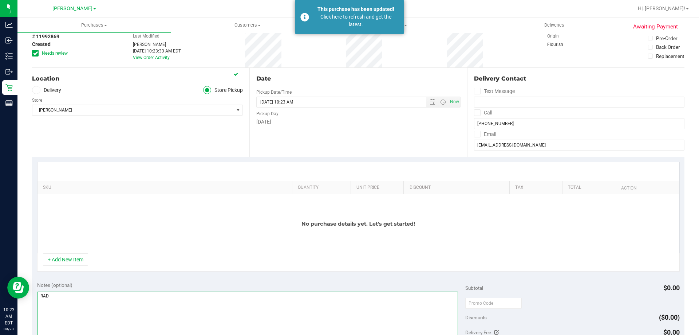
type textarea "RAD"
click at [112, 216] on div "No purchase details yet. Let's get started!" at bounding box center [358, 223] width 642 height 59
click at [63, 253] on button "+ Add New Item" at bounding box center [65, 259] width 45 height 12
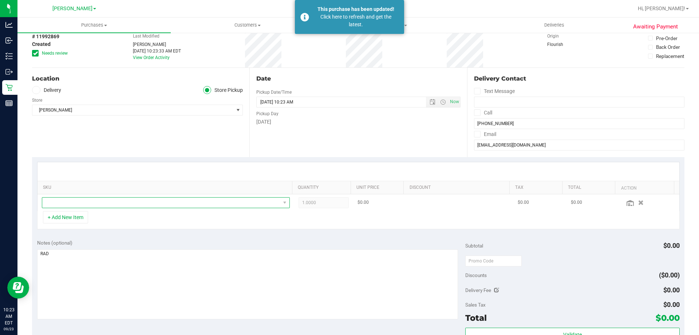
click at [78, 203] on span "NO DATA FOUND" at bounding box center [161, 202] width 238 height 10
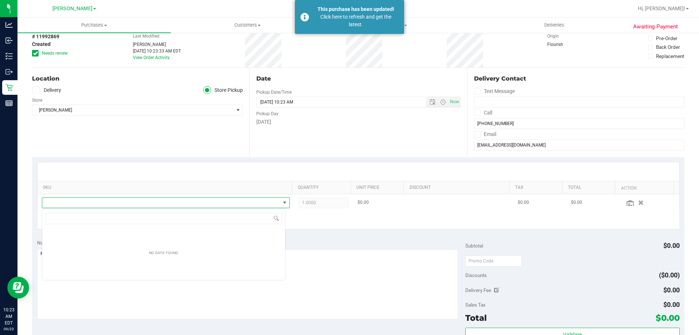
scroll to position [11, 244]
type input "VMT"
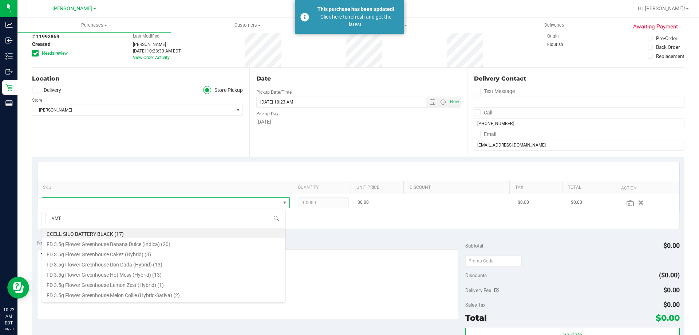
scroll to position [11, 241]
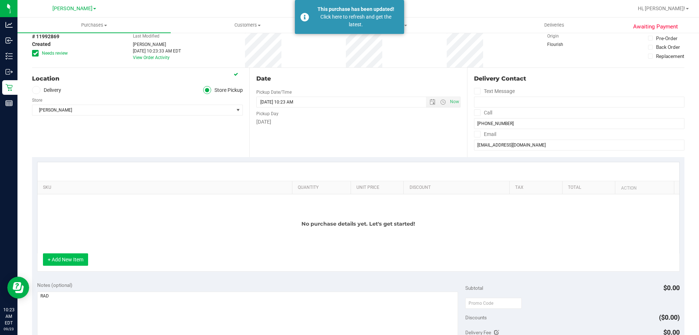
click at [75, 261] on button "+ Add New Item" at bounding box center [65, 259] width 45 height 12
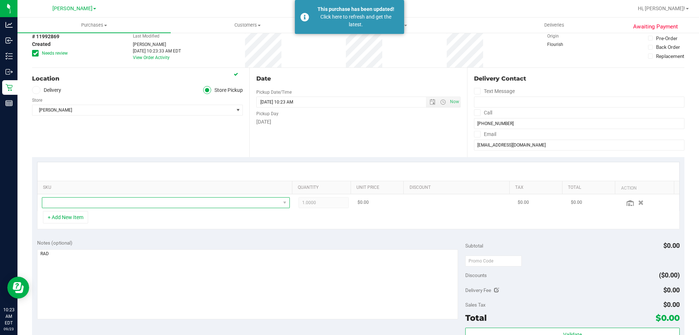
click at [88, 204] on span "NO DATA FOUND" at bounding box center [161, 202] width 238 height 10
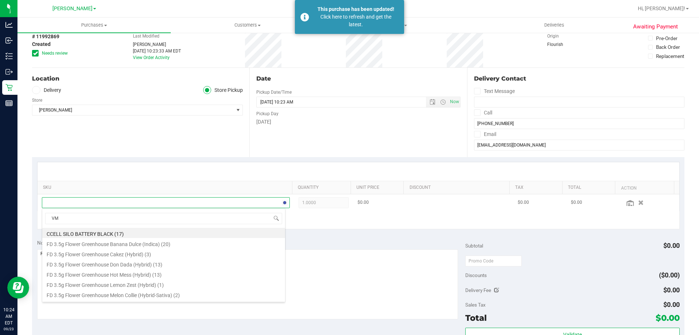
type input "VMT"
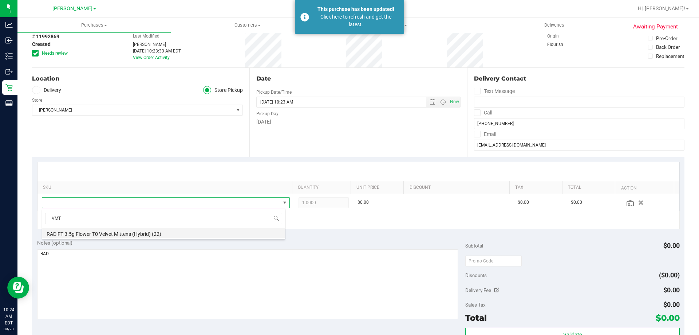
click at [178, 233] on li "RAD FT 3.5g Flower T0 Velvet Mittens (Hybrid) (22)" at bounding box center [163, 233] width 243 height 10
click at [311, 225] on div "+ Add New Item" at bounding box center [358, 220] width 643 height 18
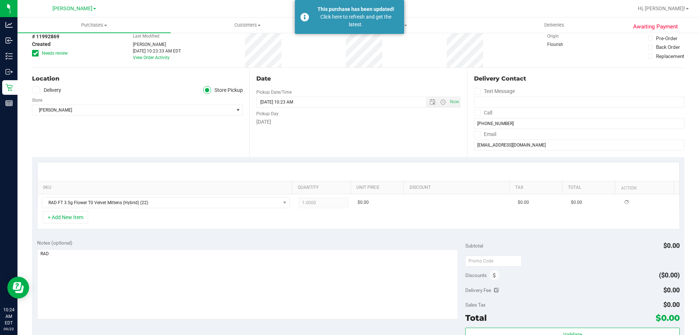
click at [301, 244] on div "Notes (optional)" at bounding box center [251, 242] width 428 height 7
click at [312, 221] on div "+ Add New Item" at bounding box center [358, 220] width 643 height 18
click at [310, 220] on div "+ Add New Item" at bounding box center [358, 220] width 643 height 18
click at [59, 217] on button "+ Add New Item" at bounding box center [65, 217] width 45 height 12
drag, startPoint x: 318, startPoint y: 205, endPoint x: 277, endPoint y: 218, distance: 42.8
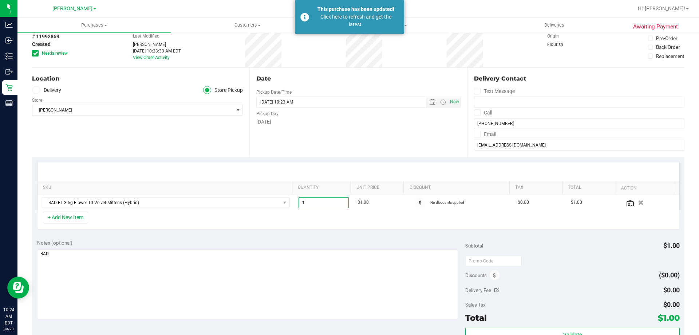
click at [277, 218] on div "SKU Quantity Unit Price Discount Tax Total Action RAD FT 3.5g Flower T0 Velvet …" at bounding box center [358, 195] width 643 height 67
type input "2"
type input "2.00"
click at [288, 237] on div "Notes (optional) Subtotal $1.00 Discounts ($0.00) Delivery Fee $0.00 Sales Tax …" at bounding box center [358, 299] width 652 height 131
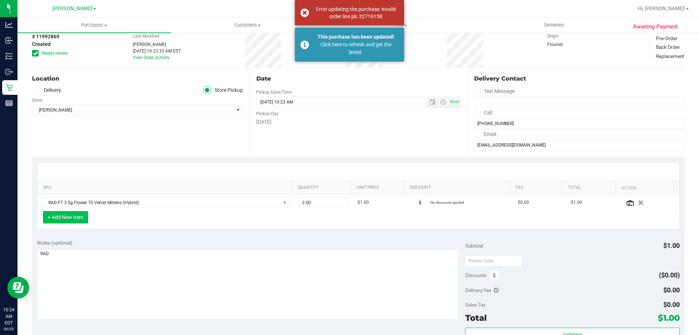
click at [76, 220] on button "+ Add New Item" at bounding box center [65, 217] width 45 height 12
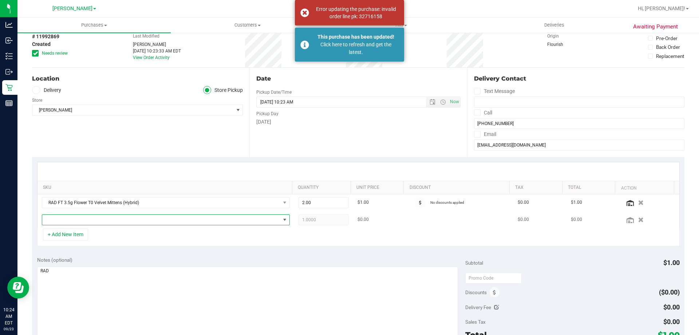
click at [97, 218] on span "NO DATA FOUND" at bounding box center [161, 219] width 238 height 10
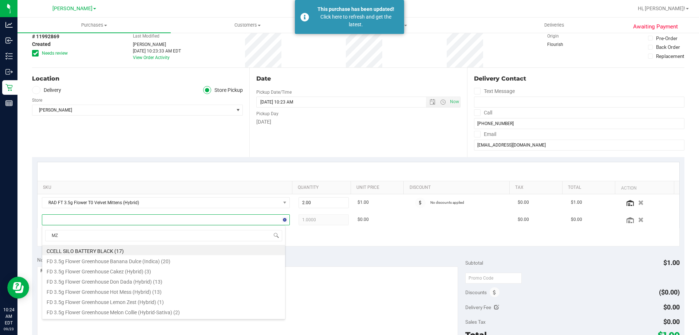
type input "MZA"
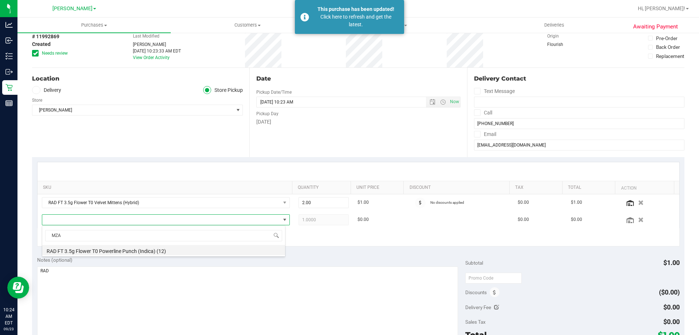
click at [99, 247] on li "RAD FT 3.5g Flower T0 Powerline Punch (Indica) (12)" at bounding box center [163, 250] width 243 height 10
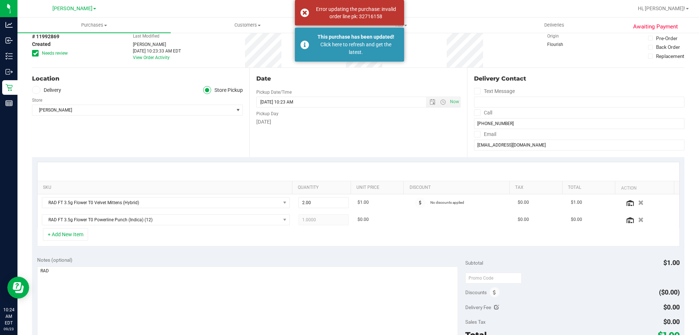
click at [288, 253] on div "Notes (optional) Subtotal $1.00 Discounts ($0.00) Delivery Fee $0.00 Sales Tax …" at bounding box center [358, 316] width 652 height 131
click at [304, 262] on div "Notes (optional)" at bounding box center [251, 259] width 428 height 7
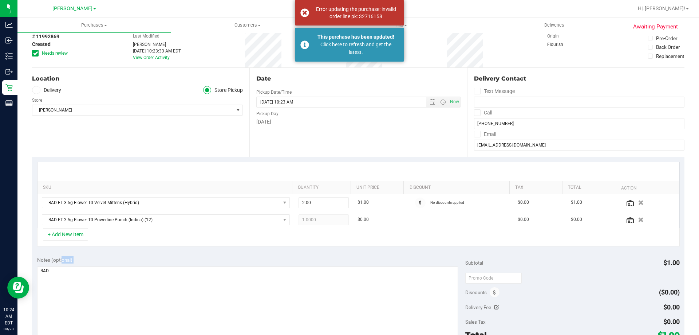
click at [304, 262] on div "Notes (optional)" at bounding box center [251, 259] width 428 height 7
click at [311, 242] on div "+ Add New Item" at bounding box center [358, 237] width 643 height 18
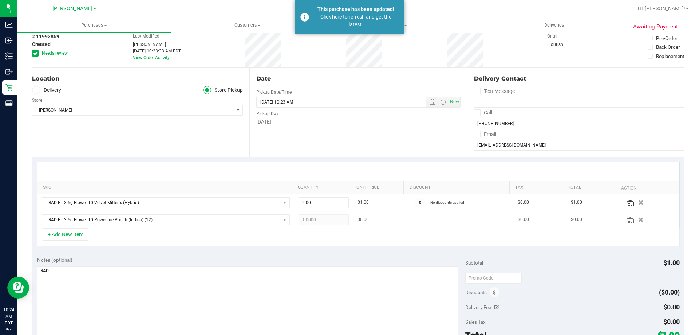
click at [319, 220] on span "1.0000 1" at bounding box center [324, 219] width 51 height 11
click at [326, 146] on div "Date Pickup Date/Time 09/23/2025 Now 09/23/2025 10:23 AM Now Pickup Day Tuesday" at bounding box center [357, 112] width 217 height 89
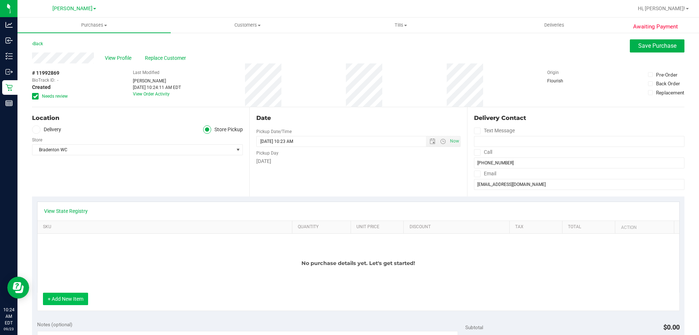
click at [78, 299] on button "+ Add New Item" at bounding box center [65, 298] width 45 height 12
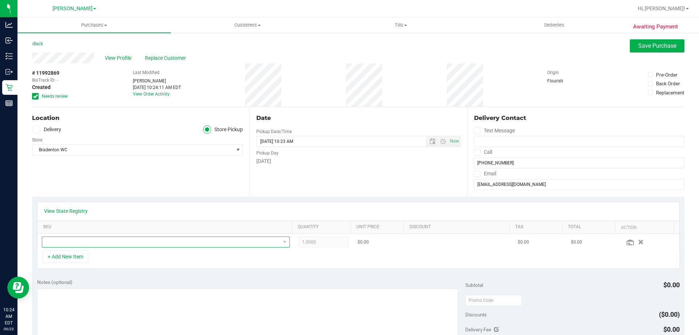
click at [115, 244] on span "NO DATA FOUND" at bounding box center [161, 242] width 238 height 10
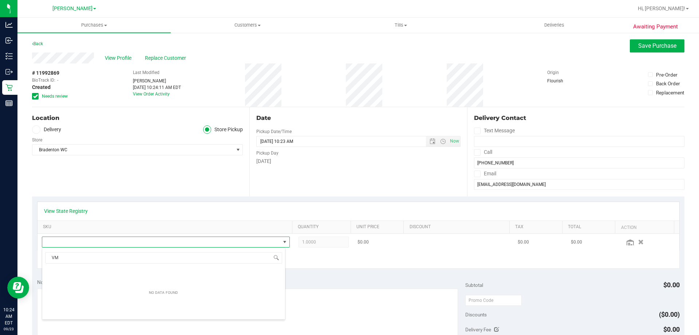
scroll to position [11, 241]
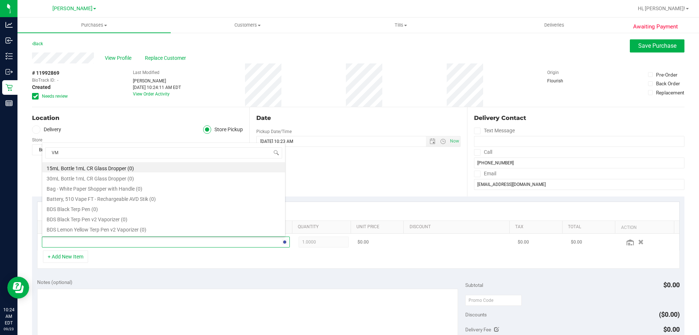
type input "VMT"
click at [124, 116] on div "Location" at bounding box center [137, 118] width 211 height 9
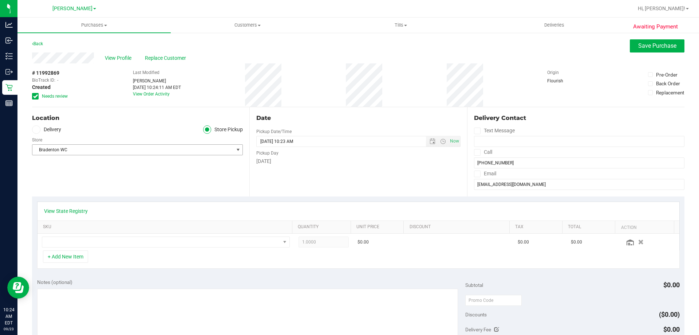
click at [70, 152] on span "Bradenton WC" at bounding box center [132, 150] width 201 height 10
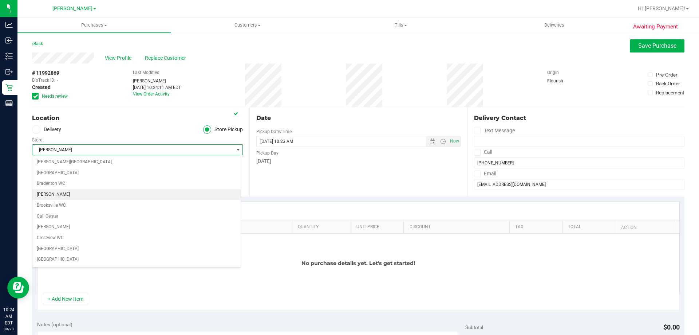
click at [59, 194] on li "[PERSON_NAME]" at bounding box center [136, 194] width 208 height 11
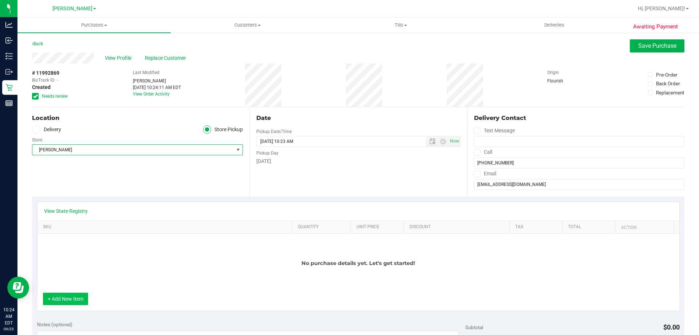
click at [78, 301] on button "+ Add New Item" at bounding box center [65, 298] width 45 height 12
click at [76, 296] on button "+ Add New Item" at bounding box center [65, 298] width 45 height 12
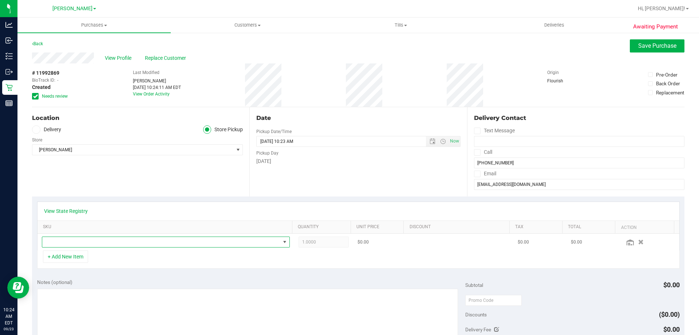
click at [114, 244] on span "NO DATA FOUND" at bounding box center [161, 242] width 238 height 10
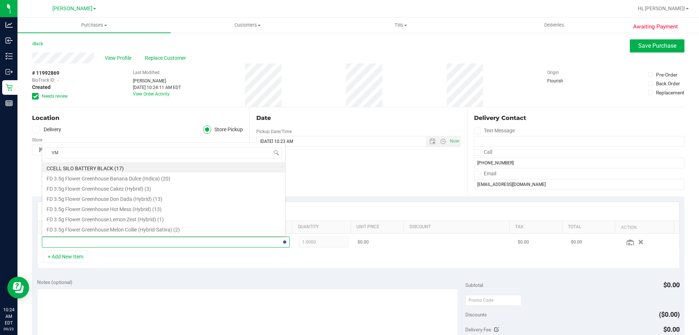
type input "VMT"
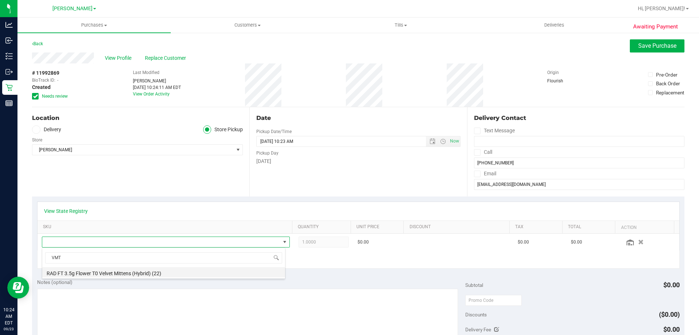
click at [100, 274] on li "RAD FT 3.5g Flower T0 Velvet Mittens (Hybrid) (22)" at bounding box center [163, 272] width 243 height 10
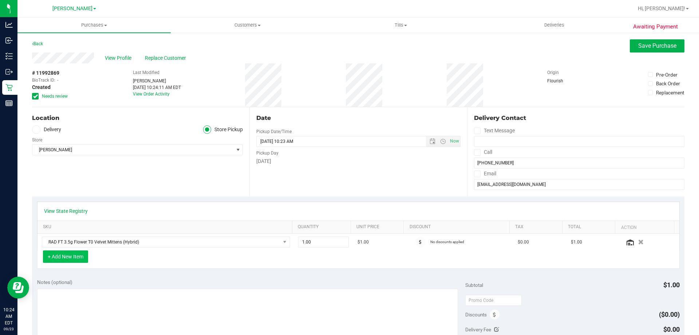
click at [72, 259] on button "+ Add New Item" at bounding box center [65, 256] width 45 height 12
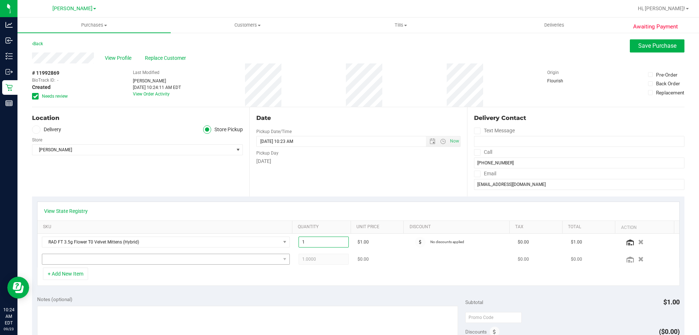
drag, startPoint x: 309, startPoint y: 242, endPoint x: 210, endPoint y: 255, distance: 99.9
click at [236, 250] on tr "RAD FT 3.5g Flower T0 Velvet Mittens (Hybrid) 1.00 1 $1.00 No discounts applied…" at bounding box center [358, 241] width 642 height 17
type input "2"
type input "2.00"
click at [153, 262] on span "NO DATA FOUND" at bounding box center [161, 259] width 238 height 10
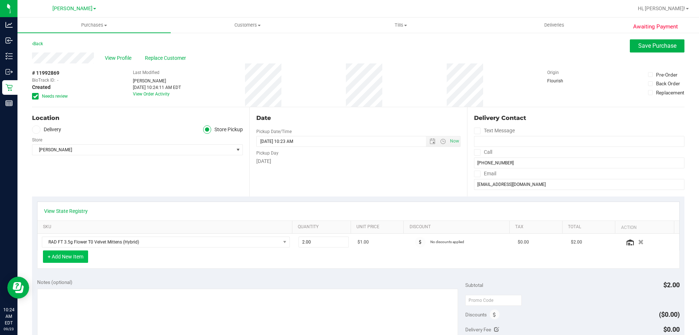
click at [85, 252] on button "+ Add New Item" at bounding box center [65, 256] width 45 height 12
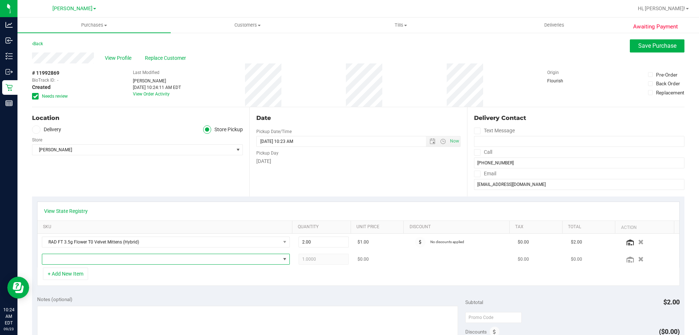
click at [117, 258] on span "NO DATA FOUND" at bounding box center [161, 259] width 238 height 10
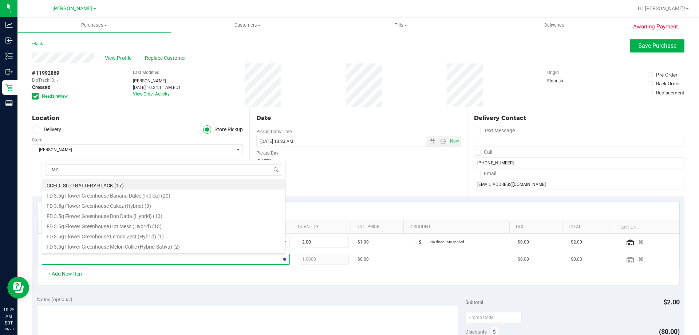
type input "MZA"
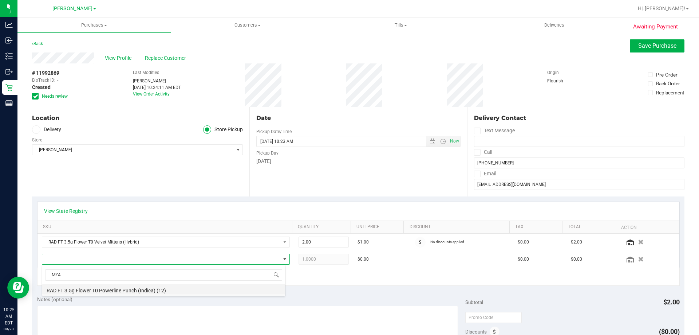
click at [119, 286] on li "RAD FT 3.5g Flower T0 Powerline Punch (Indica) (12)" at bounding box center [163, 289] width 243 height 10
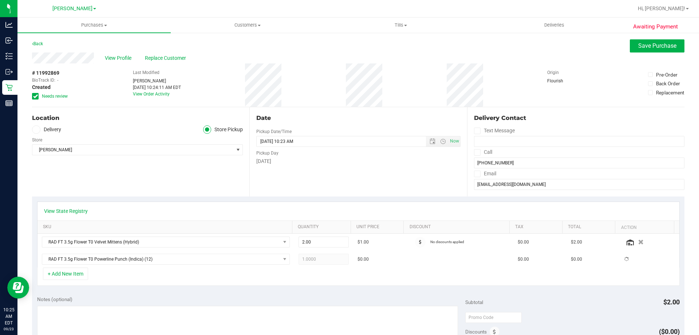
click at [316, 288] on div "View State Registry SKU Quantity Unit Price Discount Tax Total Action RAD FT 3.…" at bounding box center [358, 243] width 652 height 94
drag, startPoint x: 267, startPoint y: 269, endPoint x: 236, endPoint y: 285, distance: 34.7
click at [233, 284] on div "View State Registry SKU Quantity Unit Price Discount Tax Total Action RAD FT 3.…" at bounding box center [358, 243] width 643 height 84
type input "2"
type input "2.00"
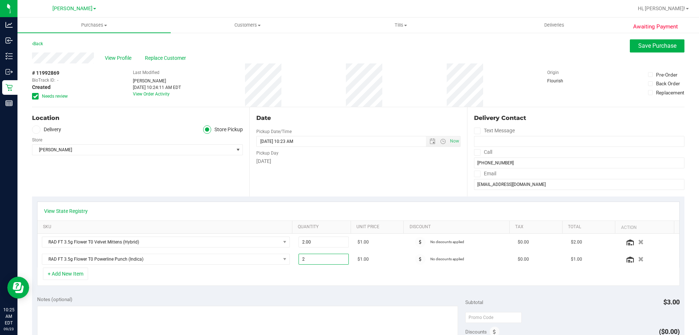
click at [266, 284] on div "+ Add New Item" at bounding box center [358, 276] width 643 height 18
click at [187, 319] on textarea at bounding box center [247, 340] width 421 height 70
type textarea "RAD"
click at [244, 177] on div "Location Delivery Store Pickup Store [PERSON_NAME] Select Store [PERSON_NAME][G…" at bounding box center [140, 151] width 217 height 89
click at [636, 49] on button "Save Purchase" at bounding box center [657, 45] width 55 height 13
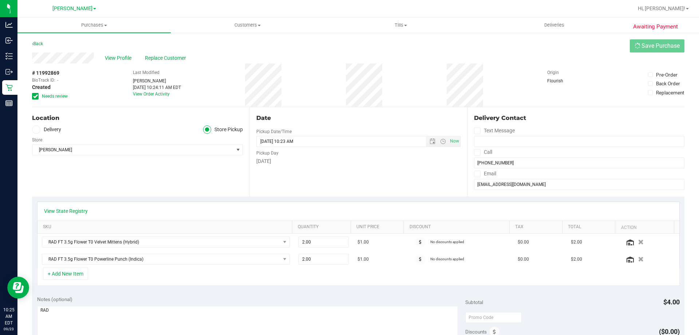
click at [129, 195] on div "Location Delivery Store Pickup Store [PERSON_NAME] Select Store [PERSON_NAME][G…" at bounding box center [140, 151] width 217 height 89
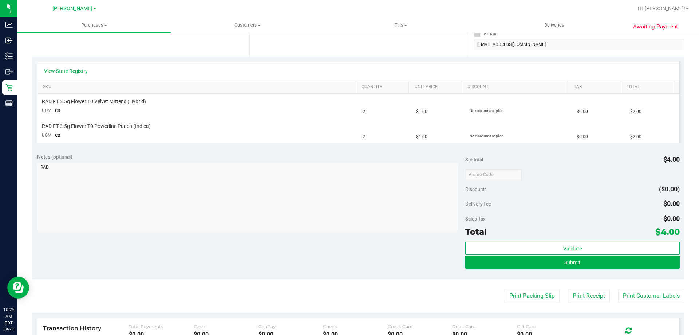
scroll to position [141, 0]
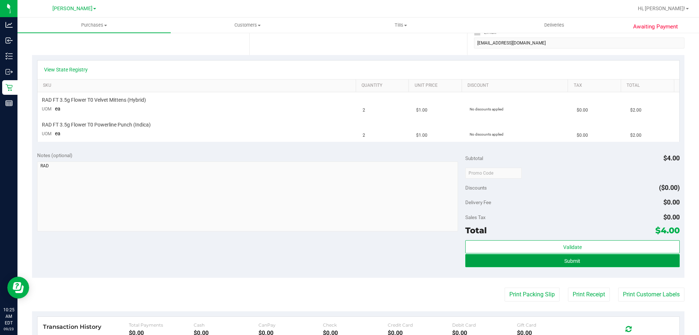
click at [638, 257] on button "Submit" at bounding box center [572, 260] width 214 height 13
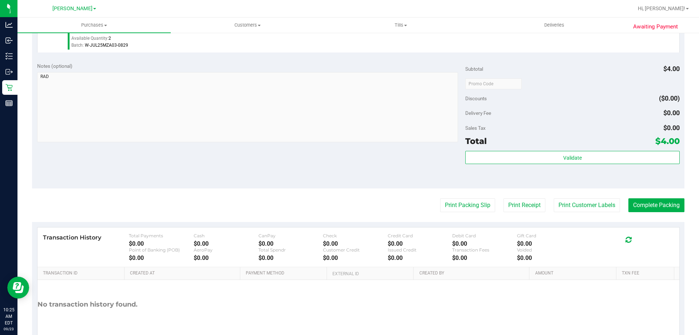
scroll to position [283, 0]
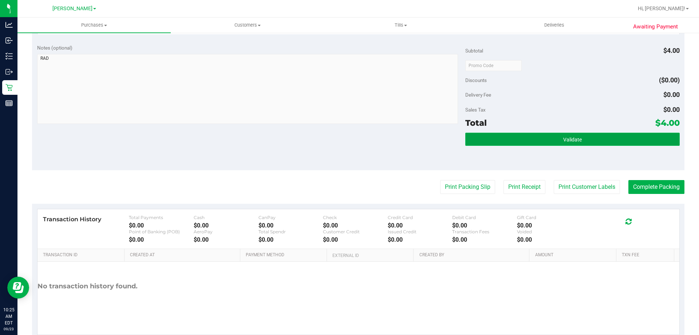
click at [584, 138] on button "Validate" at bounding box center [572, 139] width 214 height 13
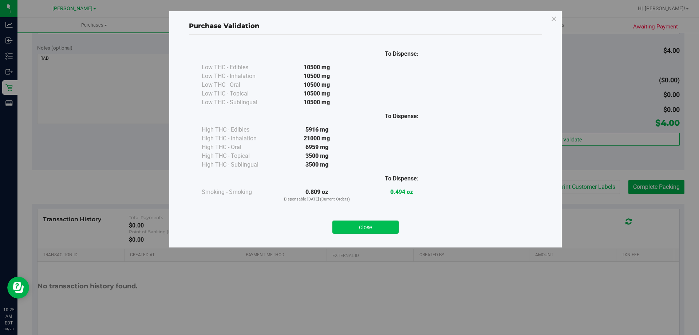
click at [377, 222] on button "Close" at bounding box center [365, 226] width 66 height 13
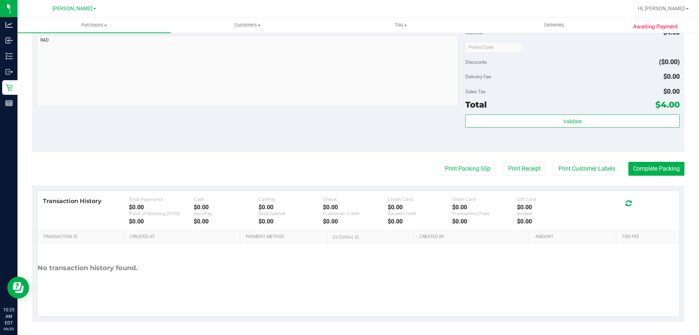
scroll to position [303, 0]
click at [260, 119] on div "Notes (optional) Subtotal $4.00 Discounts ($0.00) Delivery Fee $0.00 Sales Tax …" at bounding box center [358, 84] width 652 height 131
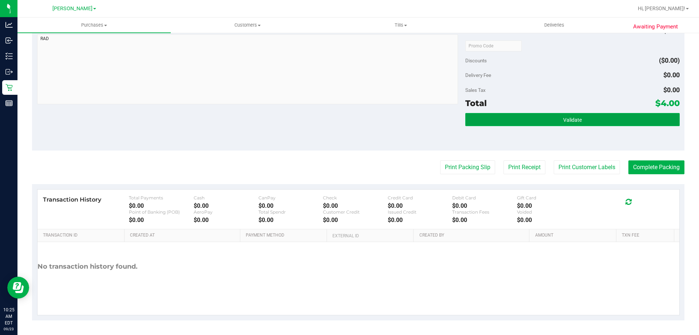
click at [574, 117] on span "Validate" at bounding box center [572, 120] width 19 height 6
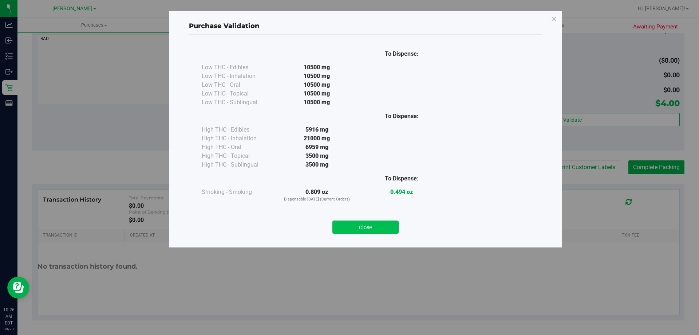
click at [370, 229] on button "Close" at bounding box center [365, 226] width 66 height 13
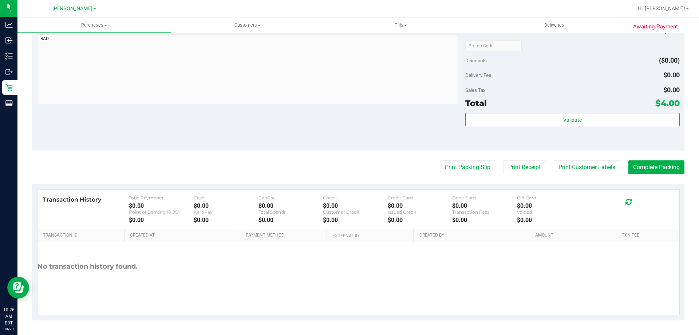
click at [315, 126] on div "Notes (optional) Subtotal $4.00 Discounts ($0.00) Delivery Fee $0.00 Sales Tax …" at bounding box center [358, 84] width 652 height 131
click at [615, 172] on div "Print Packing Slip Print Receipt Print Customer Labels Complete Packing" at bounding box center [358, 167] width 652 height 14
click at [602, 170] on button "Print Customer Labels" at bounding box center [587, 167] width 66 height 14
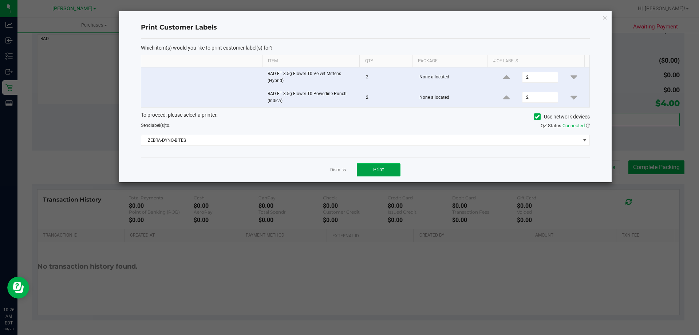
click at [378, 172] on span "Print" at bounding box center [378, 169] width 11 height 6
click at [343, 170] on link "Dismiss" at bounding box center [338, 170] width 16 height 6
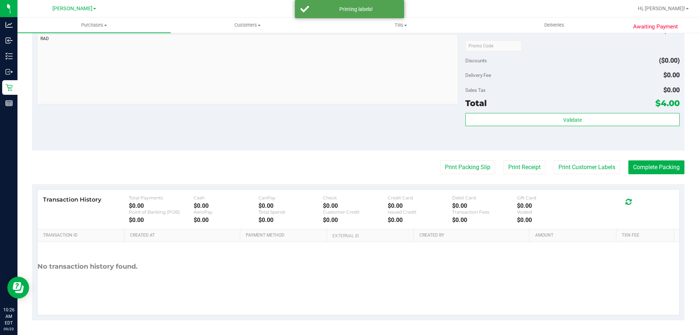
click at [270, 112] on div "Notes (optional) Subtotal $4.00 Discounts ($0.00) Delivery Fee $0.00 Sales Tax …" at bounding box center [358, 84] width 652 height 131
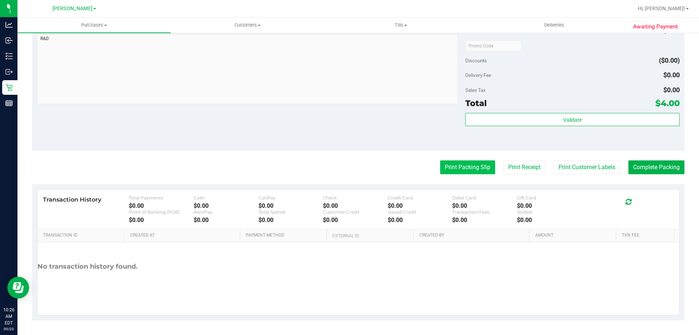
click at [452, 170] on button "Print Packing Slip" at bounding box center [467, 167] width 55 height 14
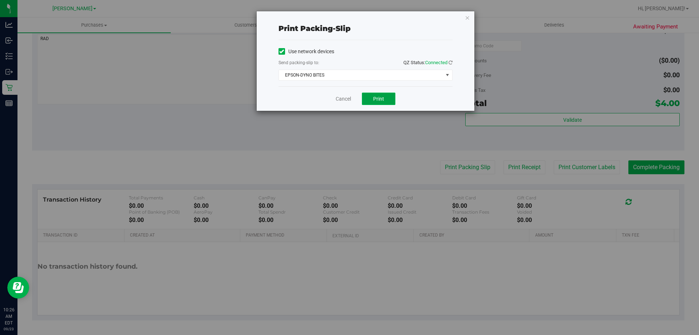
click at [383, 102] on button "Print" at bounding box center [378, 98] width 33 height 12
click at [337, 99] on link "Cancel" at bounding box center [343, 99] width 15 height 8
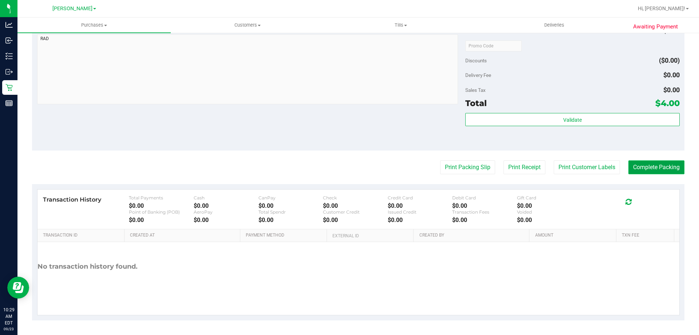
click at [655, 174] on button "Complete Packing" at bounding box center [656, 167] width 56 height 14
click at [654, 163] on button "Complete Packing" at bounding box center [654, 167] width 62 height 14
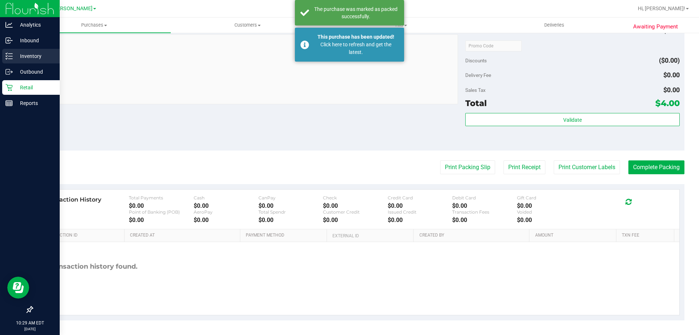
click at [7, 55] on icon at bounding box center [8, 55] width 7 height 7
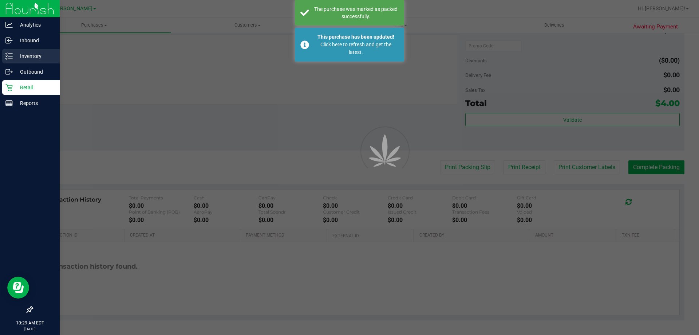
click at [34, 60] on div "Inventory" at bounding box center [31, 56] width 58 height 15
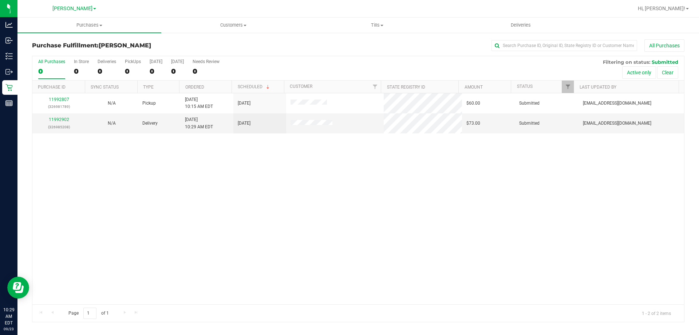
click at [551, 58] on div "All Purchases 0 In Store 0 Deliveries 0 PickUps 0 Today 0 Tomorrow 0 Needs Revi…" at bounding box center [358, 59] width 652 height 6
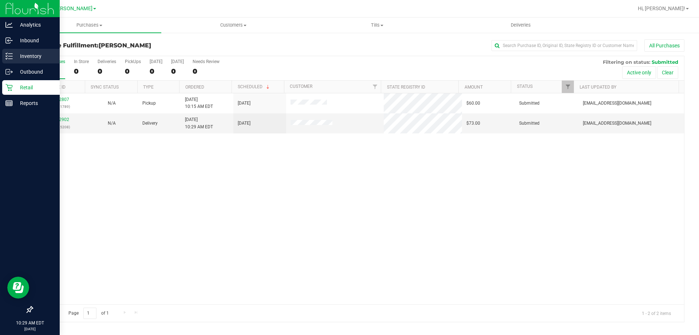
click at [7, 58] on icon at bounding box center [8, 55] width 7 height 7
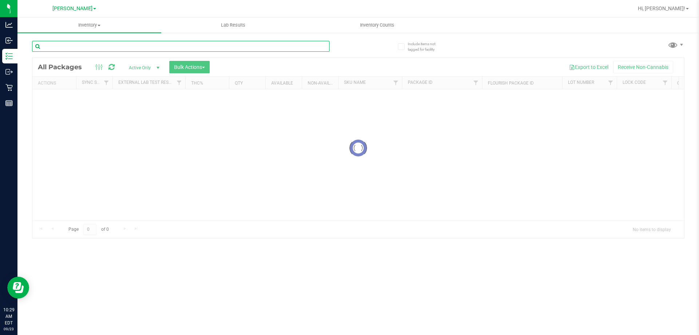
click at [284, 45] on input "text" at bounding box center [180, 46] width 297 height 11
click at [264, 48] on input "text" at bounding box center [180, 46] width 297 height 11
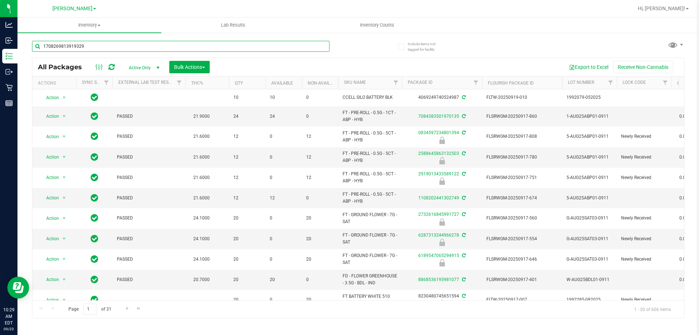
type input "1708269813919329"
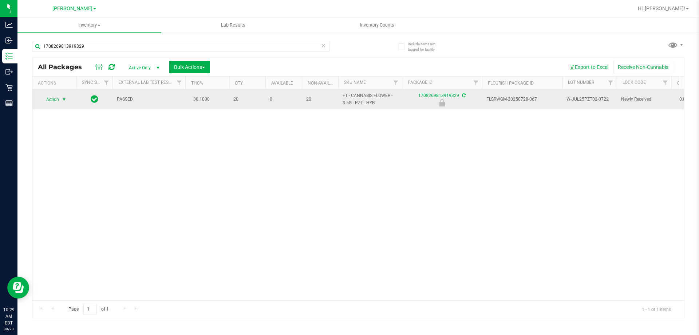
click at [60, 100] on span "select" at bounding box center [64, 99] width 9 height 10
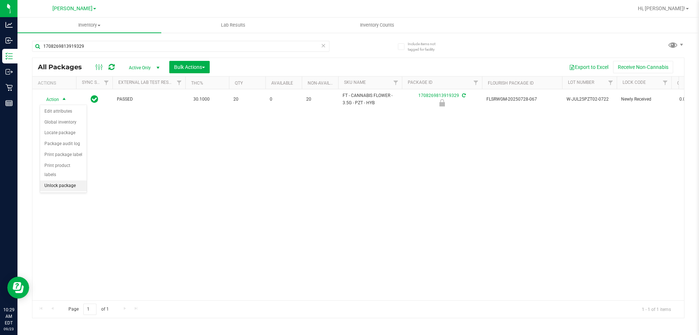
click at [59, 180] on li "Unlock package" at bounding box center [63, 185] width 47 height 11
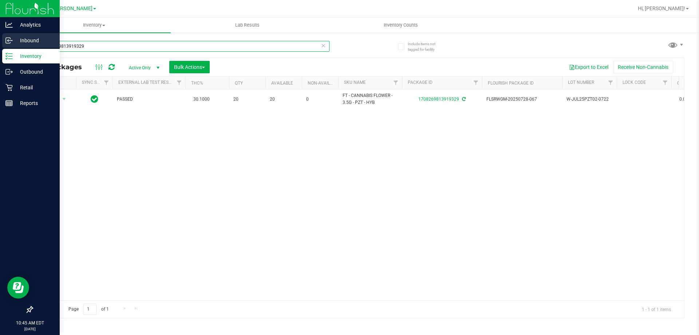
drag, startPoint x: 93, startPoint y: 46, endPoint x: 0, endPoint y: 35, distance: 93.8
click at [0, 43] on div "Analytics Inbound Inventory Outbound Retail Reports 10:45 AM EDT 09/23/2025 09/…" at bounding box center [349, 167] width 699 height 335
type input "1981646340154949"
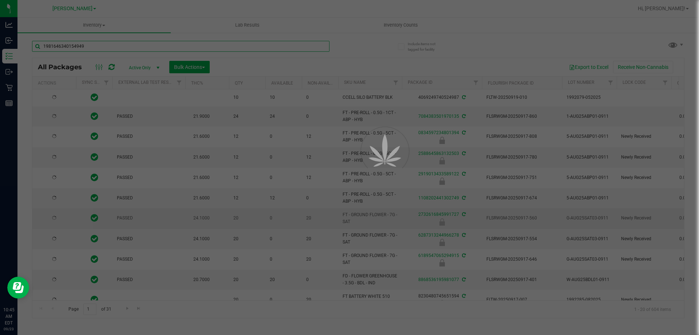
type input "[DATE]"
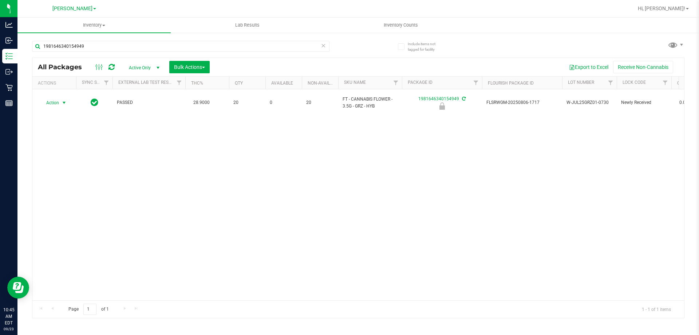
click at [56, 99] on span "Action" at bounding box center [50, 103] width 20 height 10
click at [55, 180] on li "Unlock package" at bounding box center [63, 185] width 47 height 11
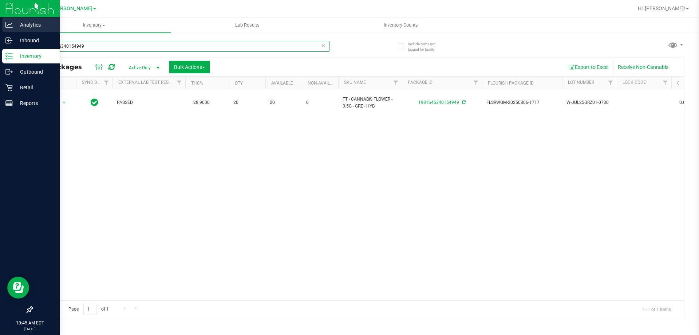
drag, startPoint x: 99, startPoint y: 46, endPoint x: 0, endPoint y: 28, distance: 101.1
click at [0, 37] on div "Analytics Inbound Inventory Outbound Retail Reports 10:45 AM EDT 09/23/2025 09/…" at bounding box center [349, 167] width 699 height 335
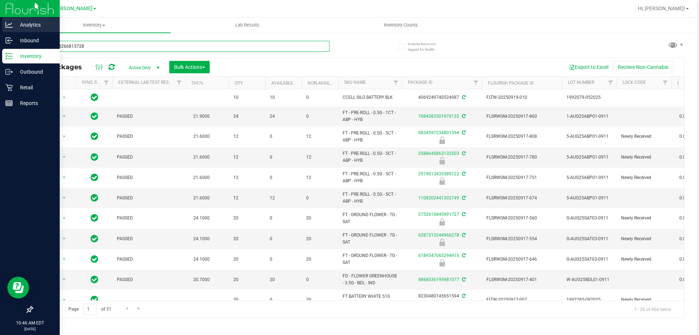
type input "6875878266813728"
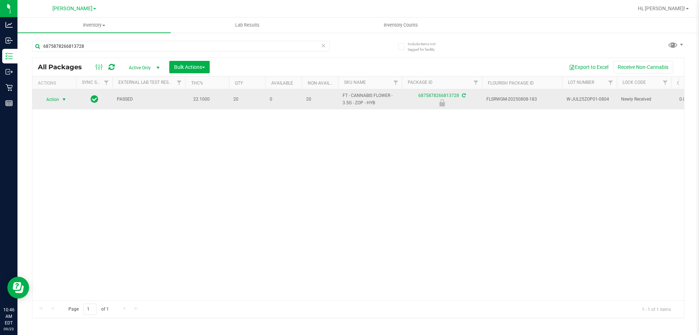
click at [60, 98] on span "select" at bounding box center [64, 99] width 9 height 10
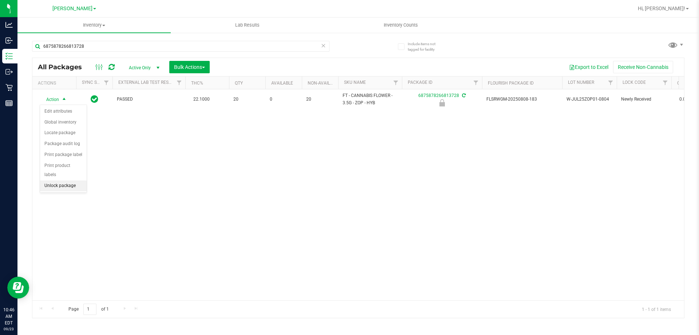
click at [67, 180] on li "Unlock package" at bounding box center [63, 185] width 47 height 11
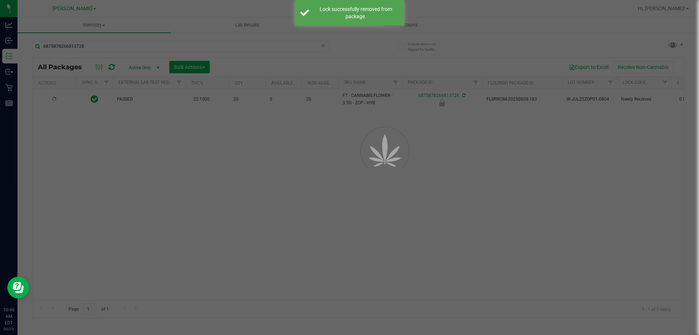
click at [233, 178] on div at bounding box center [349, 167] width 699 height 335
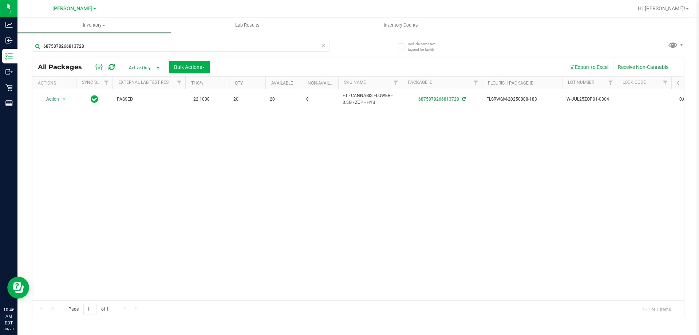
drag, startPoint x: 214, startPoint y: 240, endPoint x: 88, endPoint y: 153, distance: 152.9
click at [214, 240] on div "Action Action Adjust qty Create package Edit attributes Global inventory Locate…" at bounding box center [358, 194] width 652 height 211
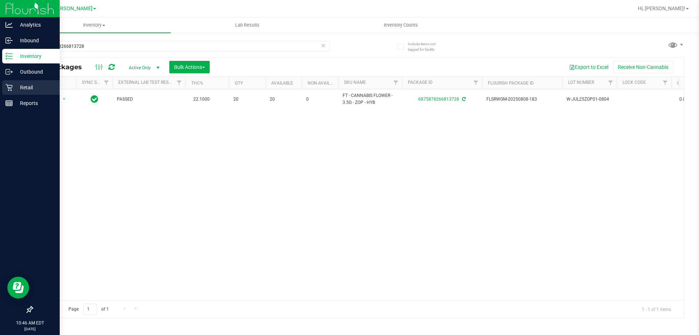
click at [14, 83] on p "Retail" at bounding box center [35, 87] width 44 height 9
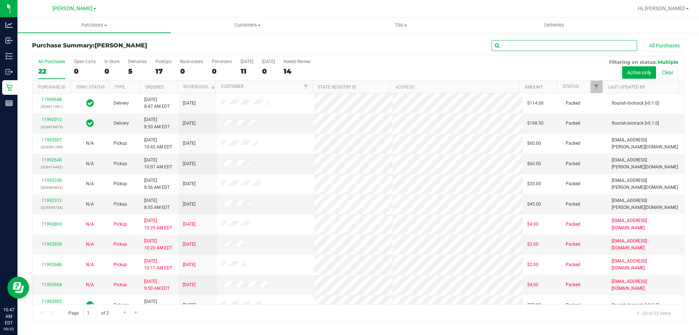
click at [528, 44] on input "text" at bounding box center [564, 45] width 146 height 11
type input "11992902"
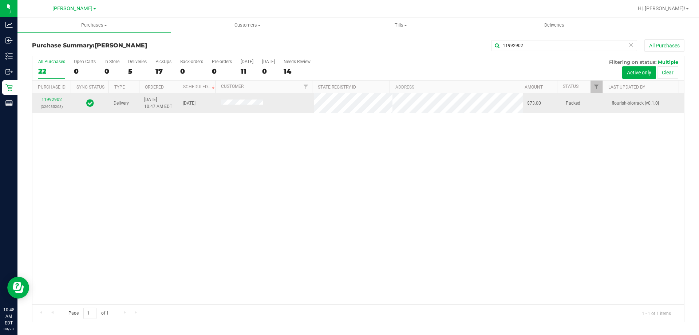
click at [46, 100] on link "11992902" at bounding box center [52, 99] width 20 height 5
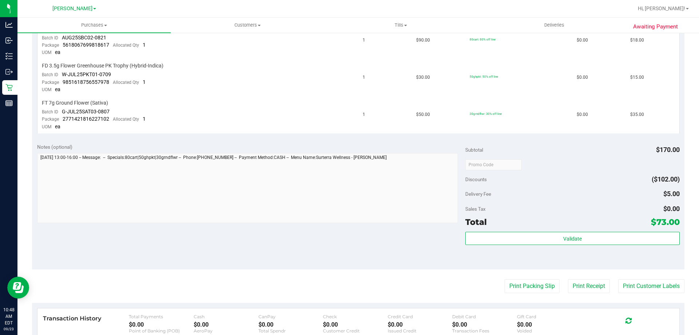
scroll to position [291, 0]
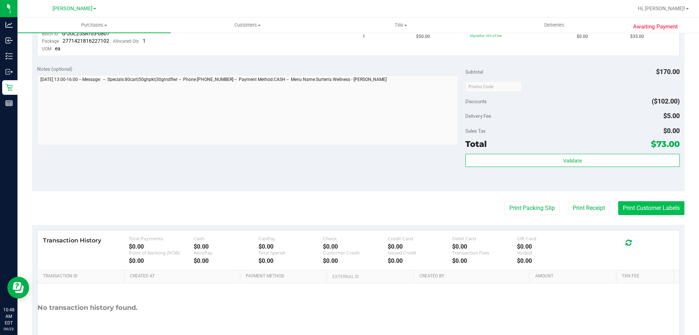
click at [629, 207] on button "Print Customer Labels" at bounding box center [651, 208] width 66 height 14
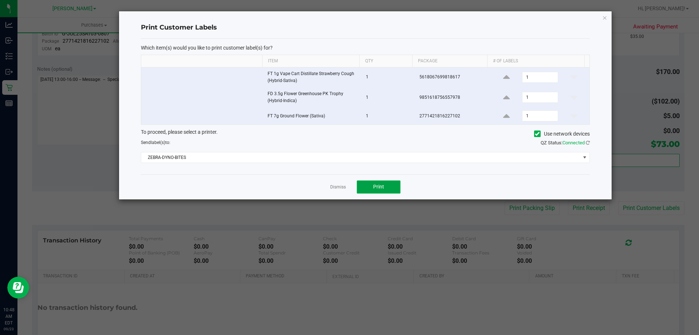
click at [385, 192] on button "Print" at bounding box center [379, 186] width 44 height 13
click at [340, 185] on link "Dismiss" at bounding box center [338, 187] width 16 height 6
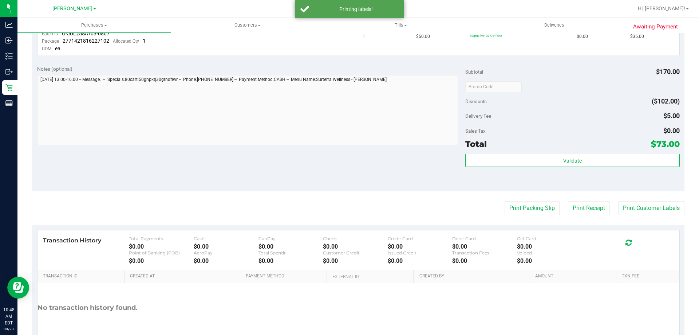
click at [278, 188] on div "Notes (optional) Subtotal $170.00 Discounts ($102.00) Delivery Fee $5.00 Sales …" at bounding box center [358, 125] width 652 height 131
click at [240, 185] on div "Notes (optional) Subtotal $170.00 Discounts ($102.00) Delivery Fee $5.00 Sales …" at bounding box center [358, 125] width 652 height 131
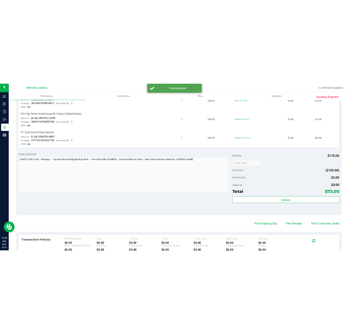
scroll to position [218, 0]
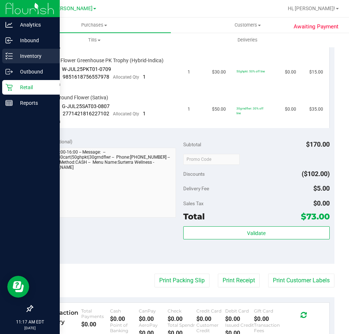
click at [15, 50] on div "Inventory" at bounding box center [31, 56] width 58 height 15
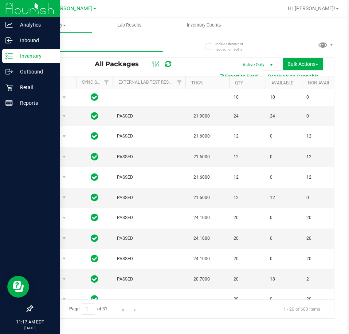
click at [130, 43] on input "text" at bounding box center [97, 46] width 131 height 11
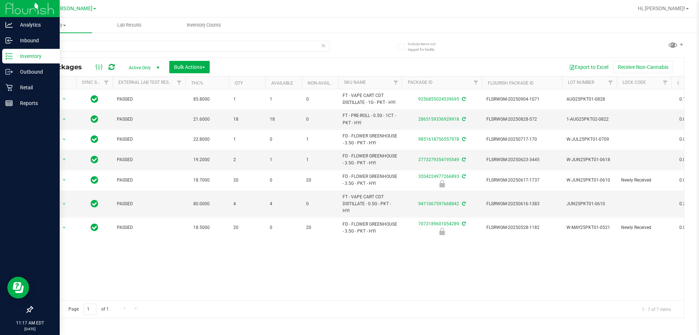
click at [186, 278] on div "Action Action Adjust qty Create package Edit attributes Global inventory Locate…" at bounding box center [358, 194] width 652 height 211
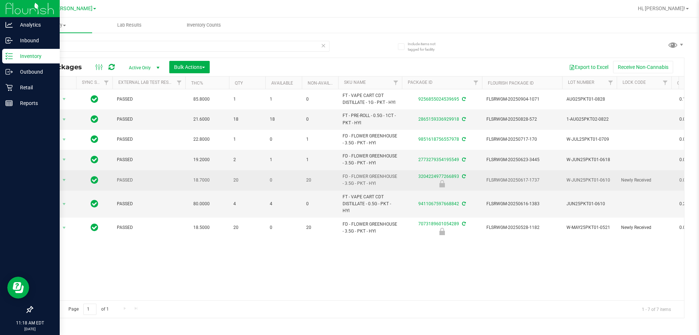
drag, startPoint x: 380, startPoint y: 181, endPoint x: 345, endPoint y: 177, distance: 35.2
click at [345, 177] on span "FD - FLOWER GREENHOUSE - 3.5G - PKT - HYI" at bounding box center [370, 180] width 55 height 14
click at [386, 186] on span "FD - FLOWER GREENHOUSE - 3.5G - PKT - HYI" at bounding box center [370, 180] width 55 height 14
drag, startPoint x: 370, startPoint y: 182, endPoint x: 341, endPoint y: 178, distance: 28.7
click at [341, 178] on td "FD - FLOWER GREENHOUSE - 3.5G - PKT - HYI" at bounding box center [370, 180] width 64 height 20
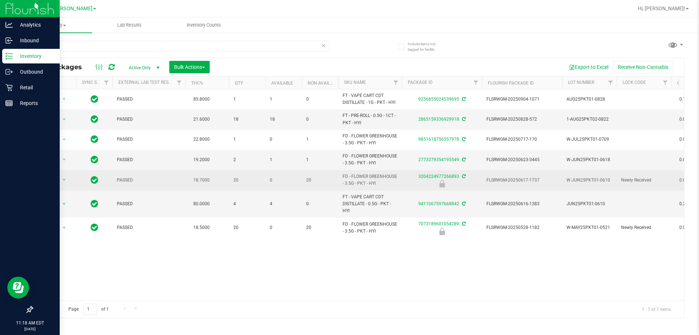
copy span "FD - FLOWER GREENHOUSE - 3.5G - PKT - HYI"
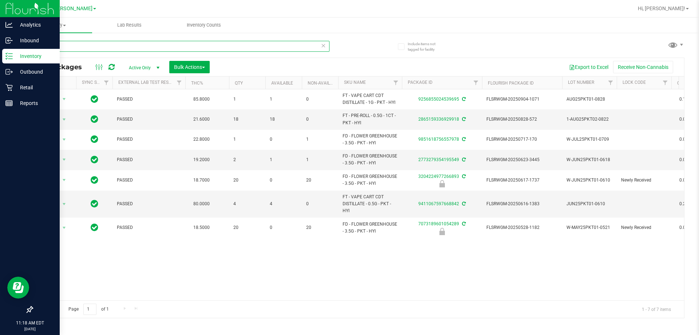
drag, startPoint x: 63, startPoint y: 46, endPoint x: 0, endPoint y: 60, distance: 64.5
click at [0, 60] on div "Analytics Inbound Inventory Outbound Retail Reports 11:18 AM EDT 09/23/2025 09/…" at bounding box center [349, 167] width 699 height 335
paste input "FD - FLOWER GREENHOUSE - 3.5G - PKT - HYI"
type input "FD - FLOWER GREENHOUSE - 3.5G - PKT - HYI"
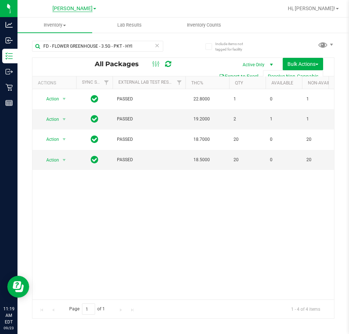
click at [70, 8] on span "[PERSON_NAME]" at bounding box center [72, 8] width 40 height 7
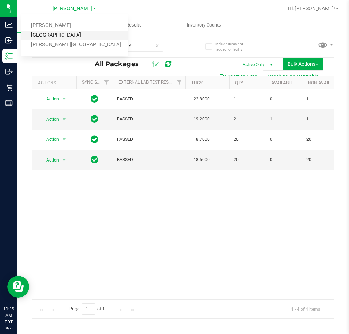
click at [57, 32] on link "[GEOGRAPHIC_DATA]" at bounding box center [74, 36] width 106 height 10
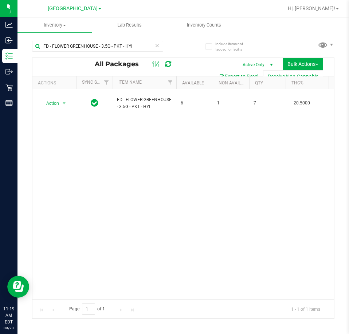
click at [153, 205] on div "Action Action Adjust qty Create package Edit attributes Global inventory Locate…" at bounding box center [182, 194] width 301 height 210
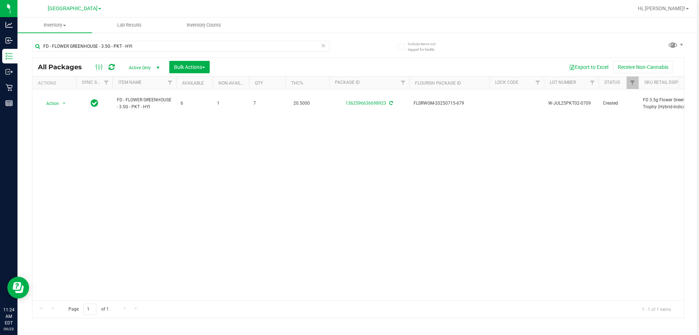
click at [177, 181] on div "Action Action Adjust qty Create package Edit attributes Global inventory Locate…" at bounding box center [358, 194] width 652 height 211
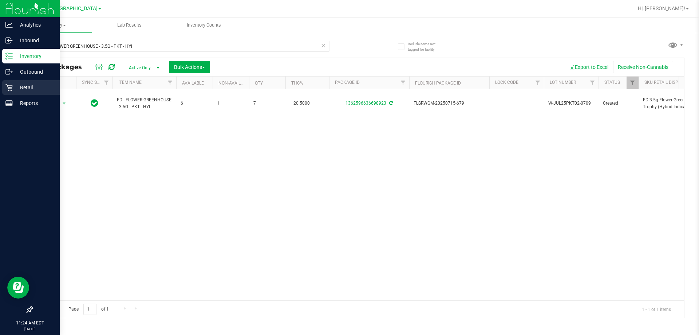
click at [13, 86] on p "Retail" at bounding box center [35, 87] width 44 height 9
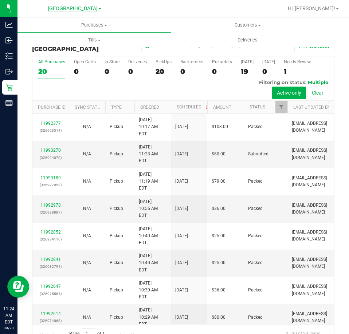
click at [66, 9] on span "[GEOGRAPHIC_DATA]" at bounding box center [73, 8] width 50 height 7
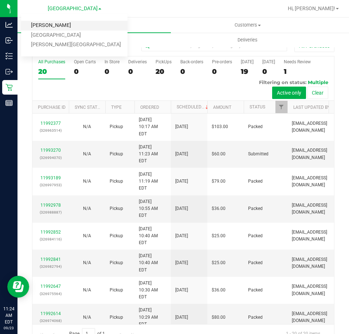
click at [47, 28] on link "[PERSON_NAME]" at bounding box center [74, 26] width 106 height 10
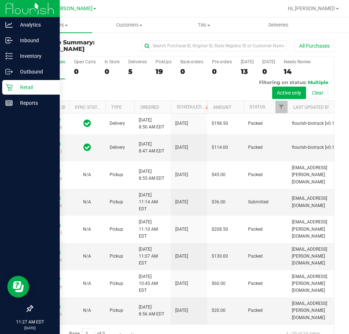
click at [11, 87] on icon at bounding box center [8, 87] width 7 height 7
click at [20, 55] on p "Inventory" at bounding box center [35, 56] width 44 height 9
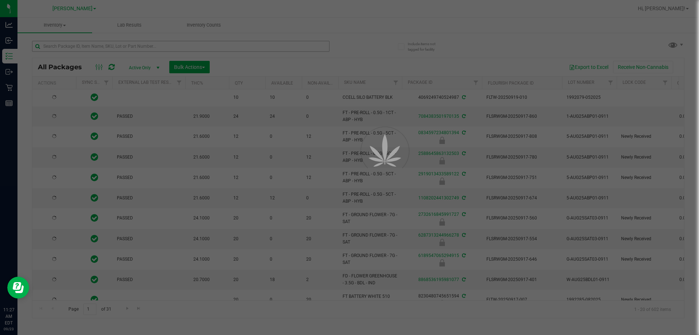
type input "[DATE]"
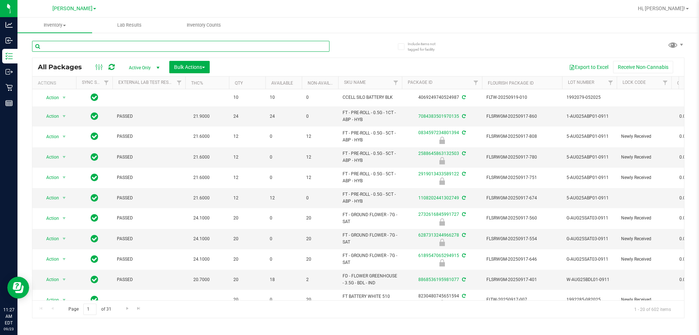
click at [68, 43] on input "text" at bounding box center [180, 46] width 297 height 11
type input "blue rasp"
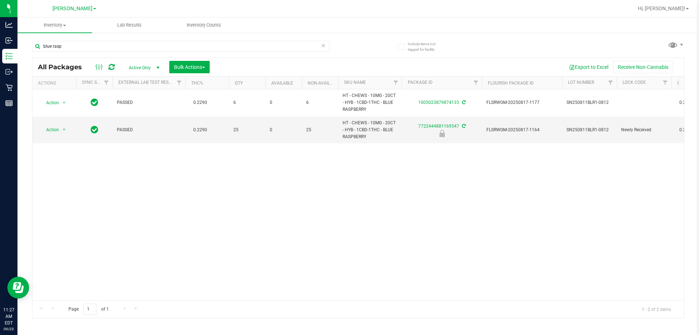
click at [158, 233] on div "Action Action Adjust qty Create package Edit attributes Global inventory Locate…" at bounding box center [358, 194] width 652 height 211
click at [171, 213] on div "Action Action Adjust qty Create package Edit attributes Global inventory Locate…" at bounding box center [358, 194] width 652 height 211
click at [63, 130] on span "select" at bounding box center [64, 130] width 6 height 6
click at [71, 211] on li "Unlock package" at bounding box center [63, 216] width 47 height 11
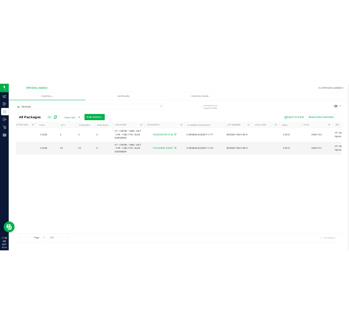
scroll to position [0, 123]
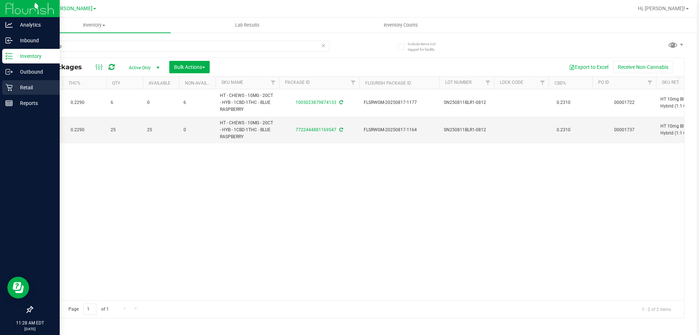
click at [6, 83] on div "Retail" at bounding box center [31, 87] width 58 height 15
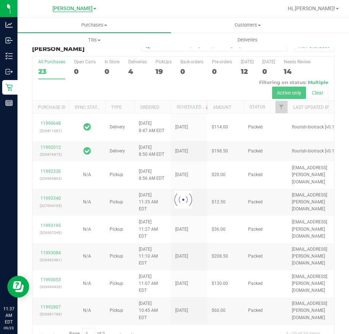
click at [62, 7] on span "[PERSON_NAME]" at bounding box center [72, 8] width 40 height 7
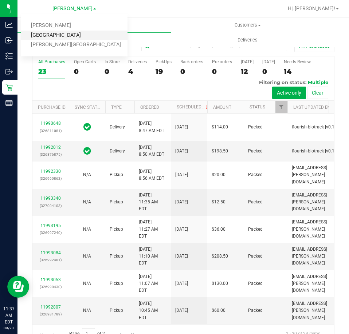
click at [47, 38] on link "[GEOGRAPHIC_DATA]" at bounding box center [74, 36] width 106 height 10
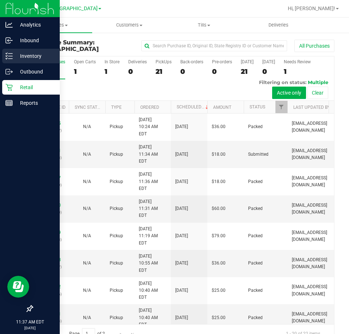
click at [13, 54] on p "Inventory" at bounding box center [35, 56] width 44 height 9
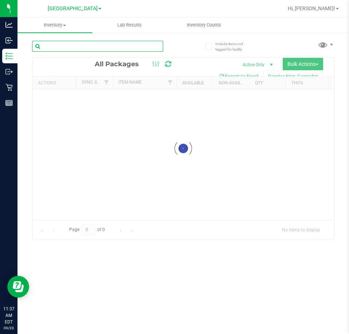
click at [126, 46] on input "text" at bounding box center [97, 46] width 131 height 11
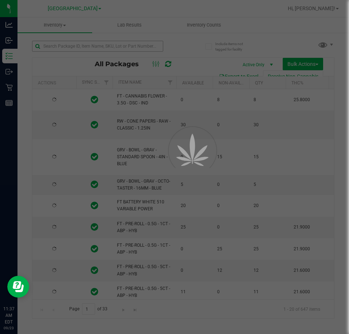
click at [126, 46] on div at bounding box center [174, 167] width 349 height 334
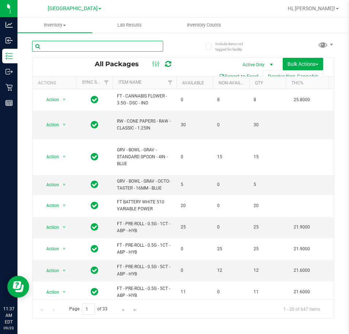
click at [126, 46] on input "text" at bounding box center [97, 46] width 131 height 11
type input "pkt"
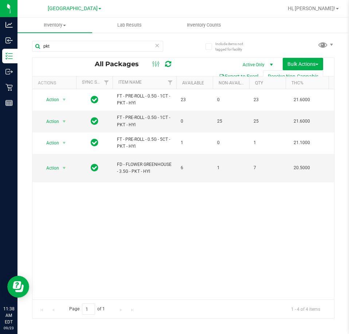
click at [211, 231] on div "Action Action Adjust qty Create package Edit attributes Global inventory Locate…" at bounding box center [182, 194] width 301 height 210
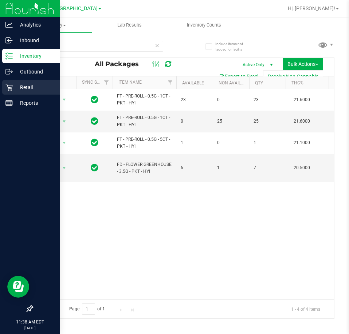
click at [13, 83] on div "Retail" at bounding box center [31, 87] width 58 height 15
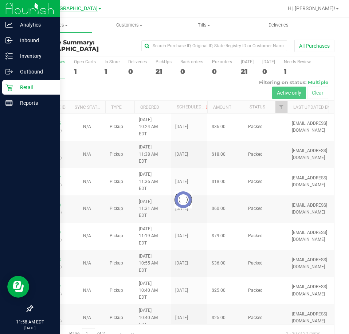
click at [74, 5] on span "[GEOGRAPHIC_DATA]" at bounding box center [73, 8] width 50 height 7
click at [52, 28] on link "[PERSON_NAME]" at bounding box center [74, 26] width 106 height 10
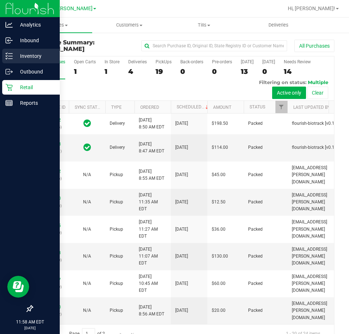
click at [12, 58] on icon at bounding box center [8, 55] width 7 height 7
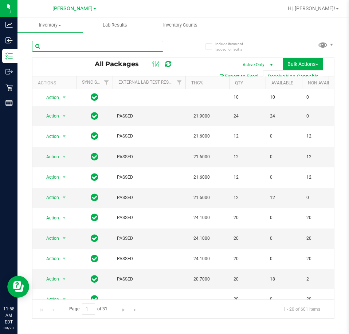
click at [112, 47] on input "text" at bounding box center [97, 46] width 131 height 11
type input "7031848726058107"
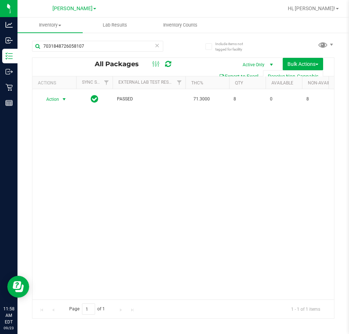
click at [54, 100] on span "Action" at bounding box center [50, 99] width 20 height 10
click at [68, 180] on li "Unlock package" at bounding box center [63, 185] width 47 height 11
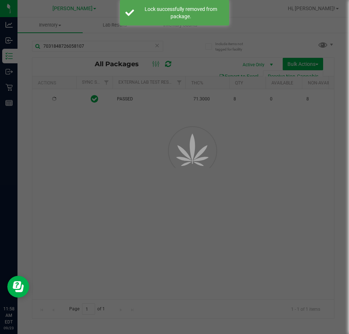
click at [244, 184] on div at bounding box center [174, 167] width 349 height 334
